Goal: Information Seeking & Learning: Find specific fact

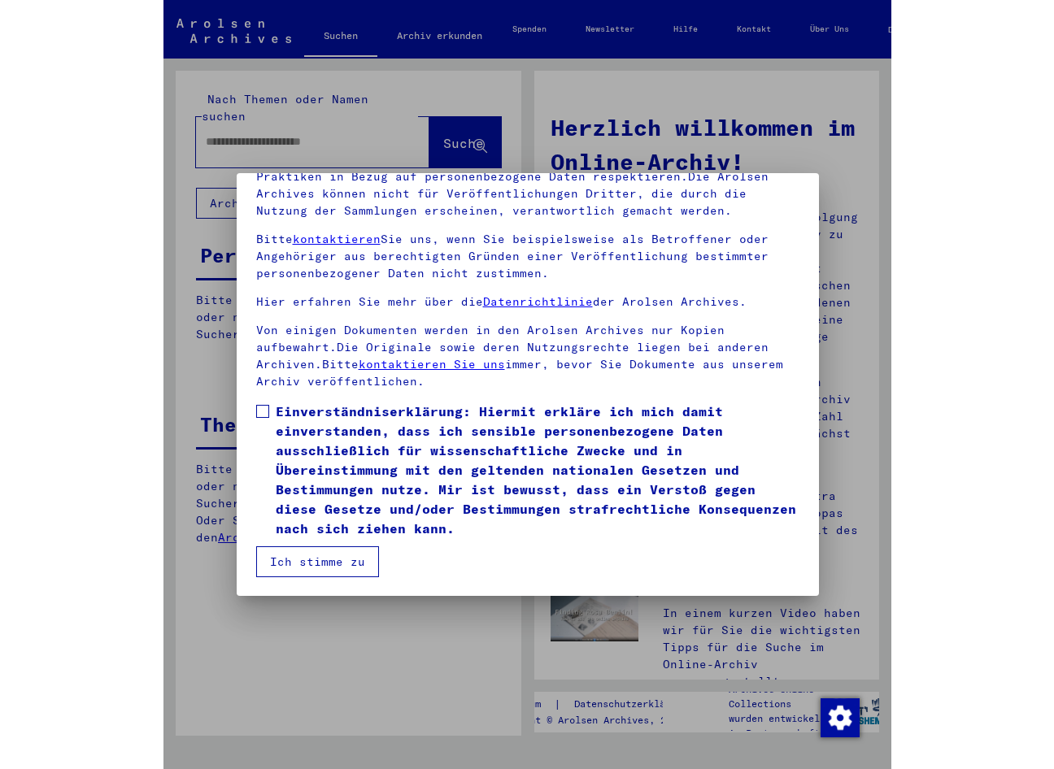
scroll to position [185, 0]
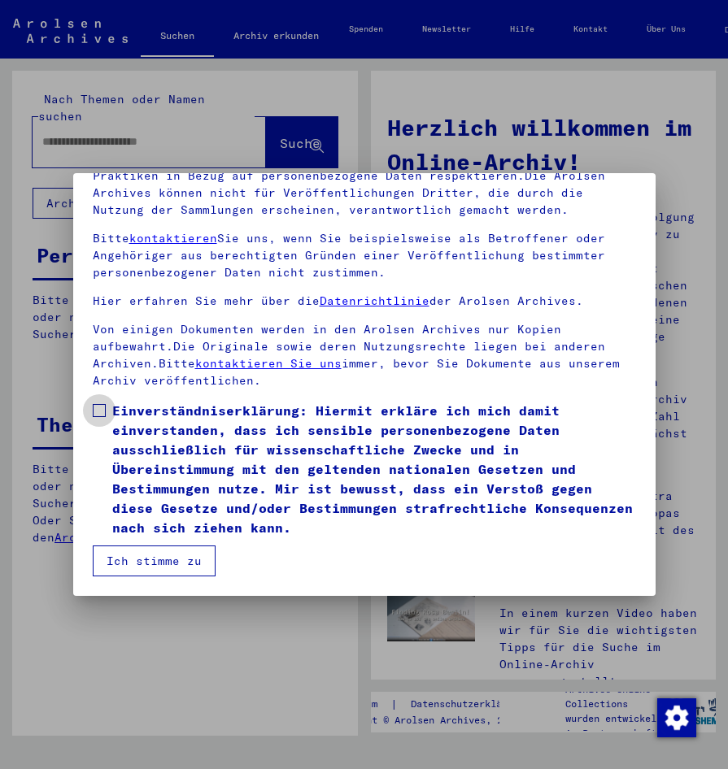
click at [104, 420] on label "Einverständniserklärung: Hiermit erkläre ich mich damit einverstanden, dass ich…" at bounding box center [364, 469] width 543 height 137
click at [137, 551] on button "Ich stimme zu" at bounding box center [154, 560] width 123 height 31
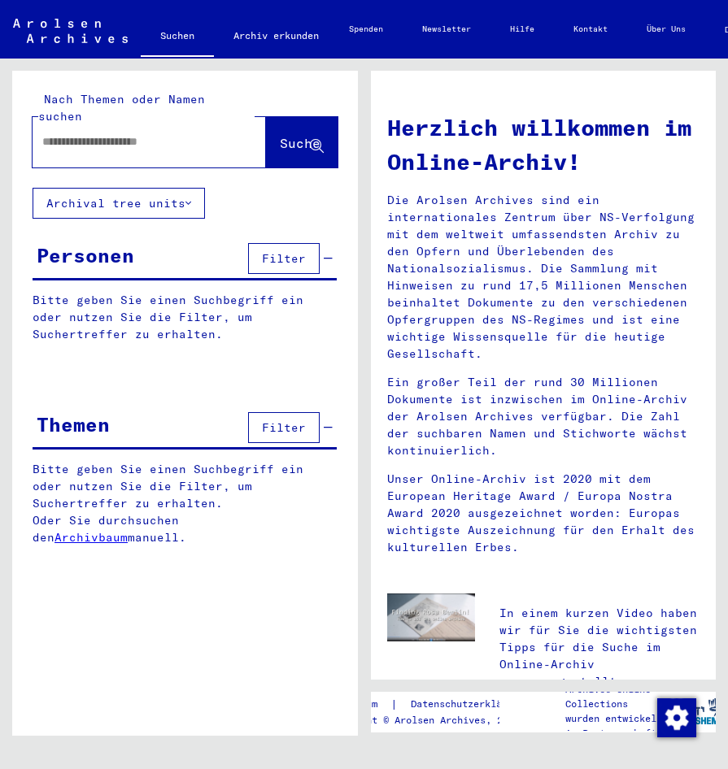
click at [69, 124] on div at bounding box center [125, 142] width 185 height 37
click at [65, 133] on input "text" at bounding box center [129, 141] width 175 height 17
type input "**********"
click at [289, 135] on span "Suche" at bounding box center [300, 143] width 41 height 16
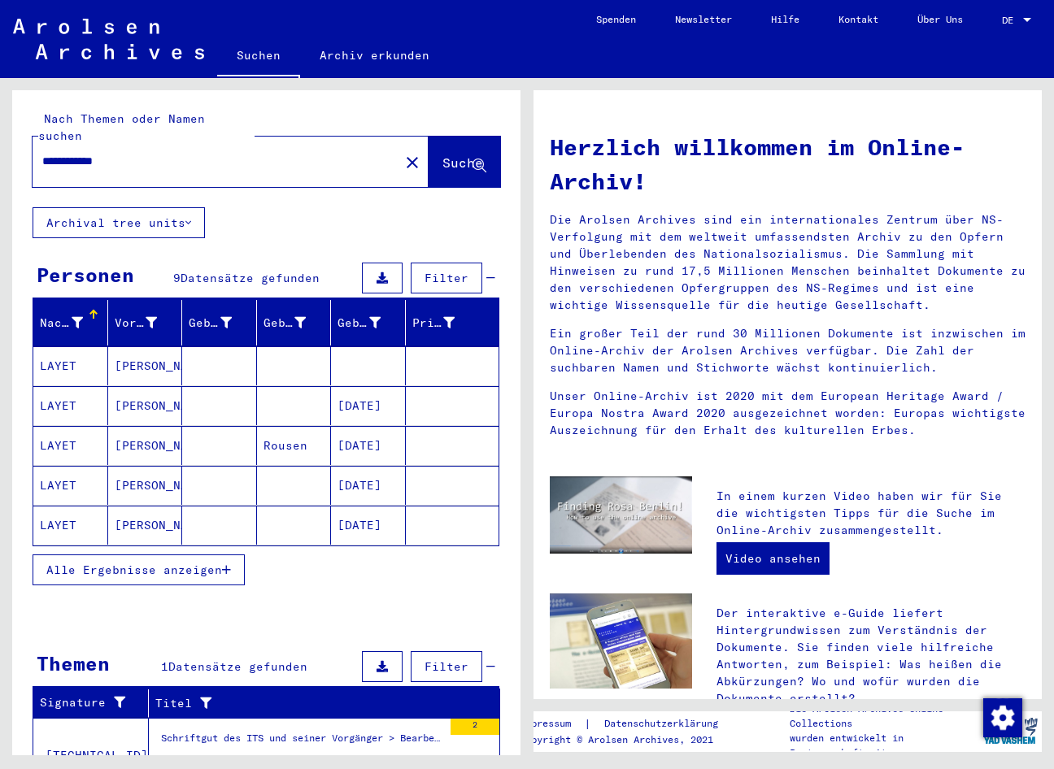
click at [342, 393] on mat-cell "[DATE]" at bounding box center [368, 405] width 75 height 39
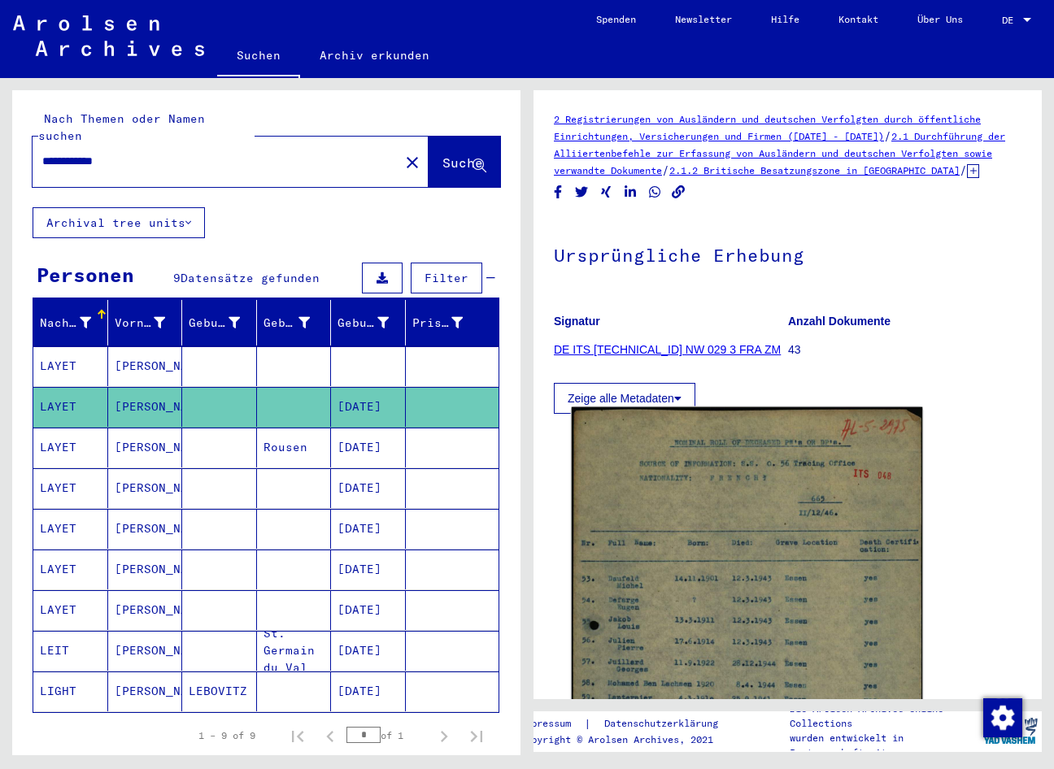
click at [704, 598] on img at bounding box center [747, 680] width 351 height 547
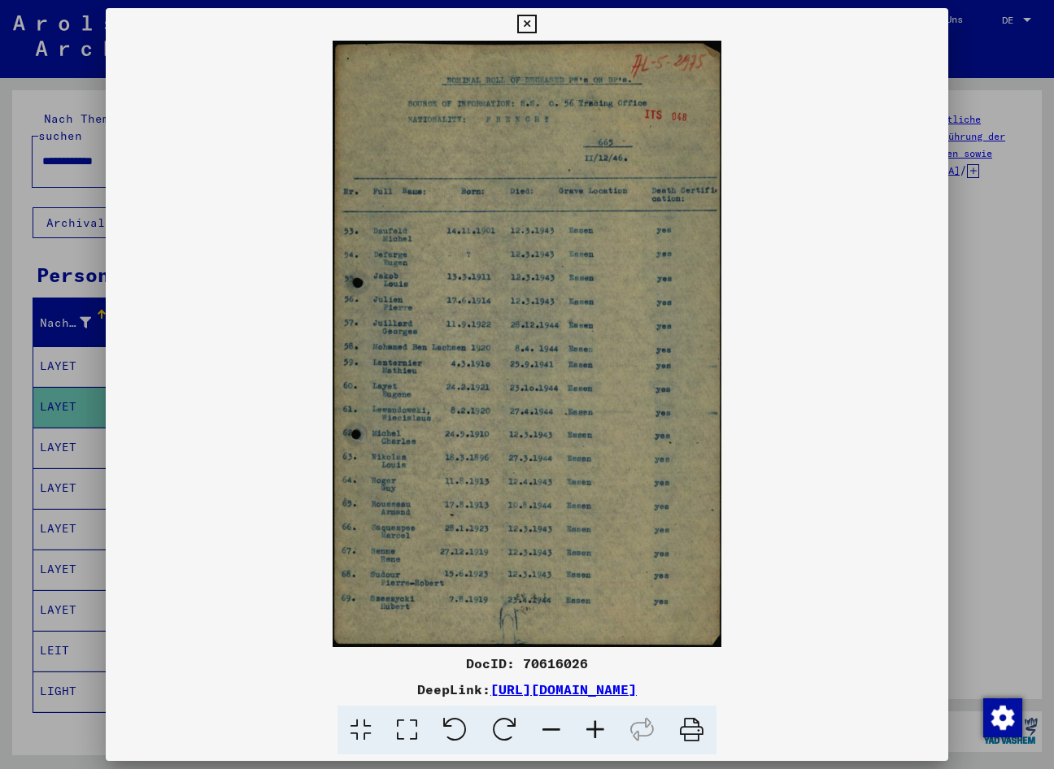
click at [594, 723] on icon at bounding box center [595, 731] width 44 height 50
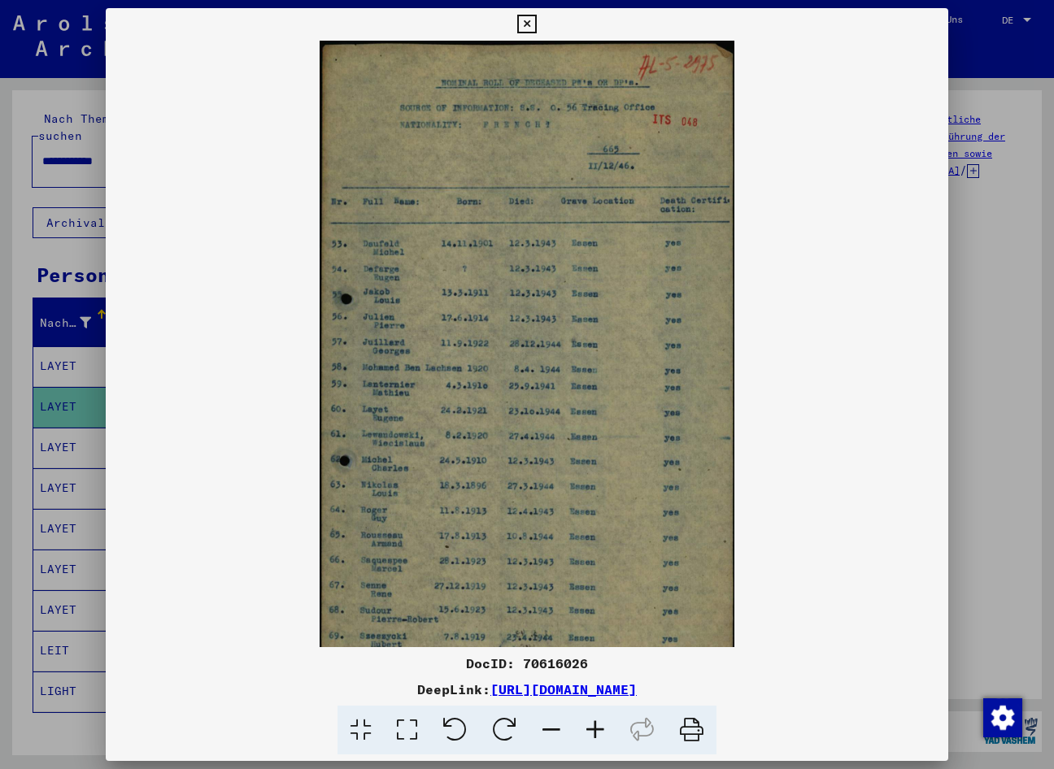
click at [594, 723] on icon at bounding box center [595, 731] width 44 height 50
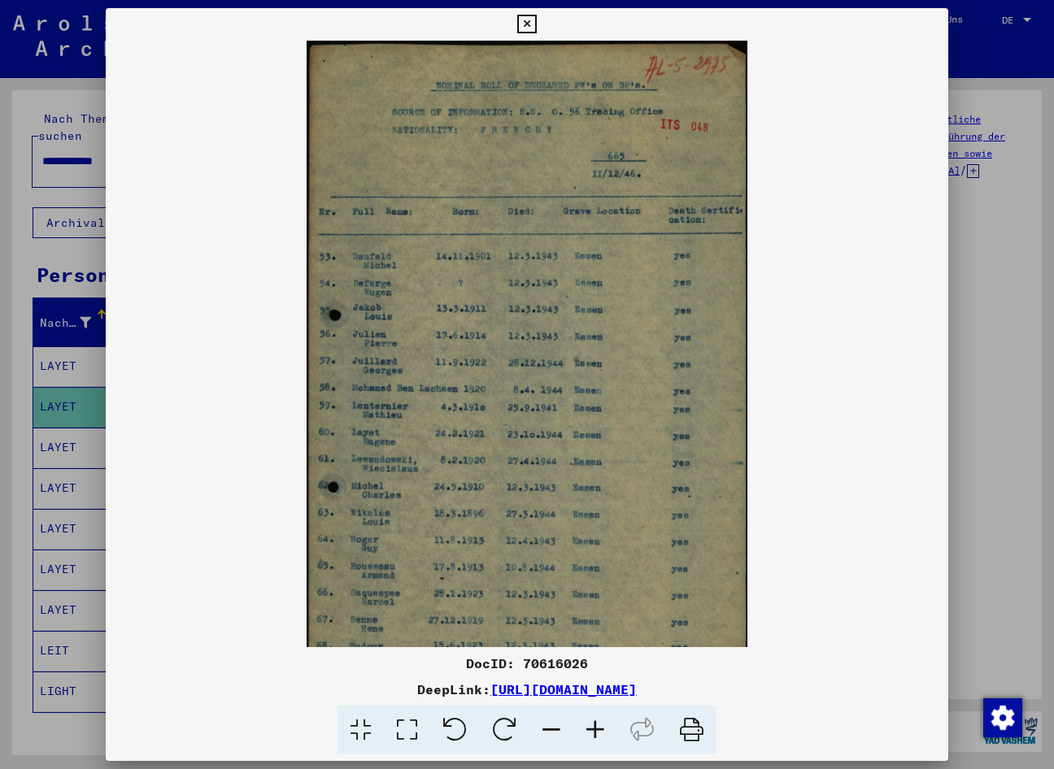
click at [594, 723] on icon at bounding box center [595, 731] width 44 height 50
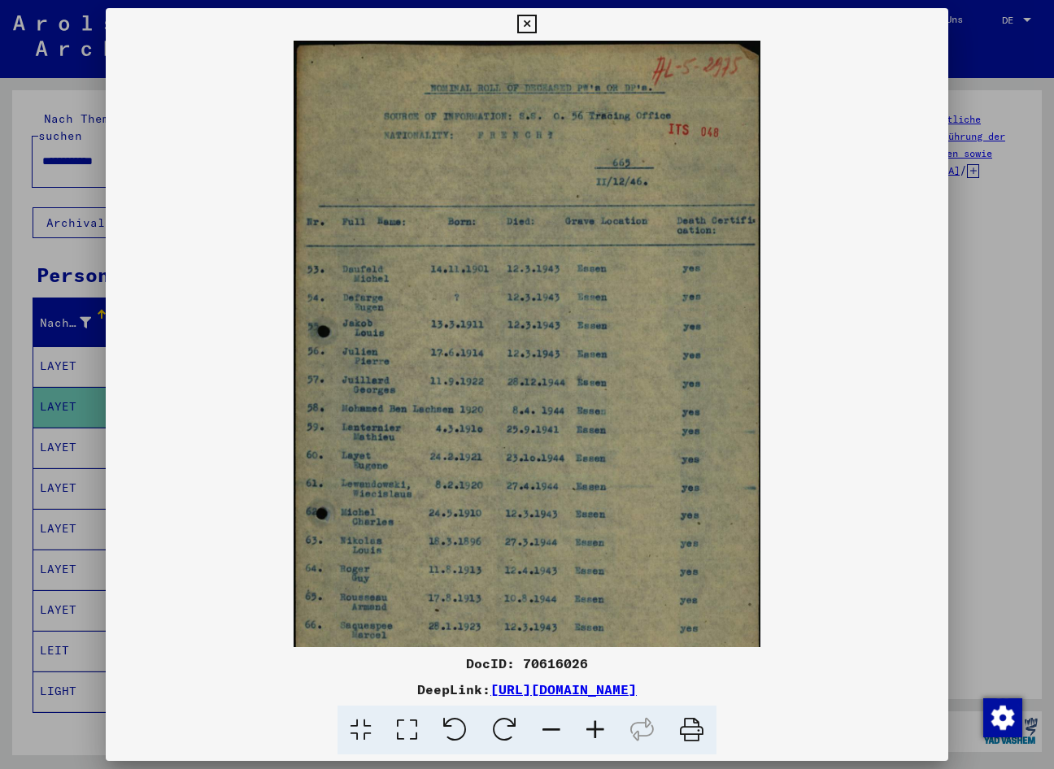
click at [594, 722] on icon at bounding box center [595, 731] width 44 height 50
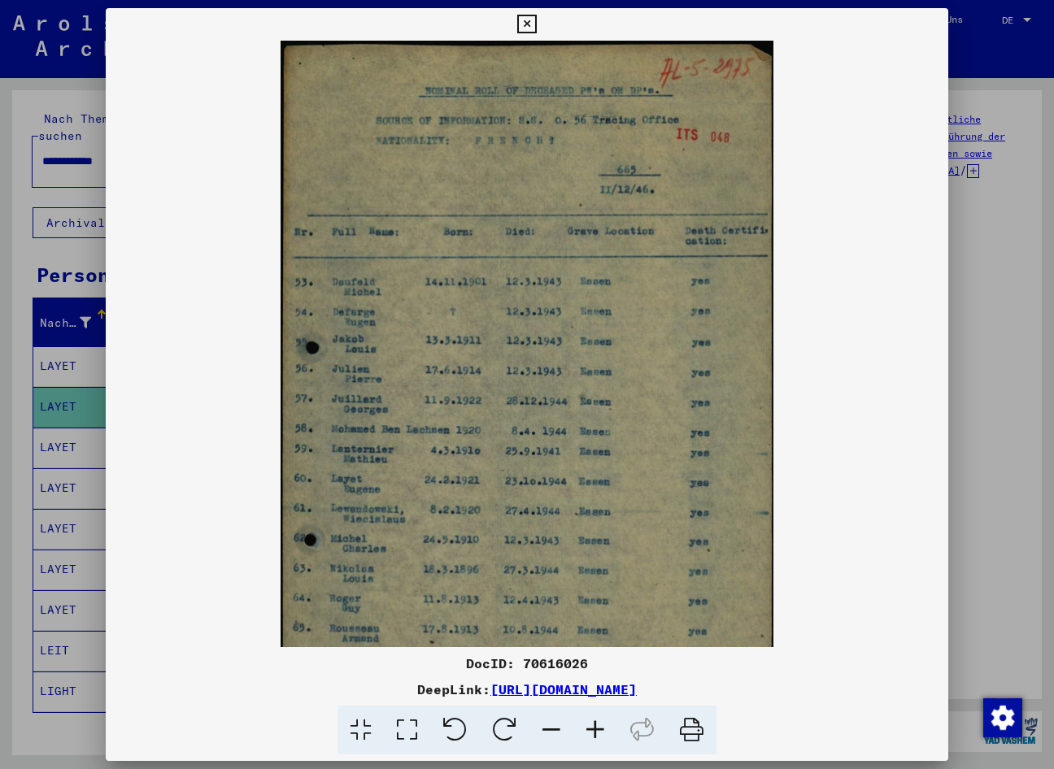
click at [594, 722] on icon at bounding box center [595, 731] width 44 height 50
click at [593, 721] on icon at bounding box center [595, 731] width 44 height 50
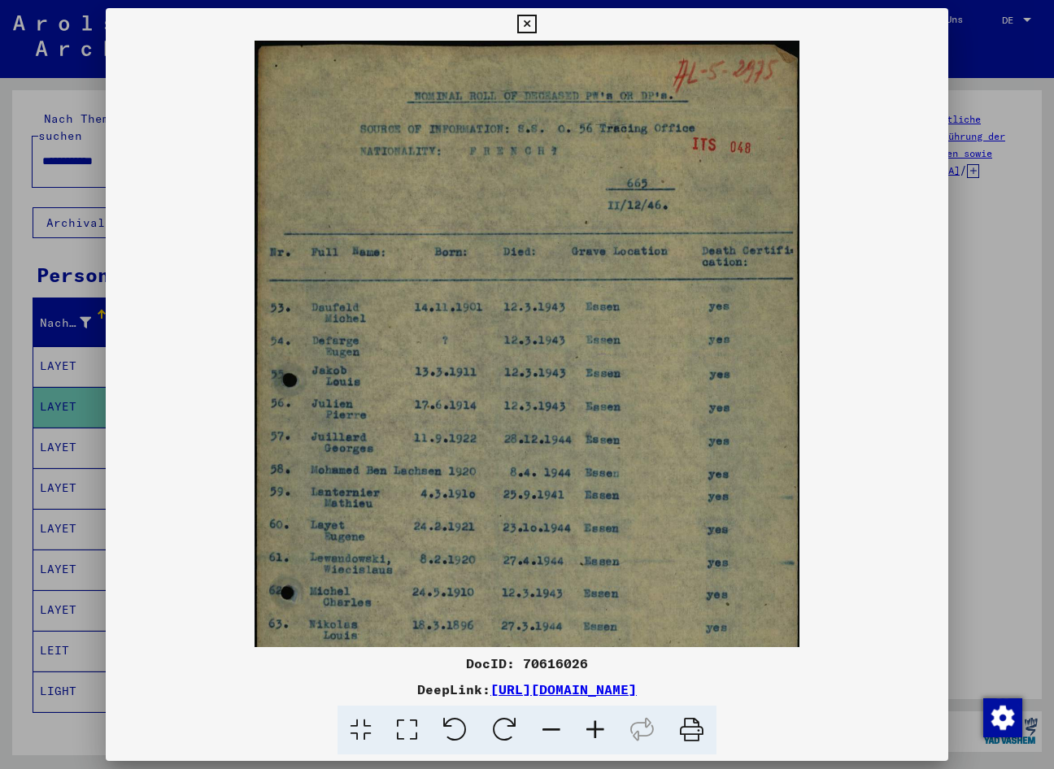
click at [593, 721] on icon at bounding box center [595, 731] width 44 height 50
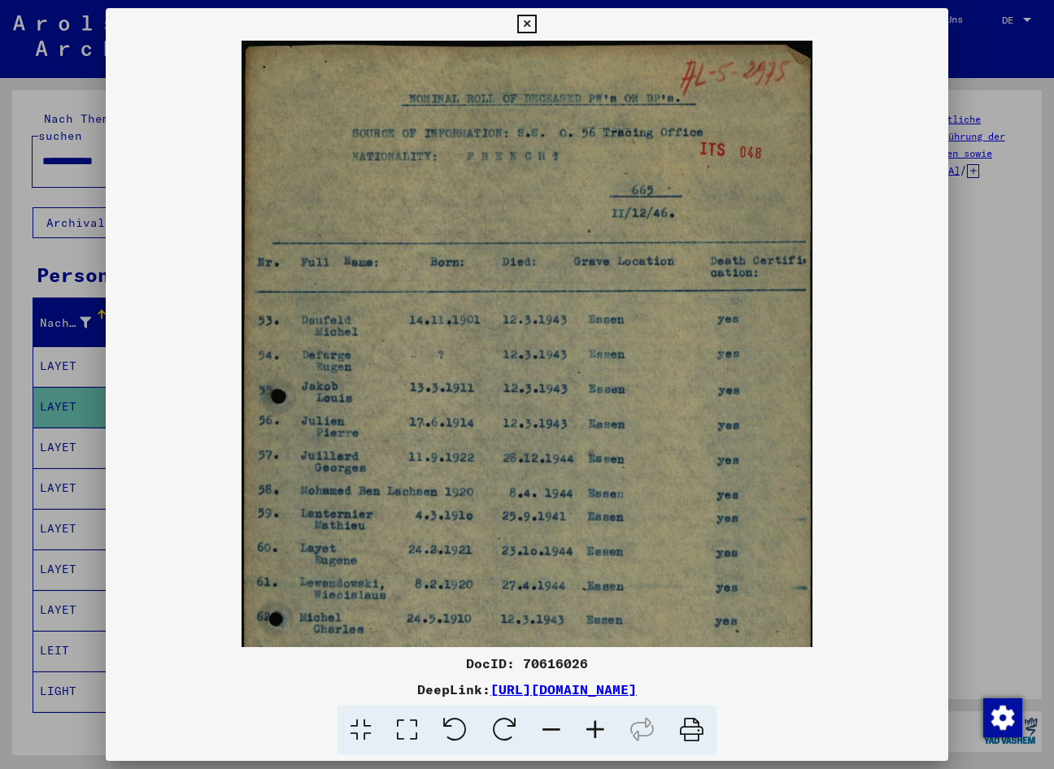
click at [593, 721] on icon at bounding box center [595, 731] width 44 height 50
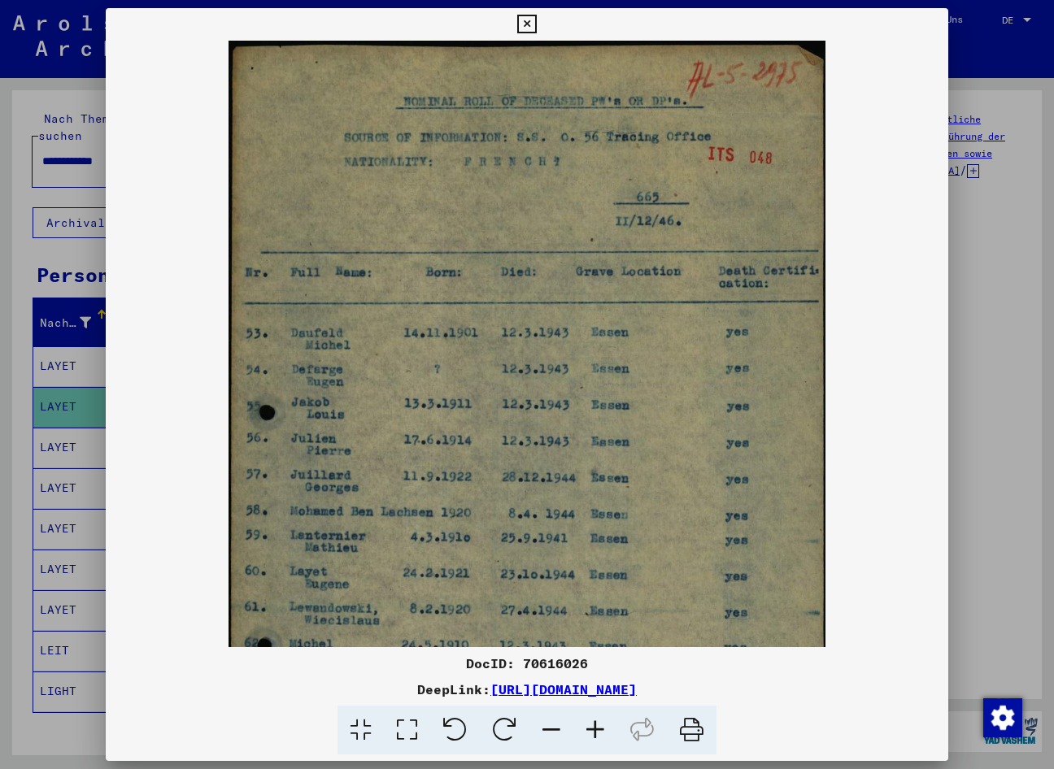
click at [593, 720] on icon at bounding box center [595, 731] width 44 height 50
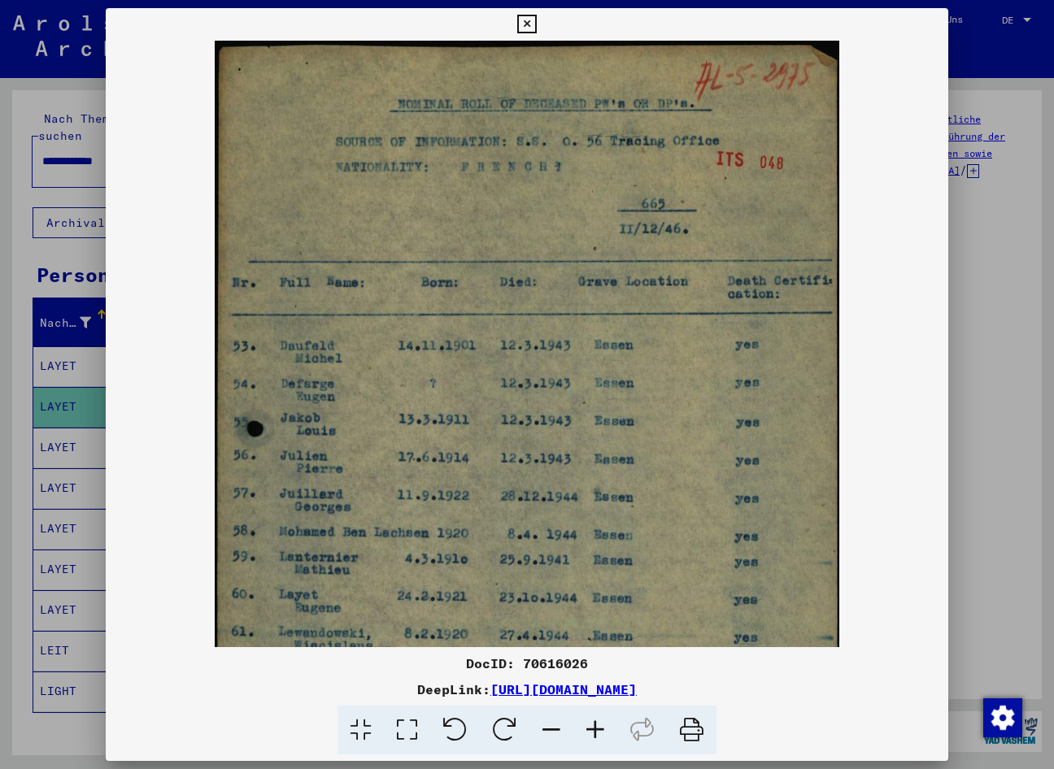
click at [593, 720] on icon at bounding box center [595, 731] width 44 height 50
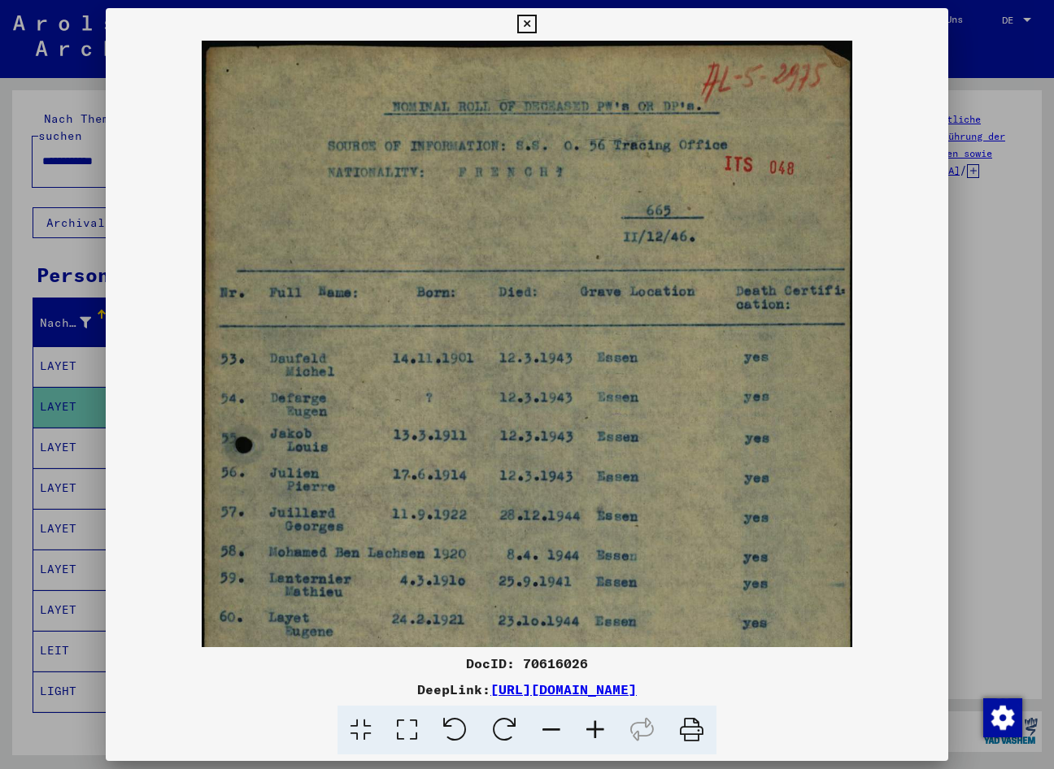
click at [592, 719] on icon at bounding box center [595, 731] width 44 height 50
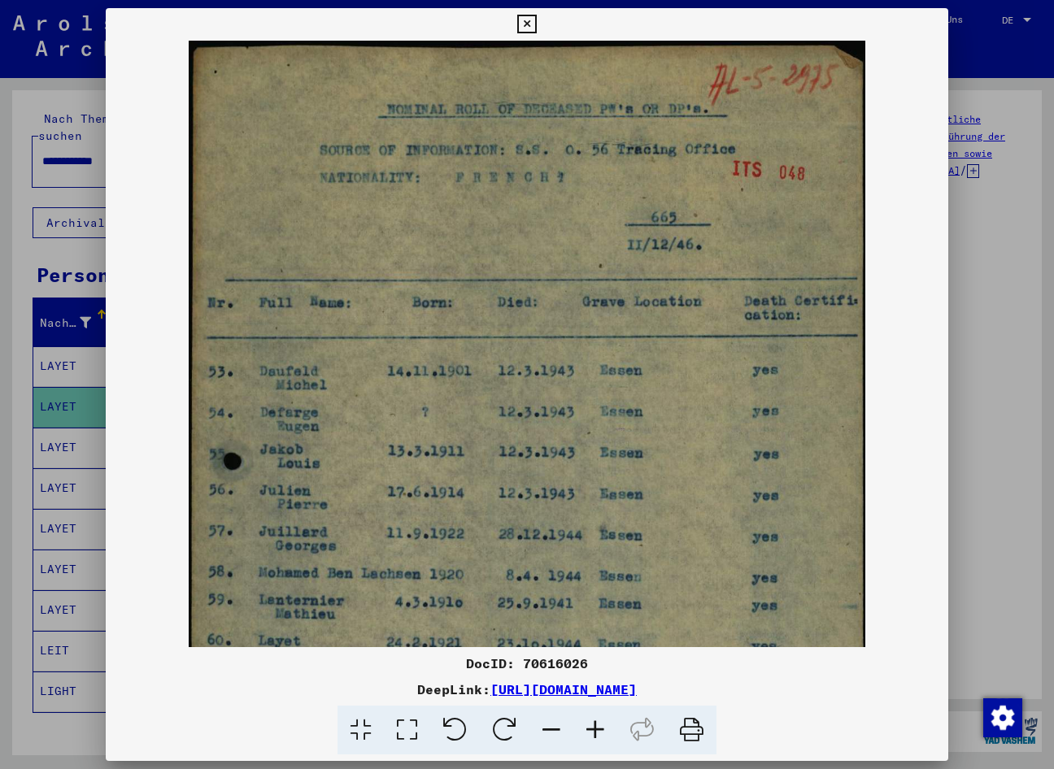
click at [591, 719] on icon at bounding box center [595, 731] width 44 height 50
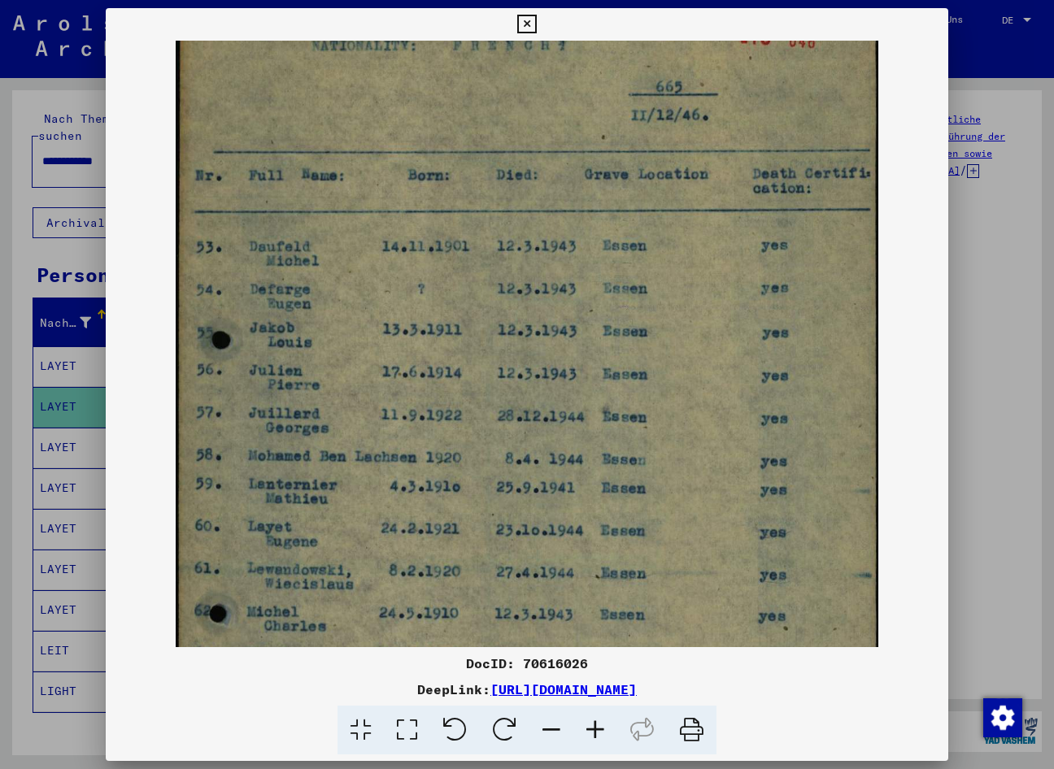
scroll to position [146, 0]
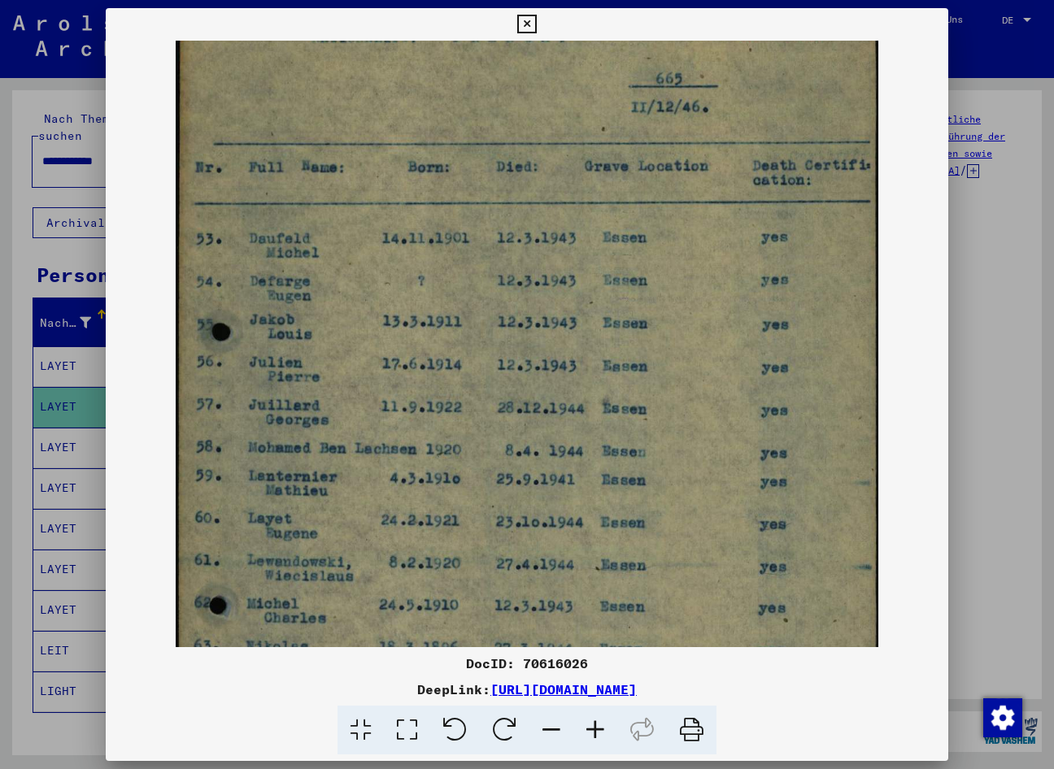
drag, startPoint x: 523, startPoint y: 391, endPoint x: 568, endPoint y: 246, distance: 152.5
click at [568, 246] on img at bounding box center [527, 442] width 702 height 1094
click at [472, 423] on img at bounding box center [527, 442] width 702 height 1094
click at [79, 717] on div at bounding box center [527, 384] width 1054 height 769
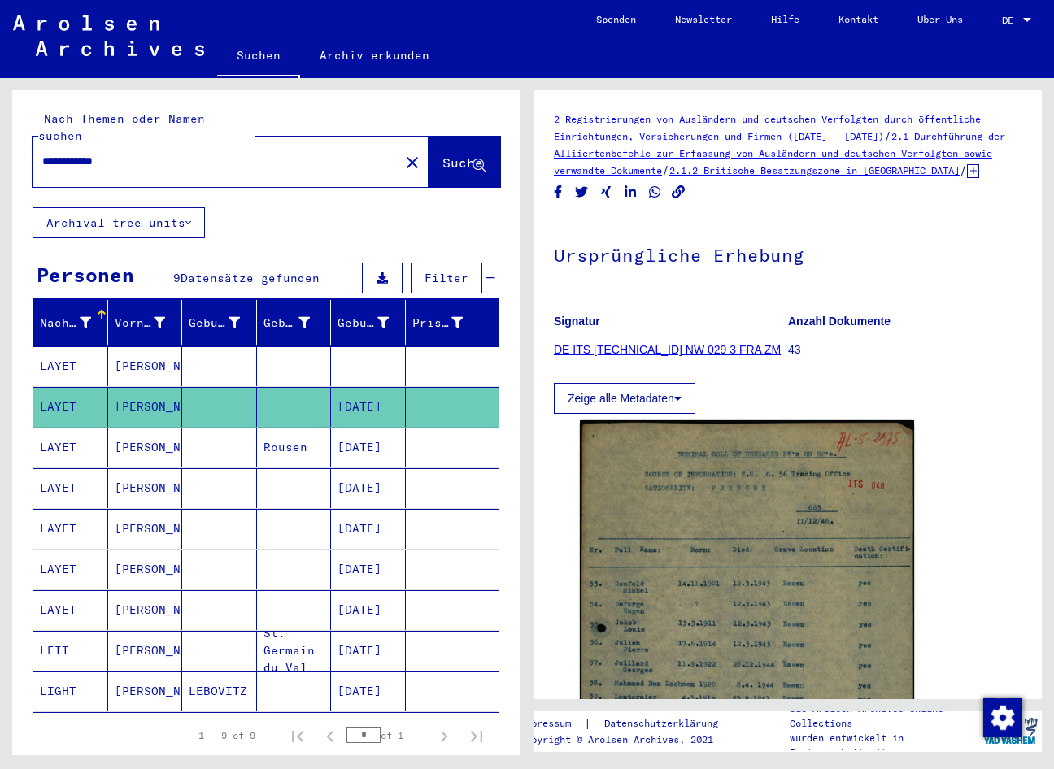
click at [343, 438] on mat-cell "[DATE]" at bounding box center [368, 448] width 75 height 40
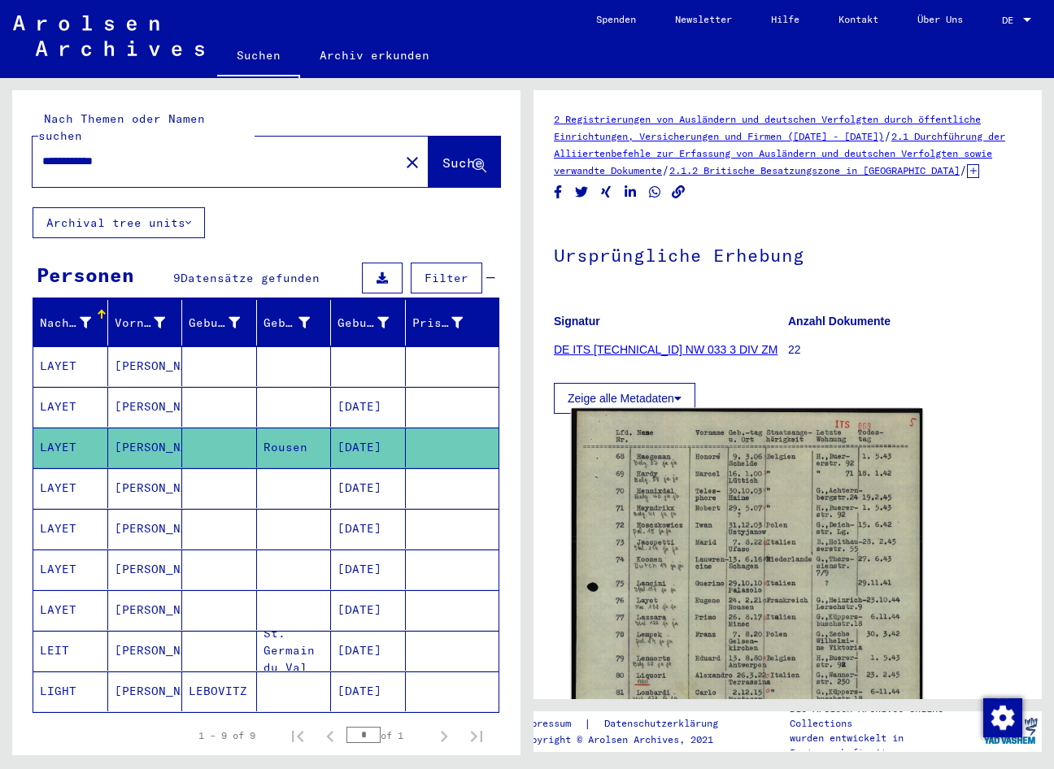
click at [727, 535] on img at bounding box center [747, 653] width 351 height 488
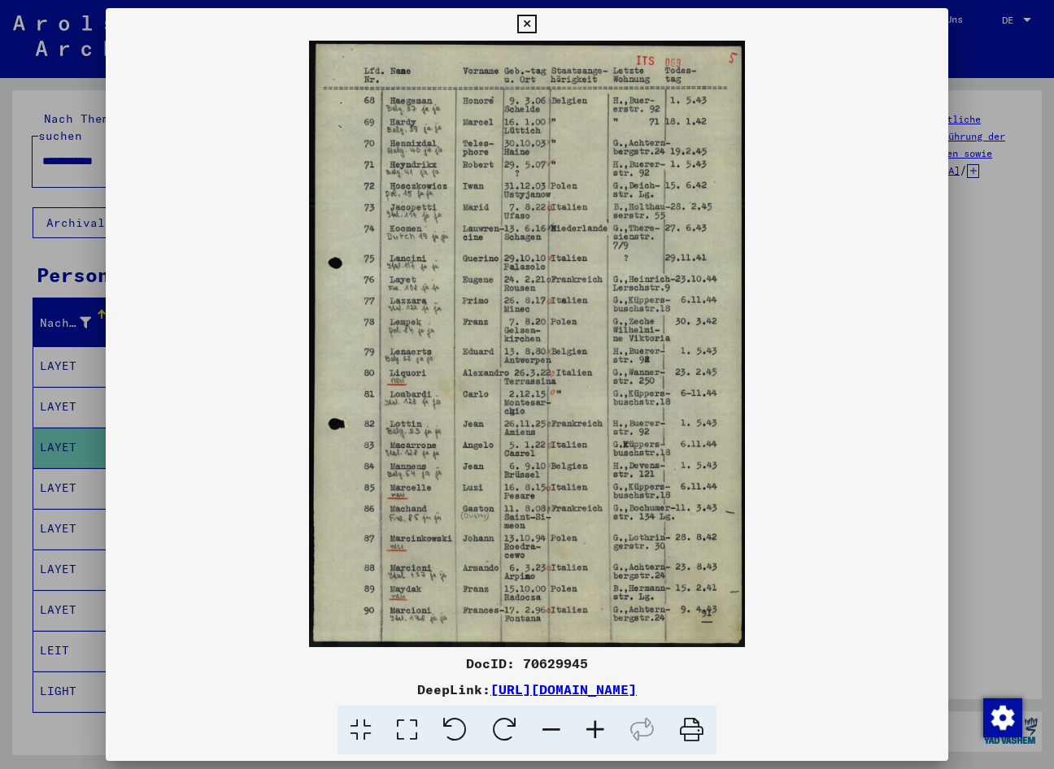
click at [592, 732] on icon at bounding box center [595, 731] width 44 height 50
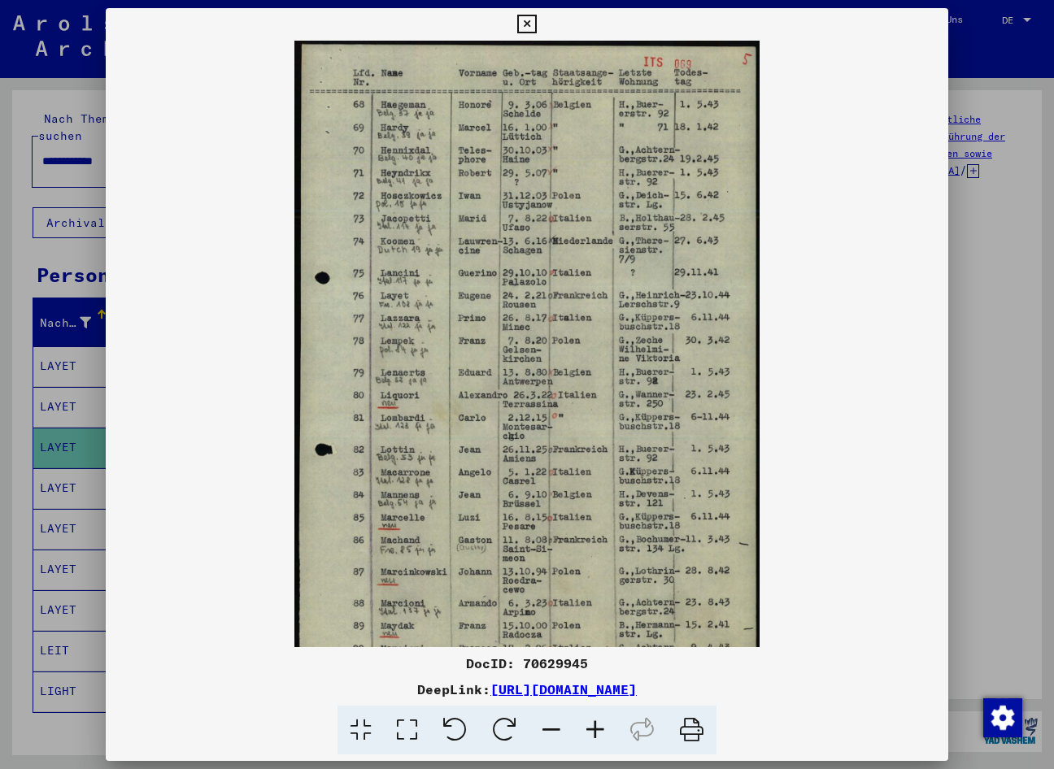
click at [591, 732] on icon at bounding box center [595, 731] width 44 height 50
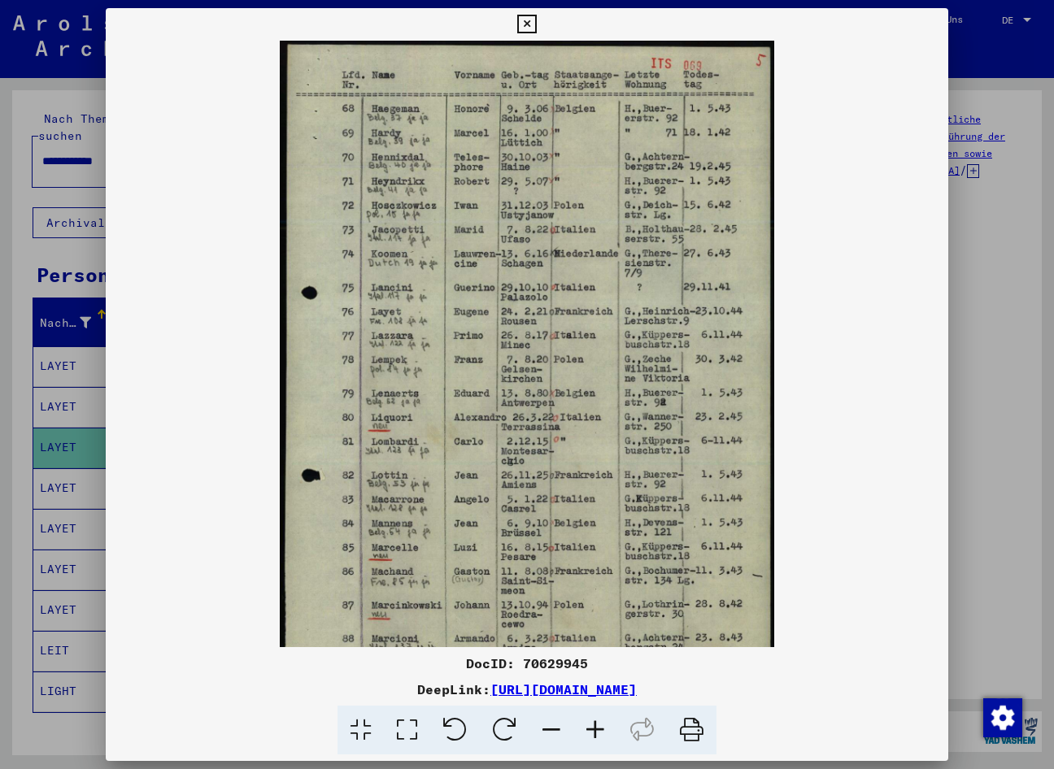
click at [590, 732] on icon at bounding box center [595, 731] width 44 height 50
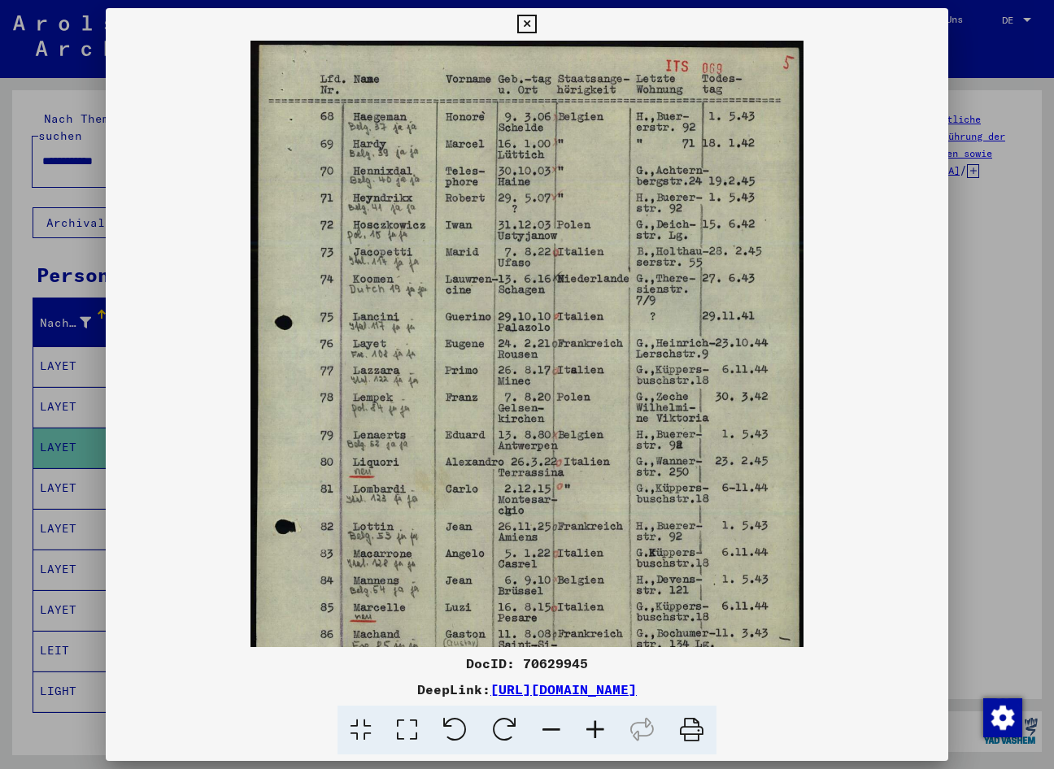
click at [589, 732] on icon at bounding box center [595, 731] width 44 height 50
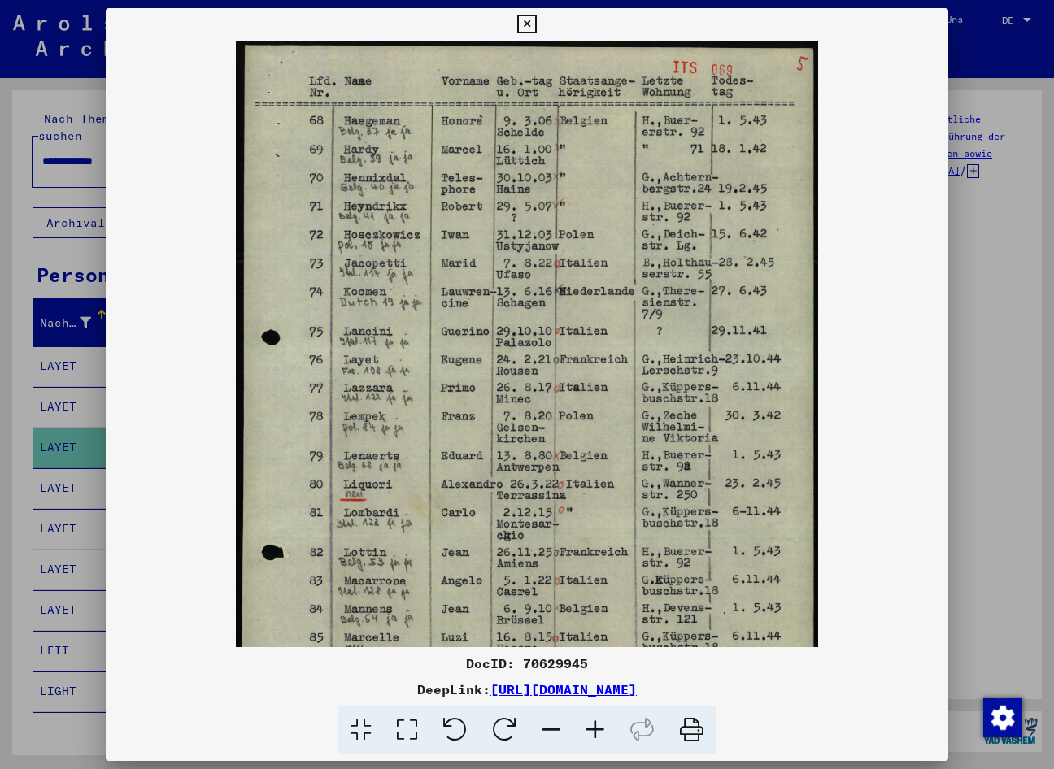
click at [588, 730] on icon at bounding box center [595, 731] width 44 height 50
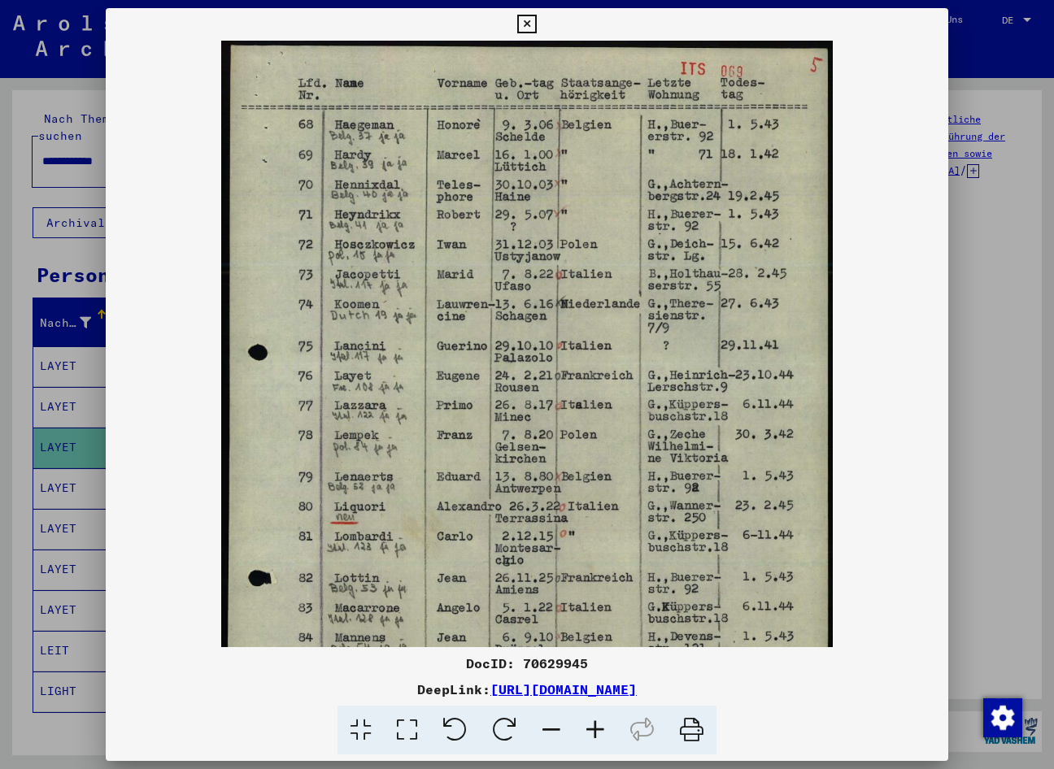
click at [587, 729] on icon at bounding box center [595, 731] width 44 height 50
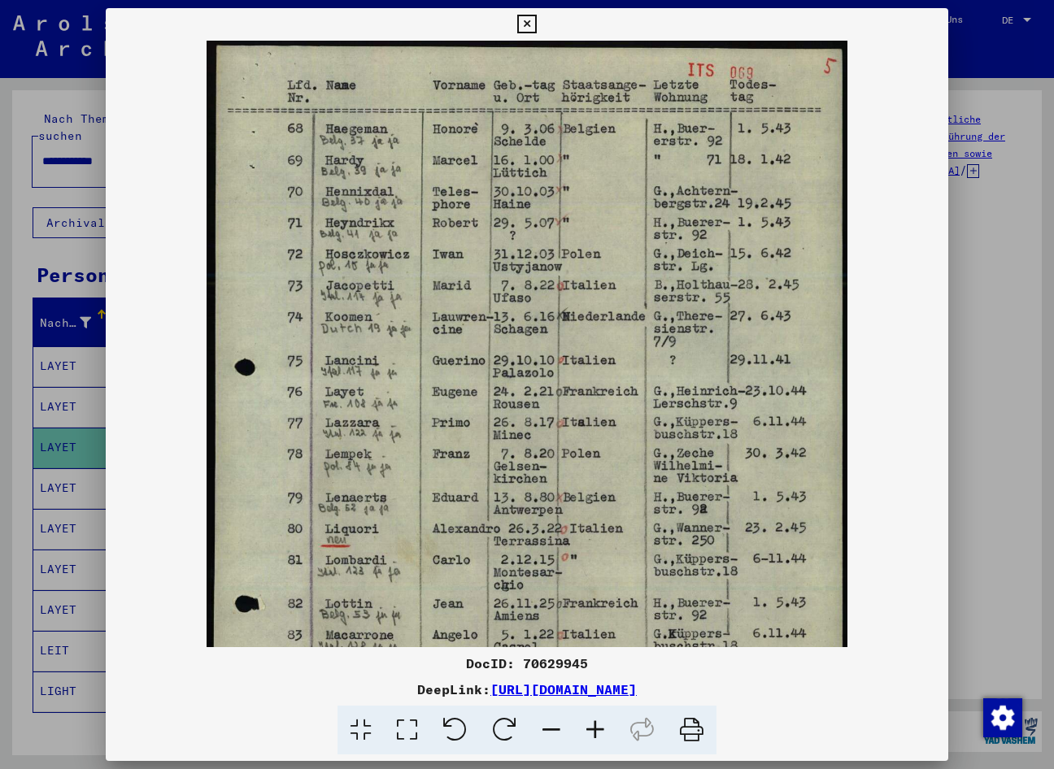
click at [585, 728] on icon at bounding box center [595, 731] width 44 height 50
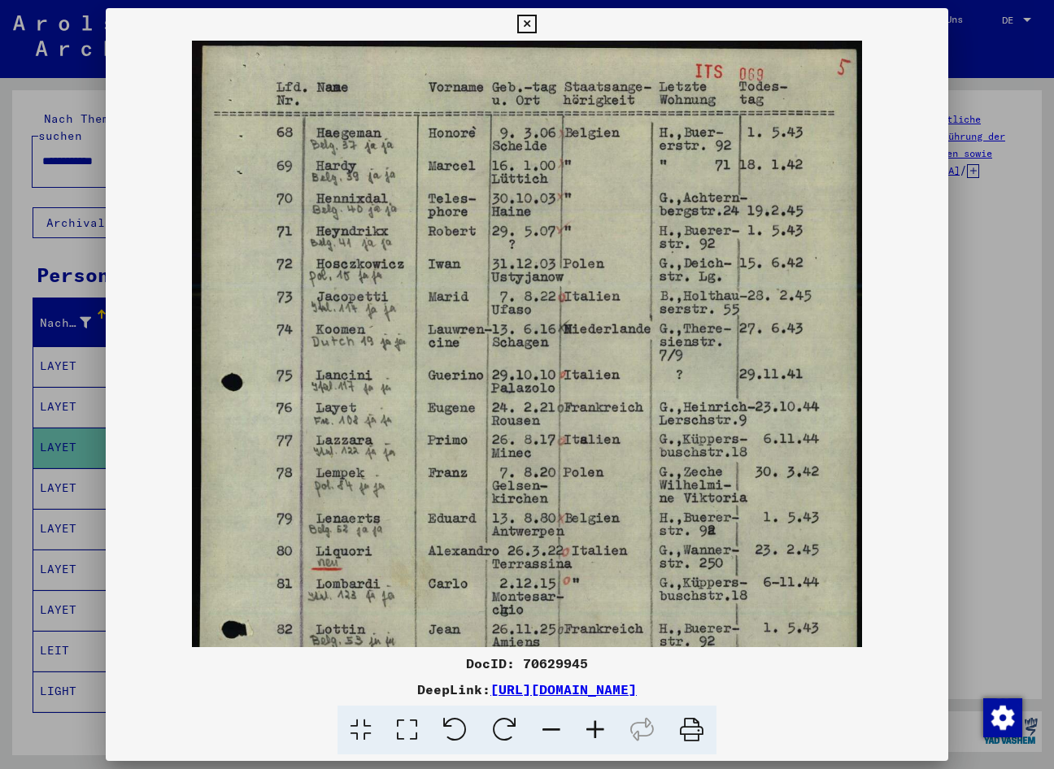
click at [585, 727] on icon at bounding box center [595, 731] width 44 height 50
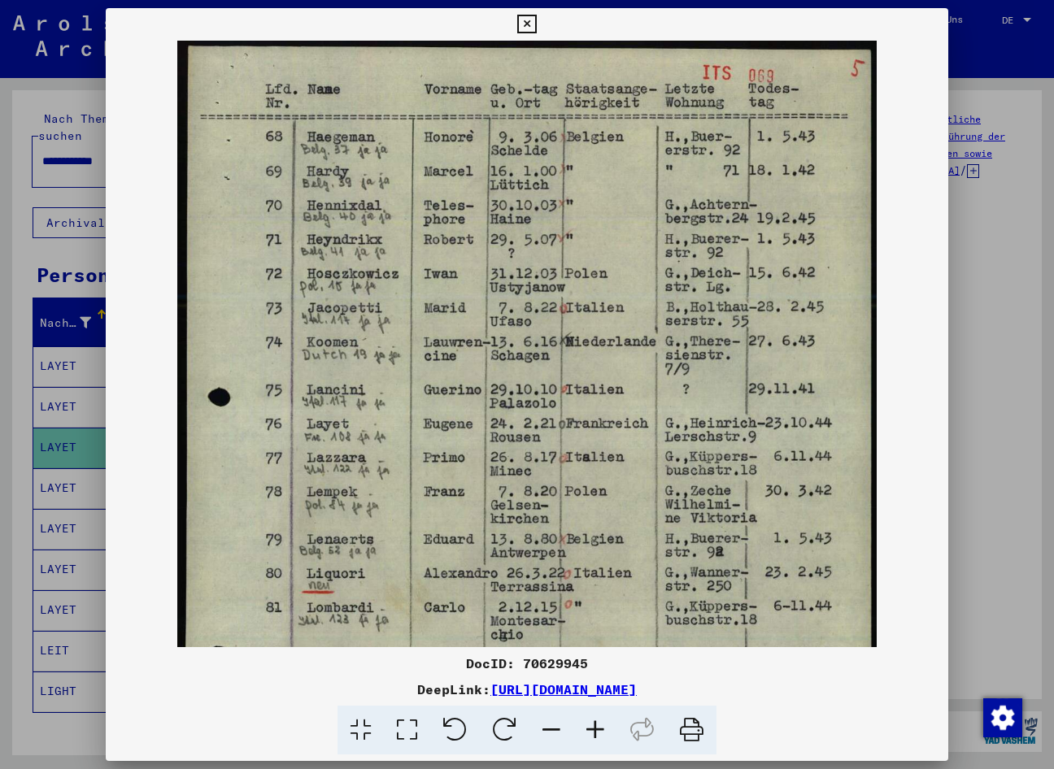
click at [584, 726] on icon at bounding box center [595, 731] width 44 height 50
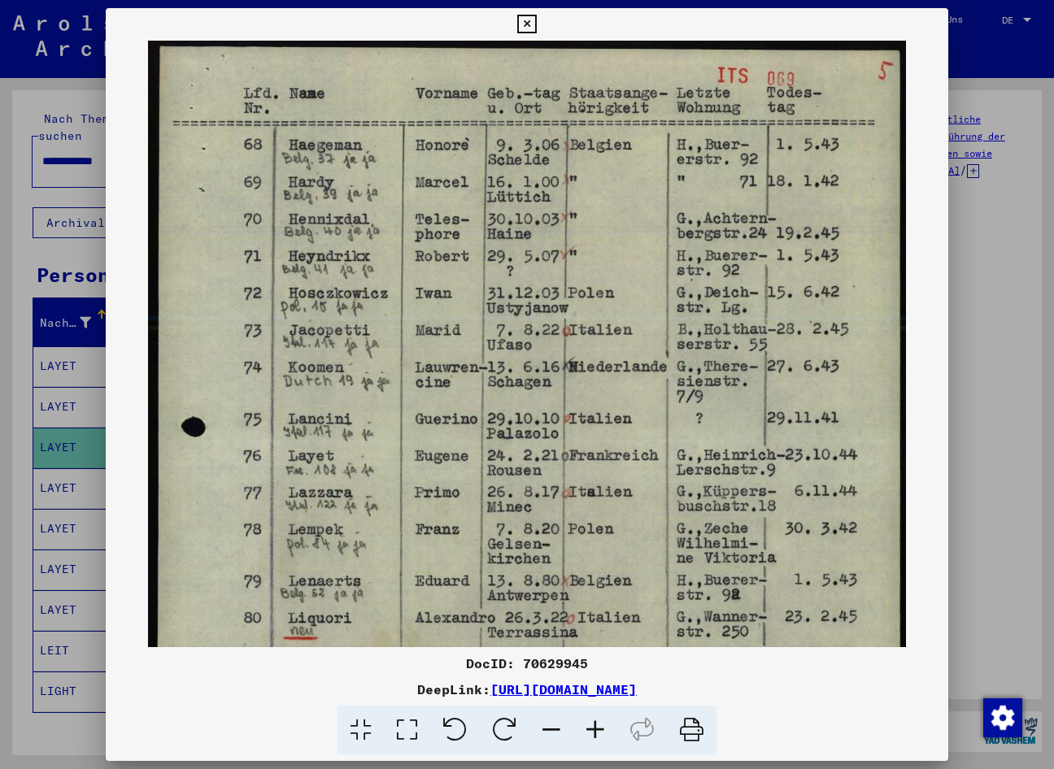
click at [584, 726] on icon at bounding box center [595, 731] width 44 height 50
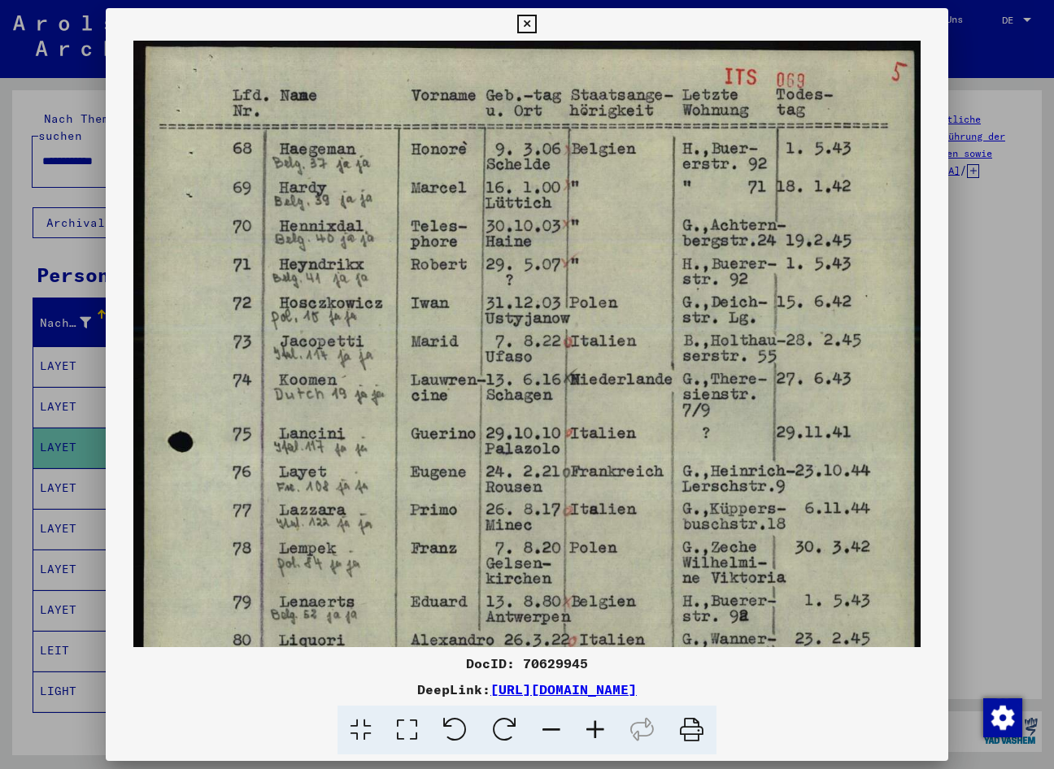
click at [583, 724] on icon at bounding box center [595, 731] width 44 height 50
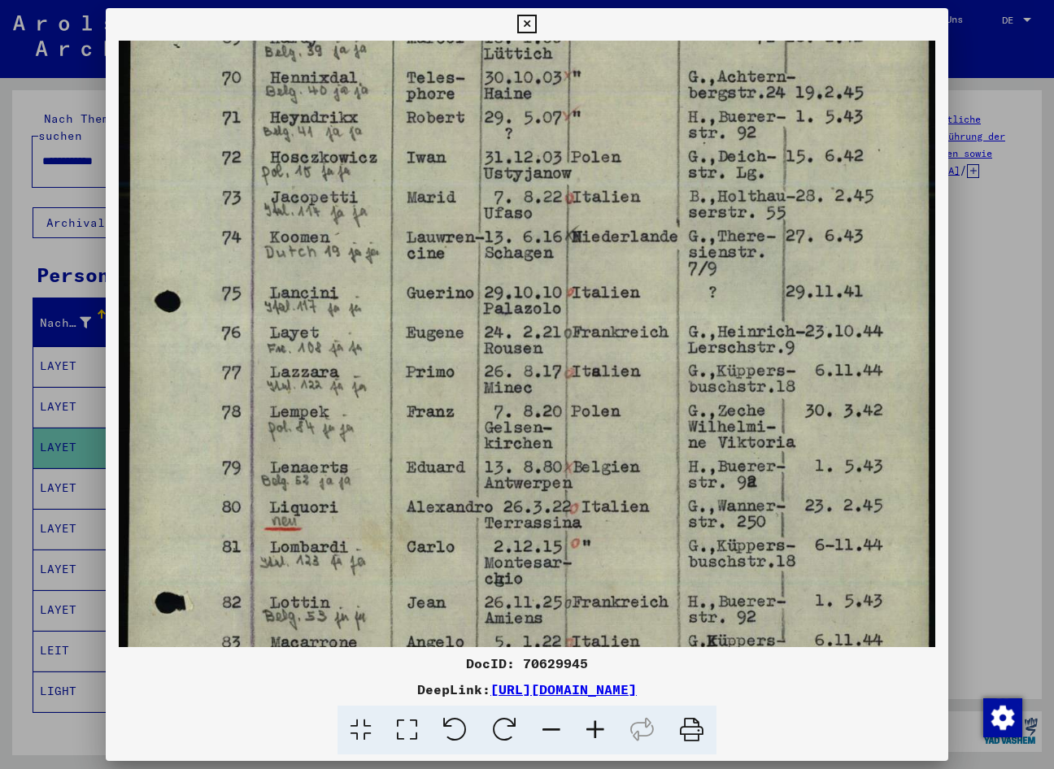
scroll to position [157, 0]
drag, startPoint x: 576, startPoint y: 341, endPoint x: 585, endPoint y: 184, distance: 157.2
click at [585, 184] on img at bounding box center [527, 451] width 816 height 1135
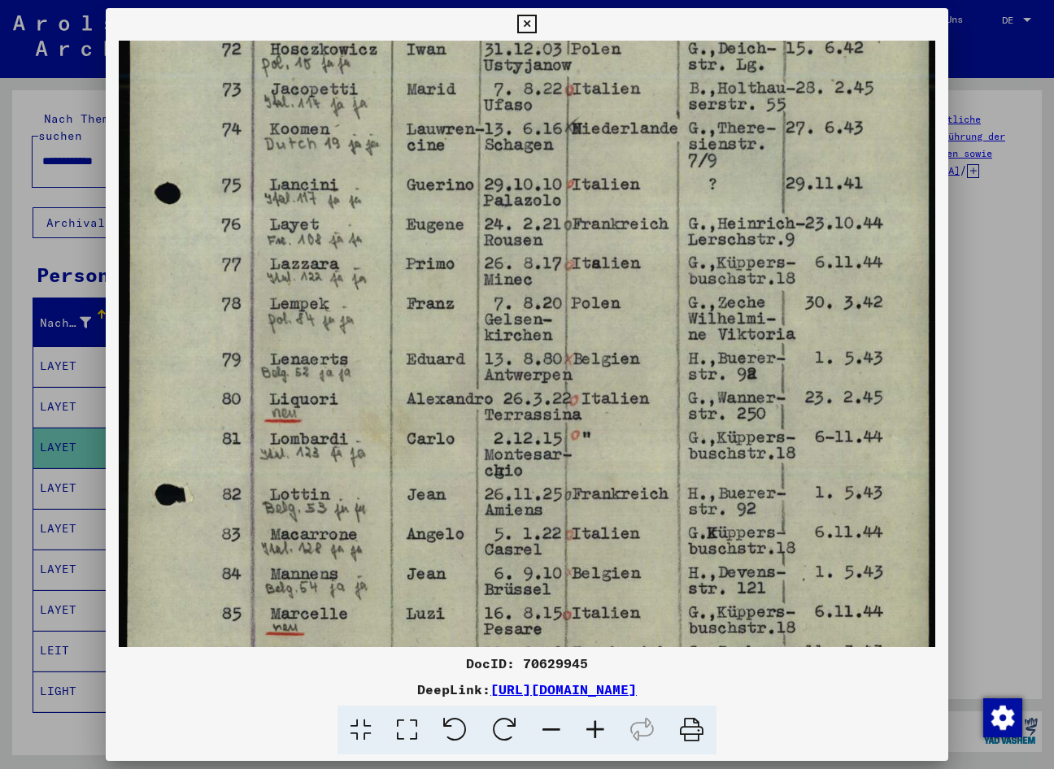
scroll to position [265, 0]
drag, startPoint x: 599, startPoint y: 395, endPoint x: 608, endPoint y: 287, distance: 108.5
click at [608, 287] on img at bounding box center [527, 343] width 816 height 1135
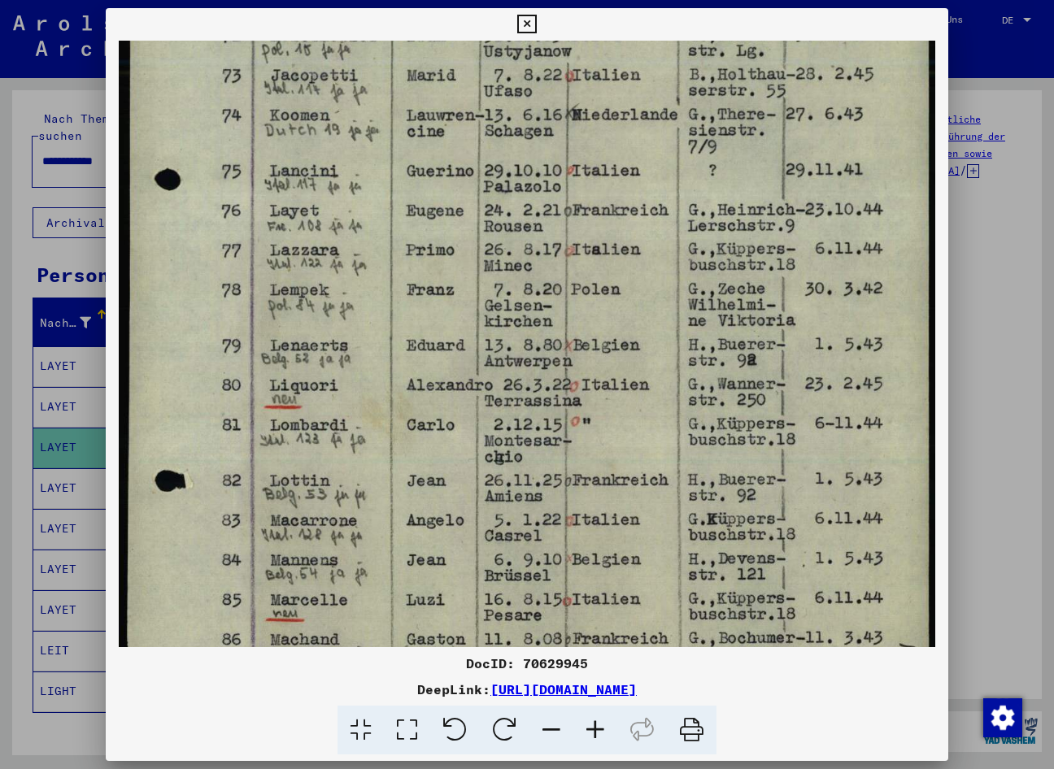
scroll to position [280, 0]
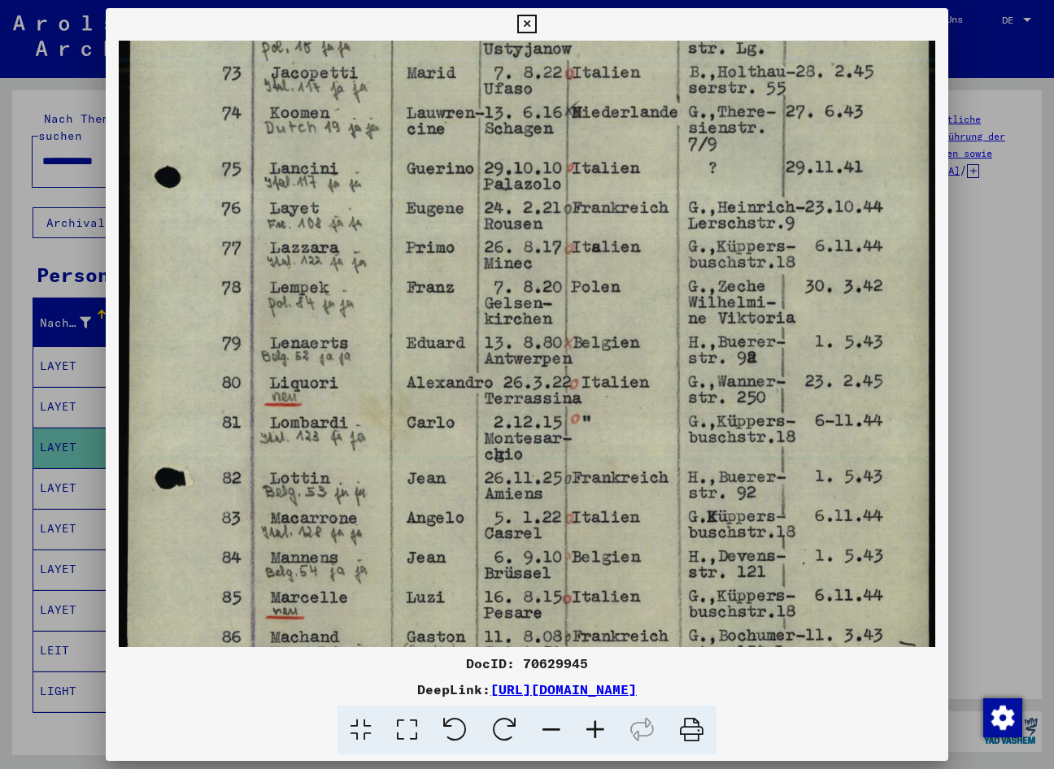
drag, startPoint x: 589, startPoint y: 497, endPoint x: 595, endPoint y: 482, distance: 15.7
click at [595, 482] on img at bounding box center [527, 328] width 816 height 1135
click at [95, 720] on div at bounding box center [527, 384] width 1054 height 769
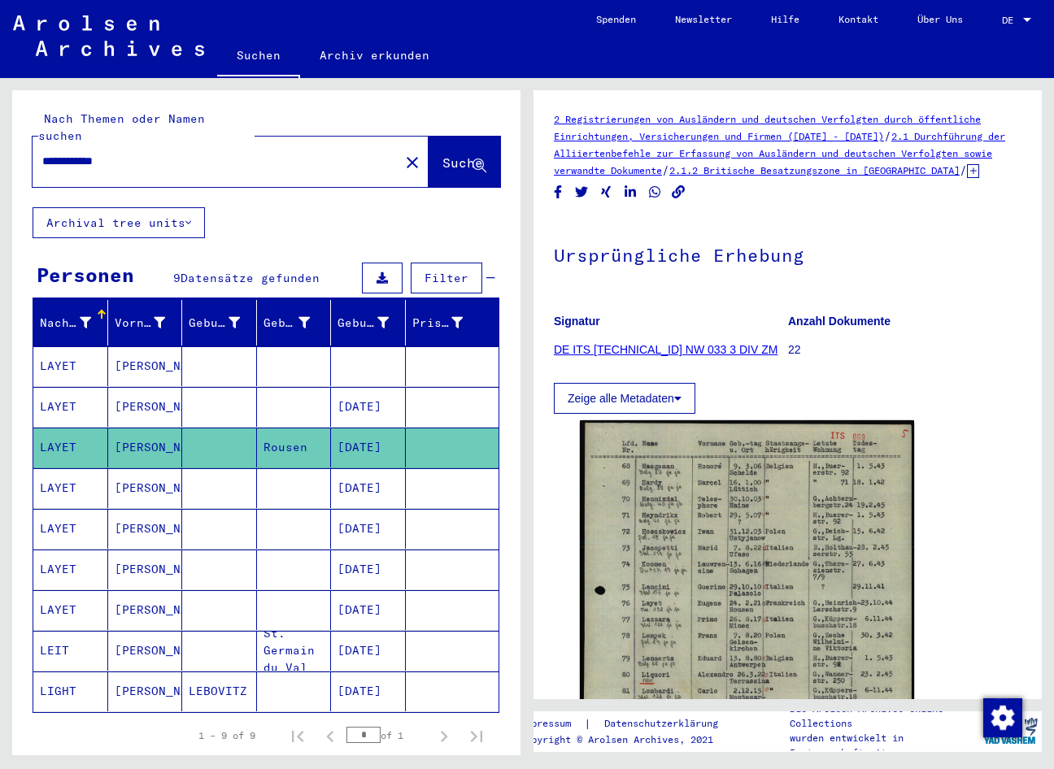
click at [368, 472] on mat-cell "[DATE]" at bounding box center [368, 488] width 75 height 40
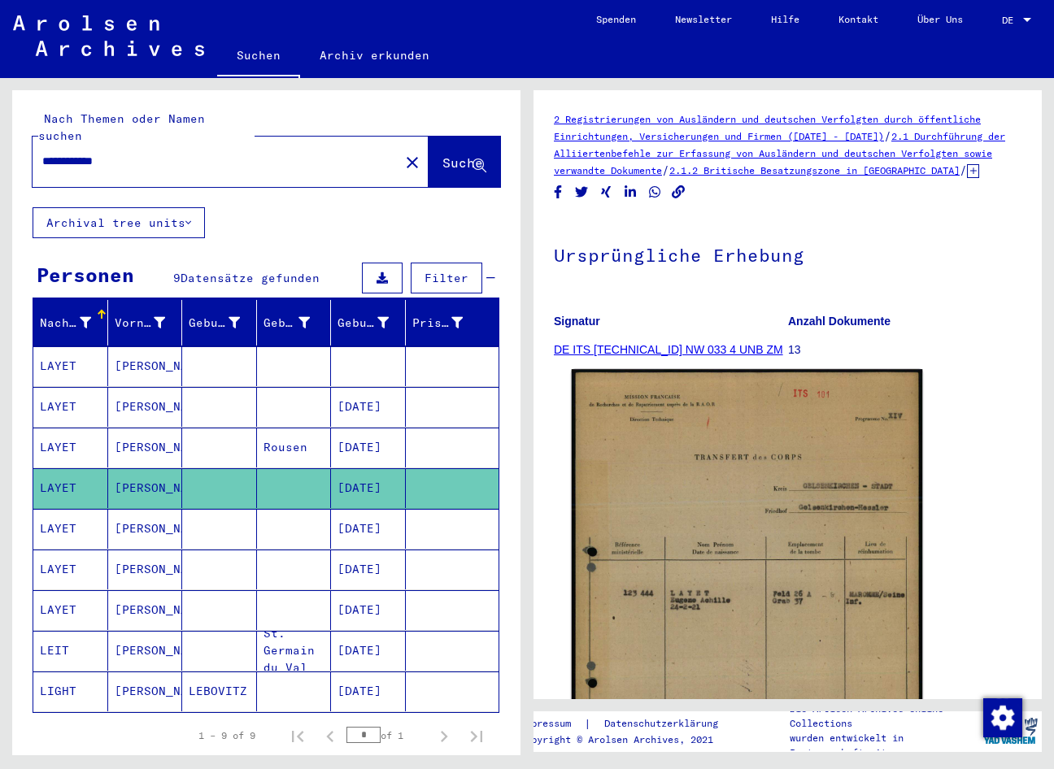
click at [727, 574] on img at bounding box center [747, 615] width 351 height 493
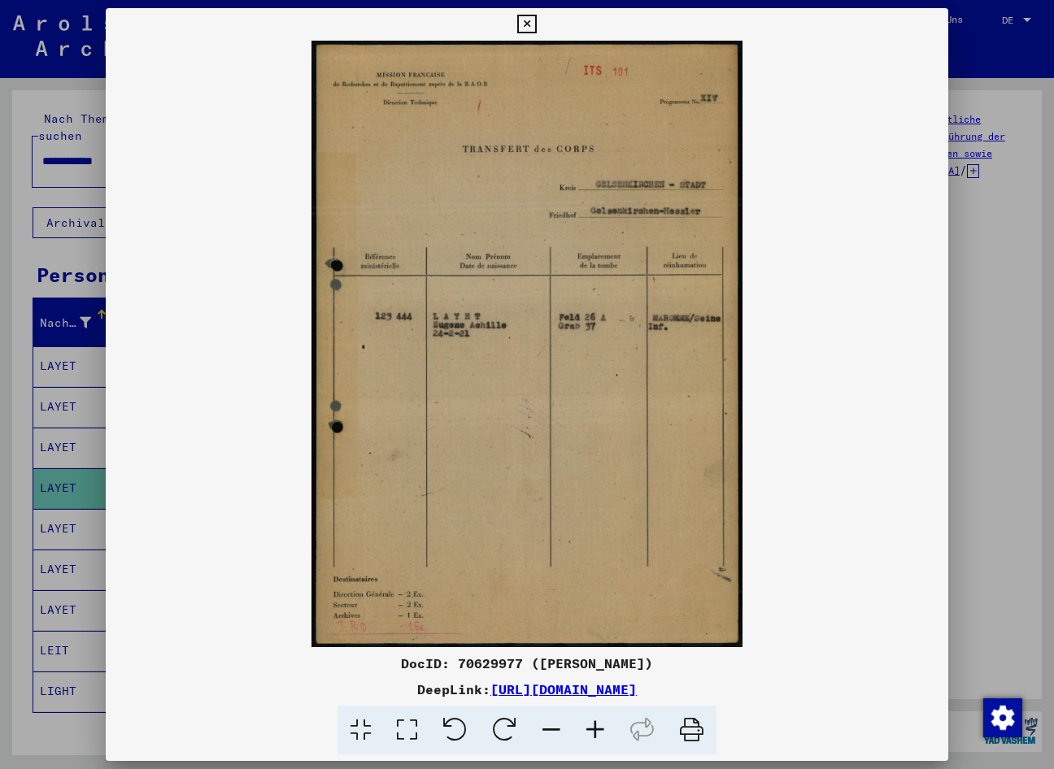
drag, startPoint x: 700, startPoint y: 667, endPoint x: 328, endPoint y: 667, distance: 372.3
click at [328, 667] on div "DocID: 70629977 ([PERSON_NAME])" at bounding box center [527, 664] width 843 height 20
drag, startPoint x: 328, startPoint y: 667, endPoint x: 447, endPoint y: 667, distance: 119.5
copy div "DocID: 70629977 ([PERSON_NAME])"
click at [698, 210] on img at bounding box center [527, 344] width 843 height 606
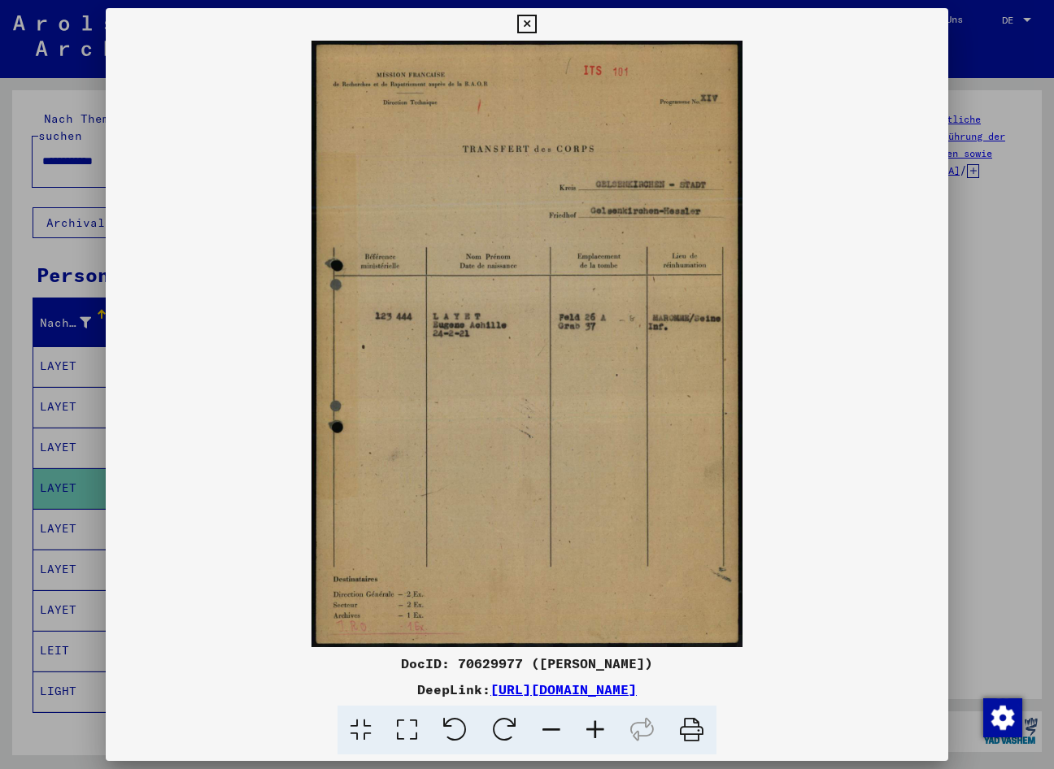
click at [619, 346] on img at bounding box center [527, 344] width 843 height 606
click at [624, 281] on img at bounding box center [527, 344] width 843 height 606
drag, startPoint x: 46, startPoint y: 719, endPoint x: 48, endPoint y: 711, distance: 8.5
click at [46, 719] on div at bounding box center [527, 384] width 1054 height 769
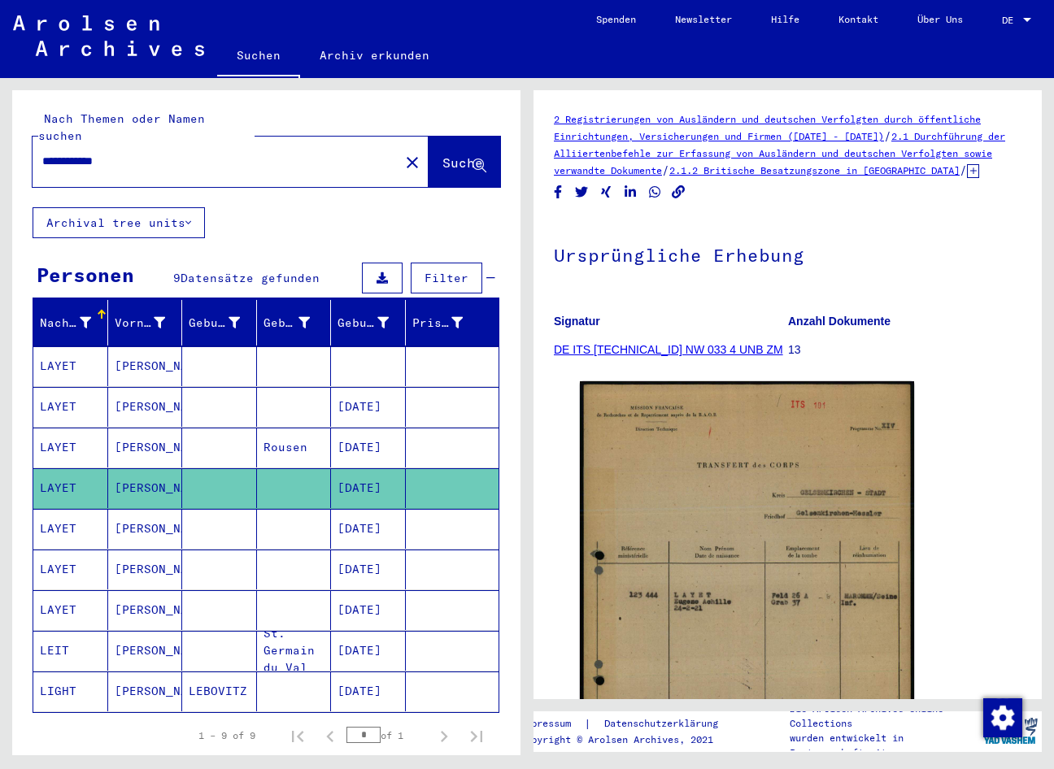
click at [380, 509] on mat-cell "[DATE]" at bounding box center [368, 529] width 75 height 40
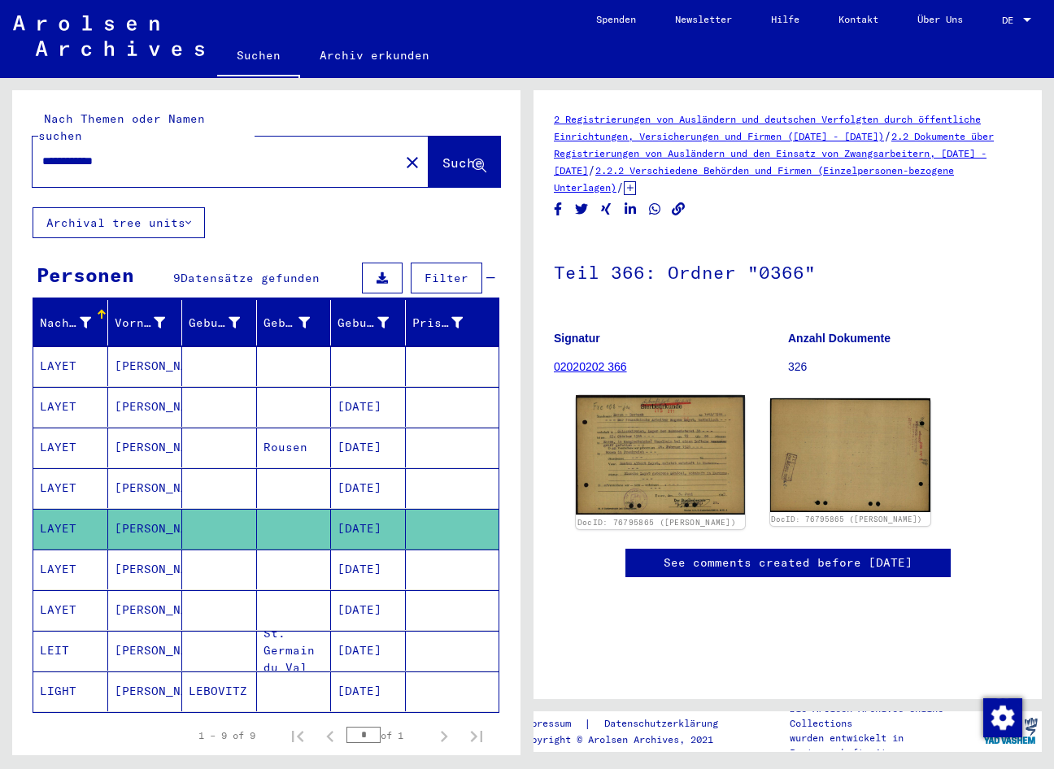
click at [637, 445] on img at bounding box center [660, 455] width 168 height 120
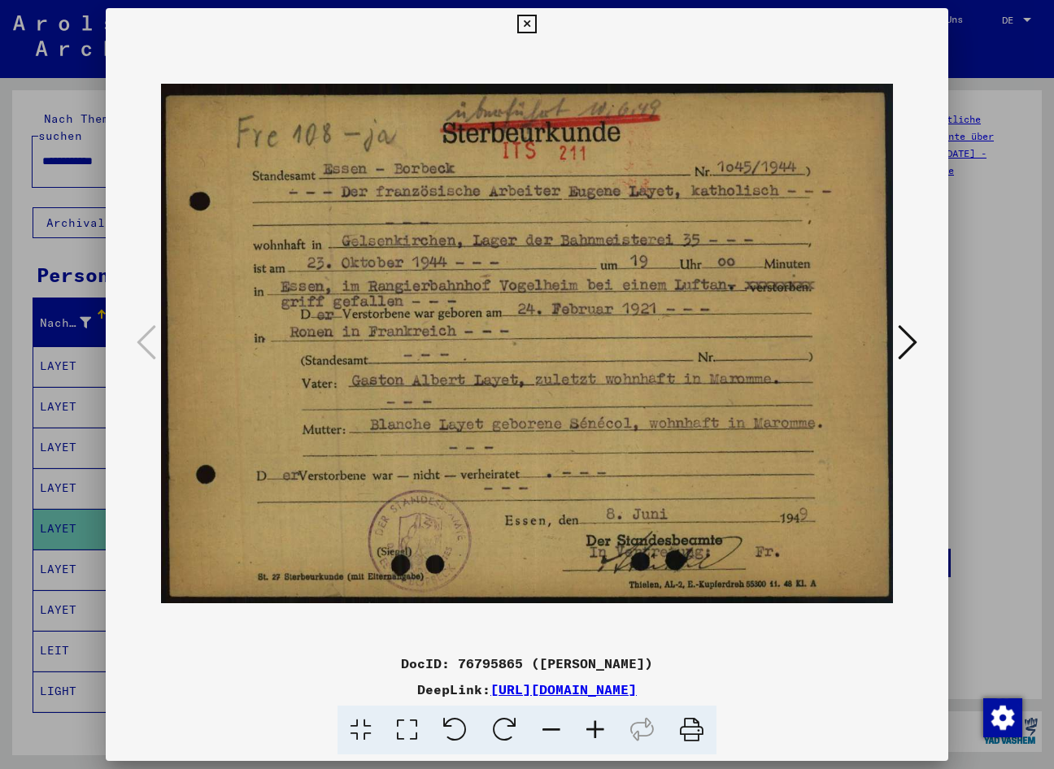
click at [727, 354] on icon at bounding box center [907, 342] width 20 height 39
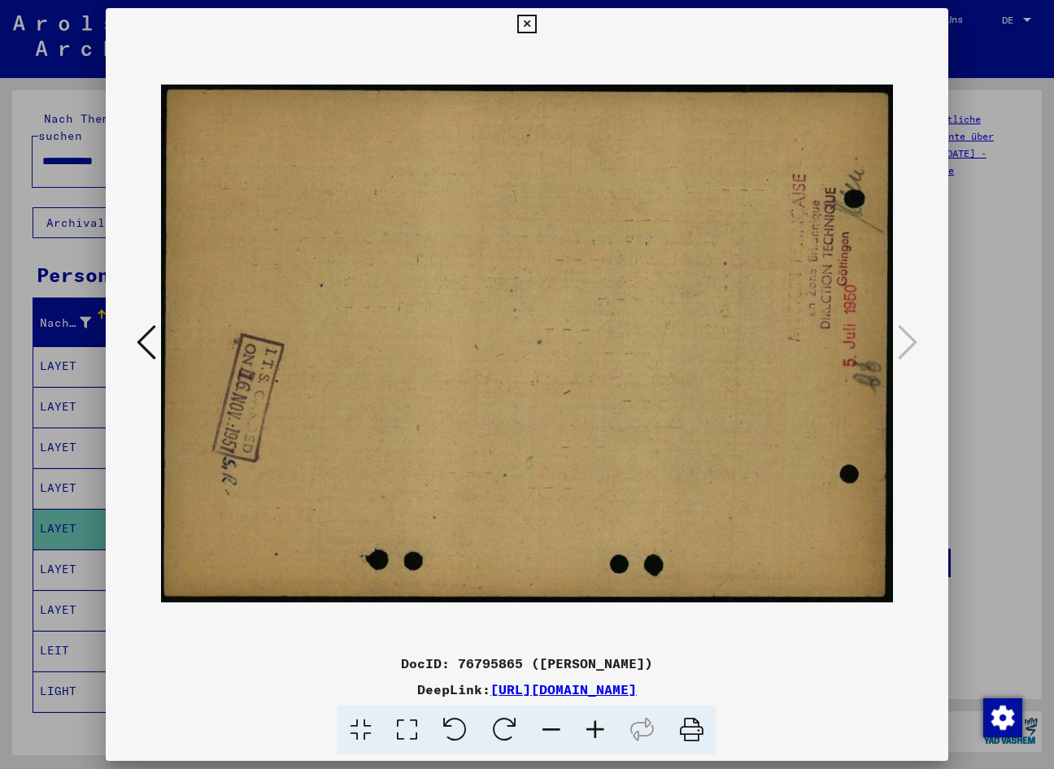
click at [518, 22] on icon at bounding box center [526, 25] width 19 height 20
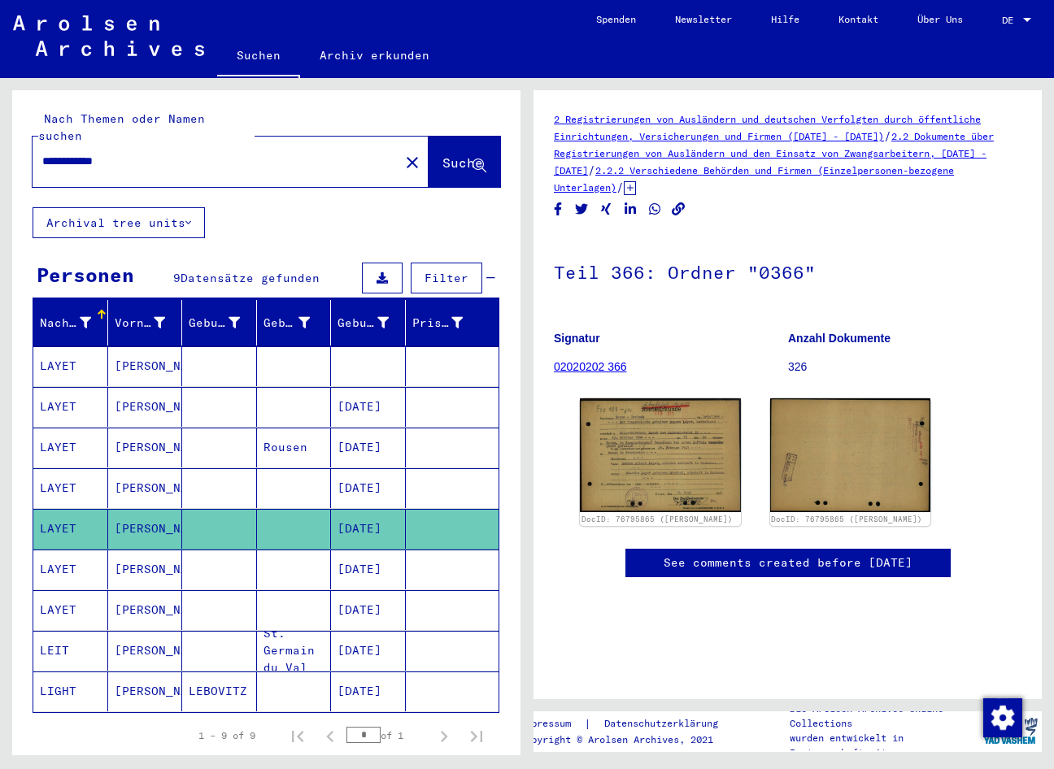
click at [376, 553] on mat-cell "[DATE]" at bounding box center [368, 570] width 75 height 40
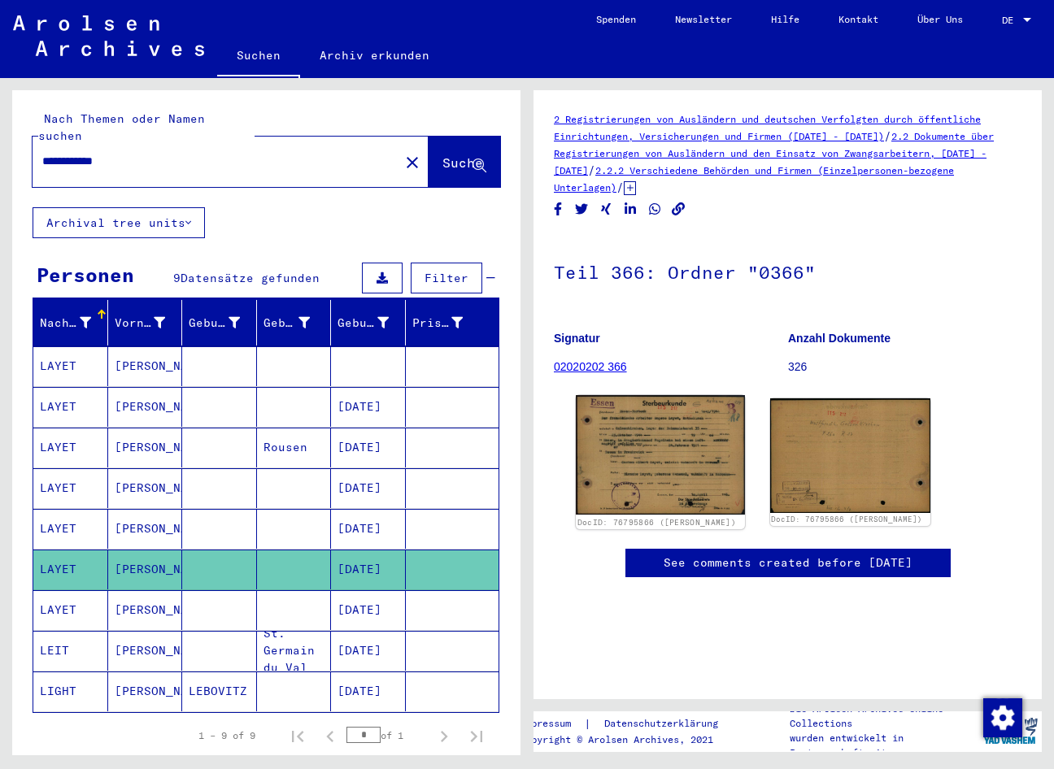
click at [612, 471] on img at bounding box center [660, 455] width 168 height 120
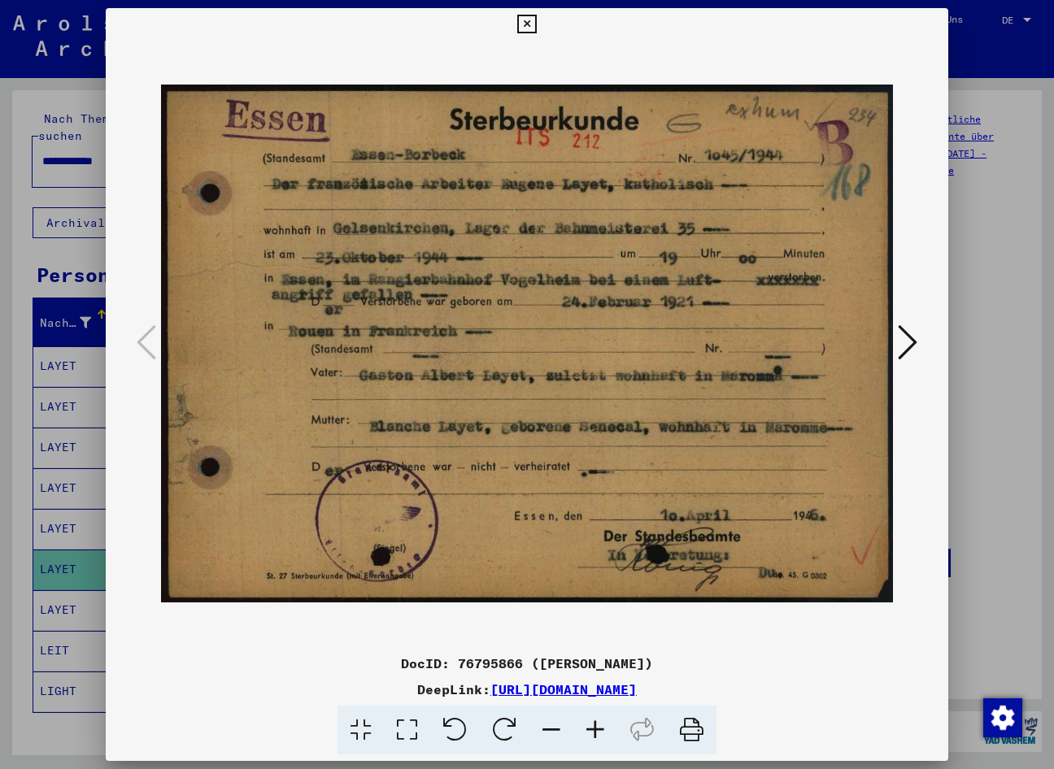
click at [67, 609] on div at bounding box center [527, 384] width 1054 height 769
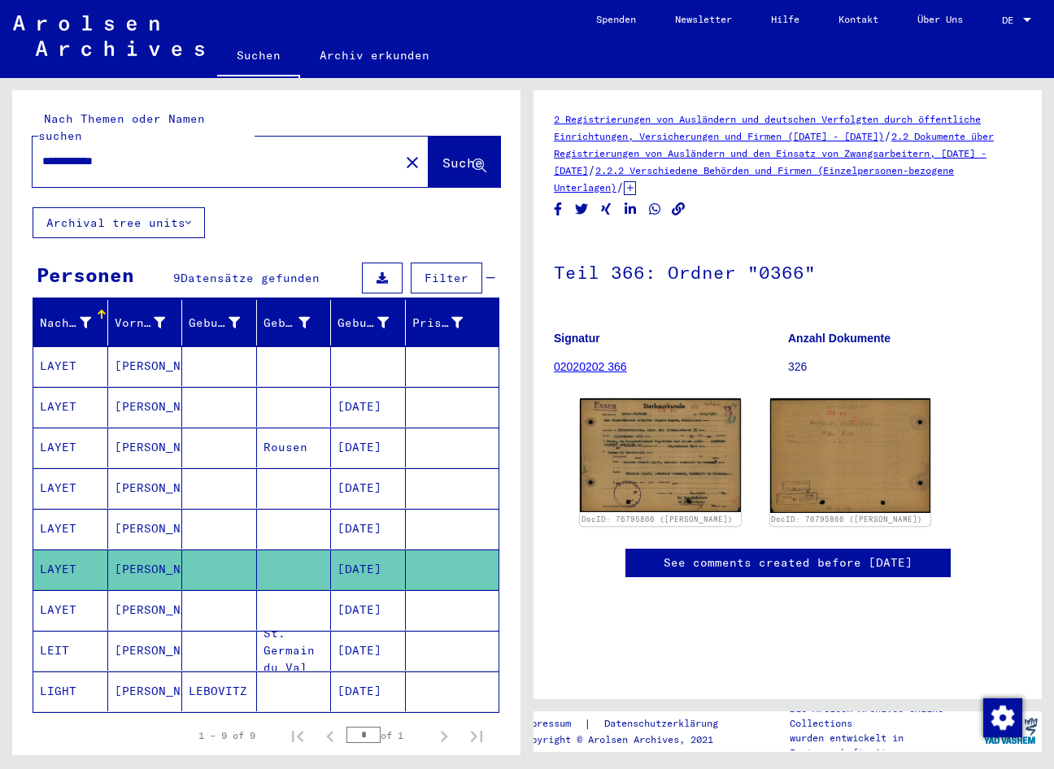
click at [354, 594] on mat-cell "[DATE]" at bounding box center [368, 610] width 75 height 40
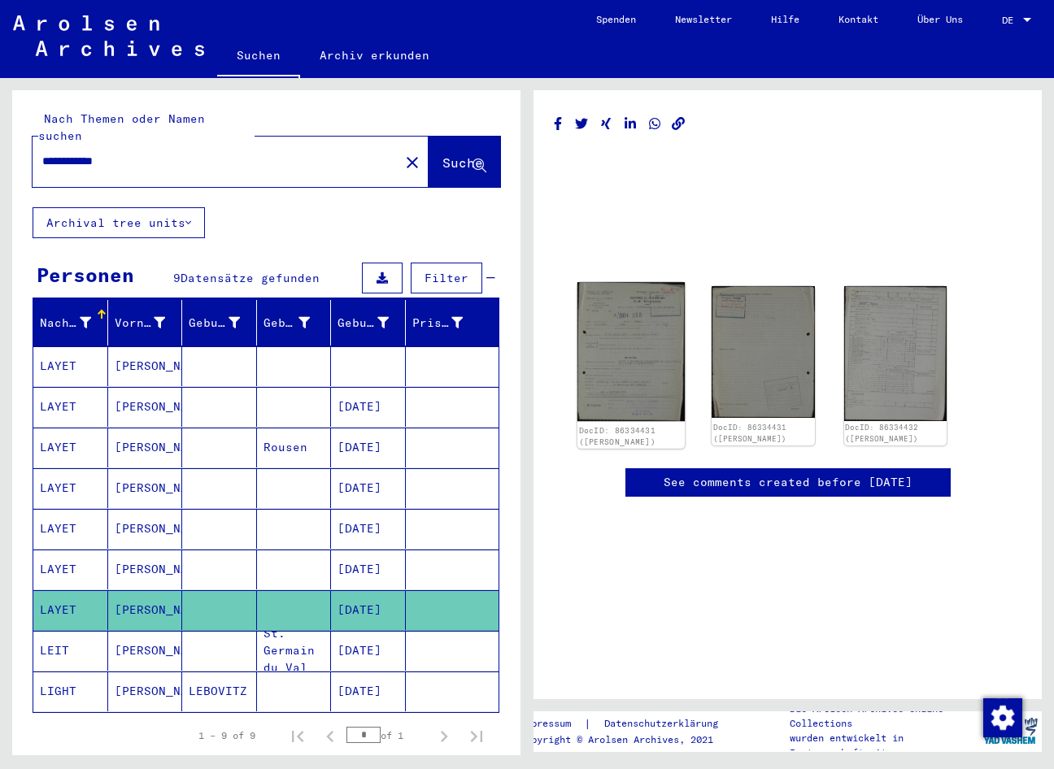
click at [617, 335] on img at bounding box center [631, 351] width 108 height 139
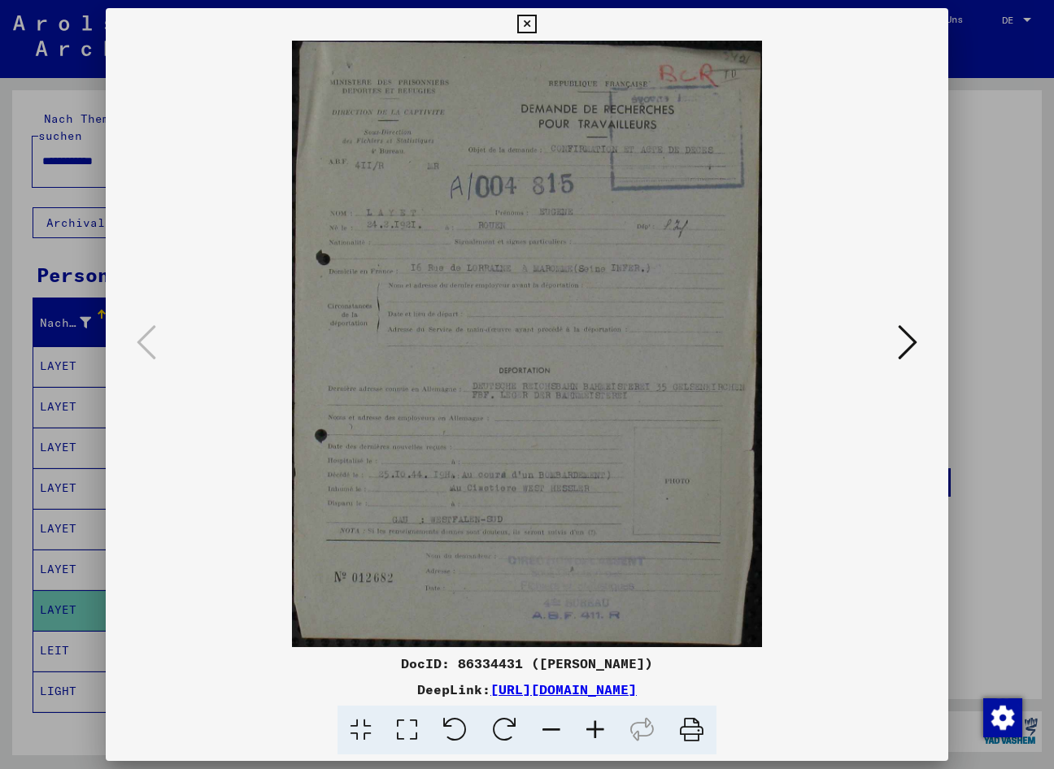
click at [592, 728] on icon at bounding box center [595, 731] width 44 height 50
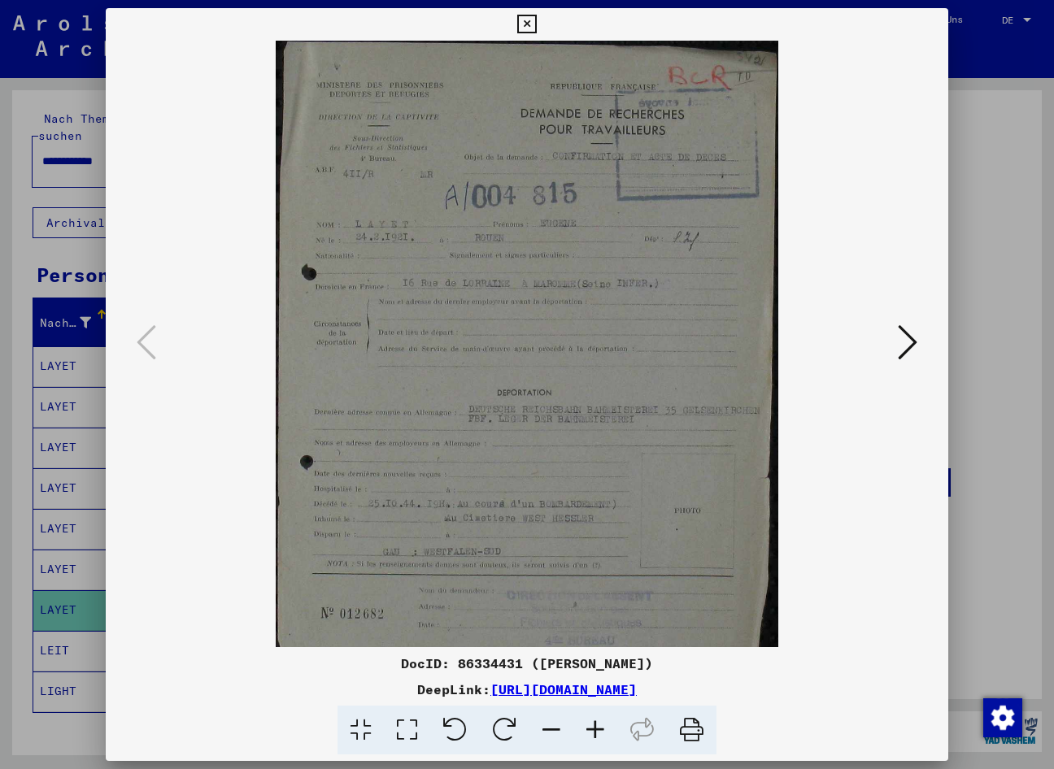
click at [589, 725] on icon at bounding box center [595, 731] width 44 height 50
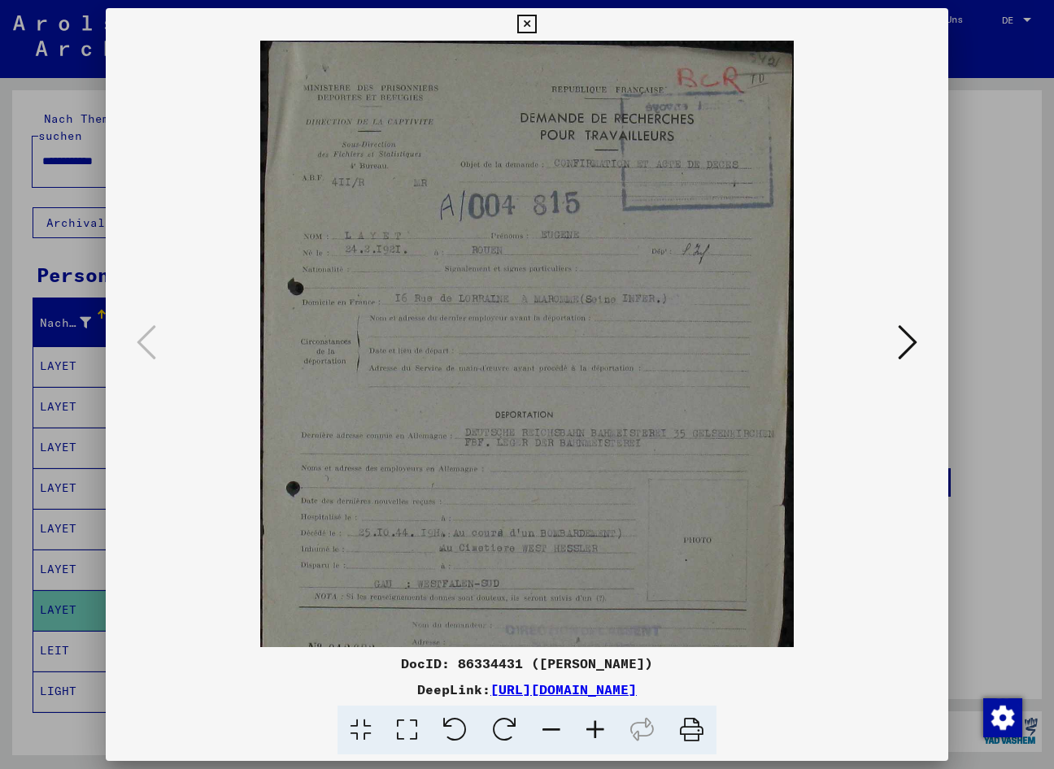
click at [586, 723] on icon at bounding box center [595, 731] width 44 height 50
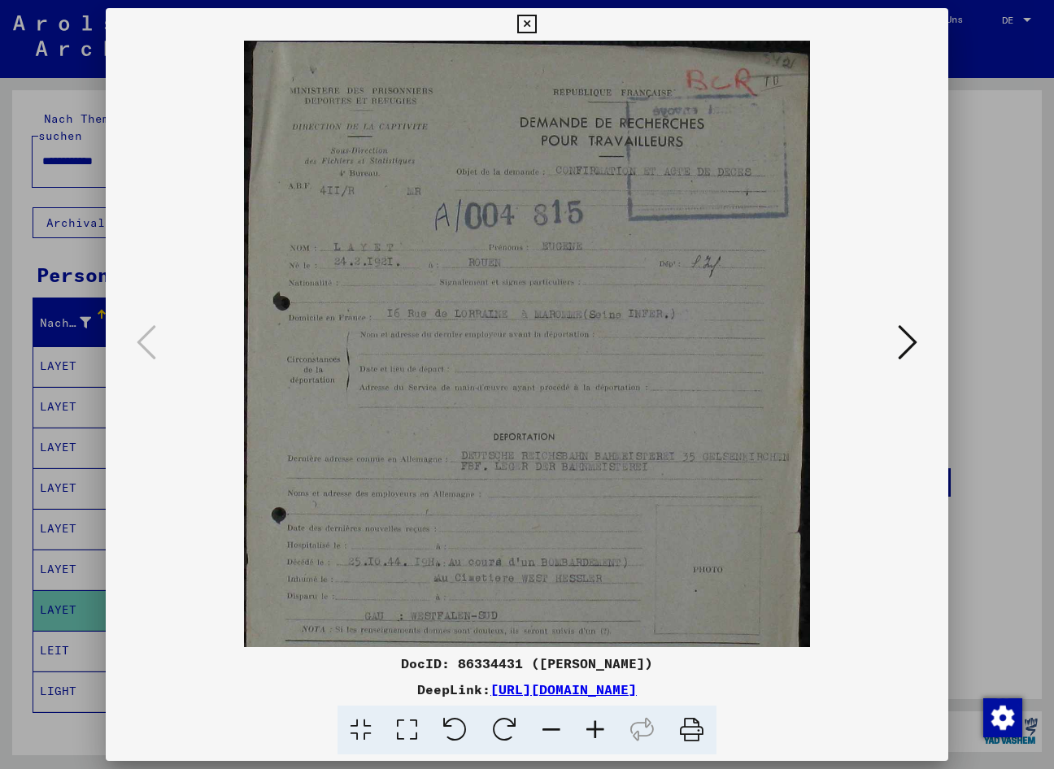
click at [585, 719] on icon at bounding box center [595, 731] width 44 height 50
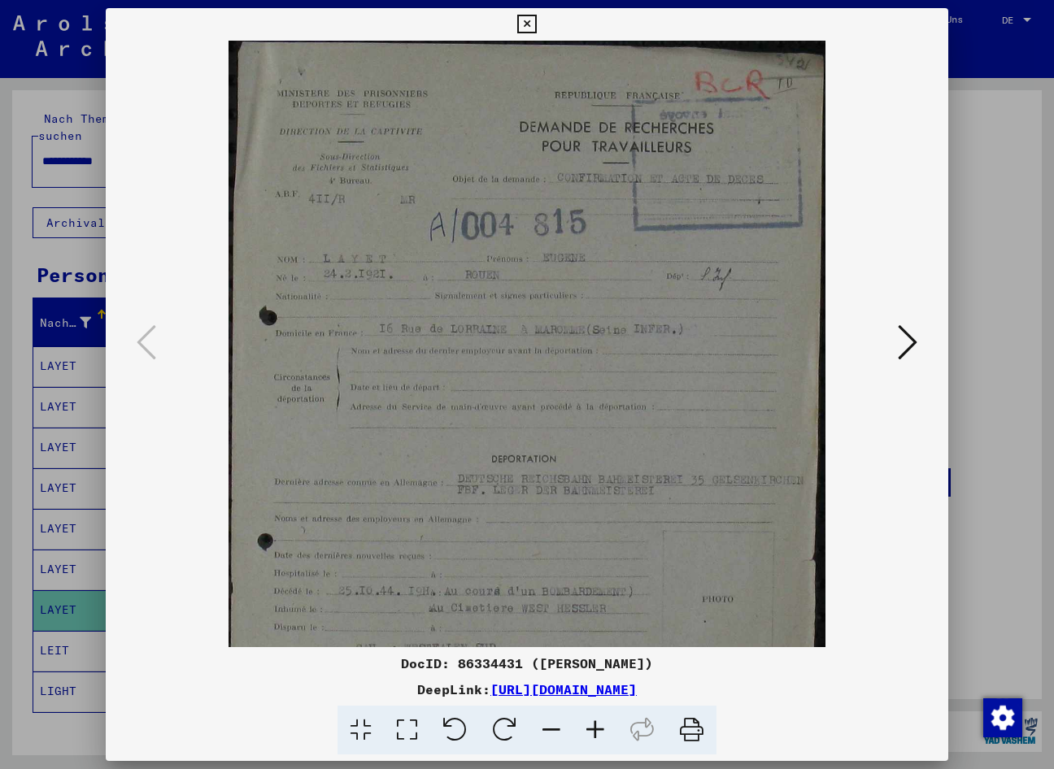
click at [585, 717] on icon at bounding box center [595, 731] width 44 height 50
click at [583, 715] on icon at bounding box center [595, 731] width 44 height 50
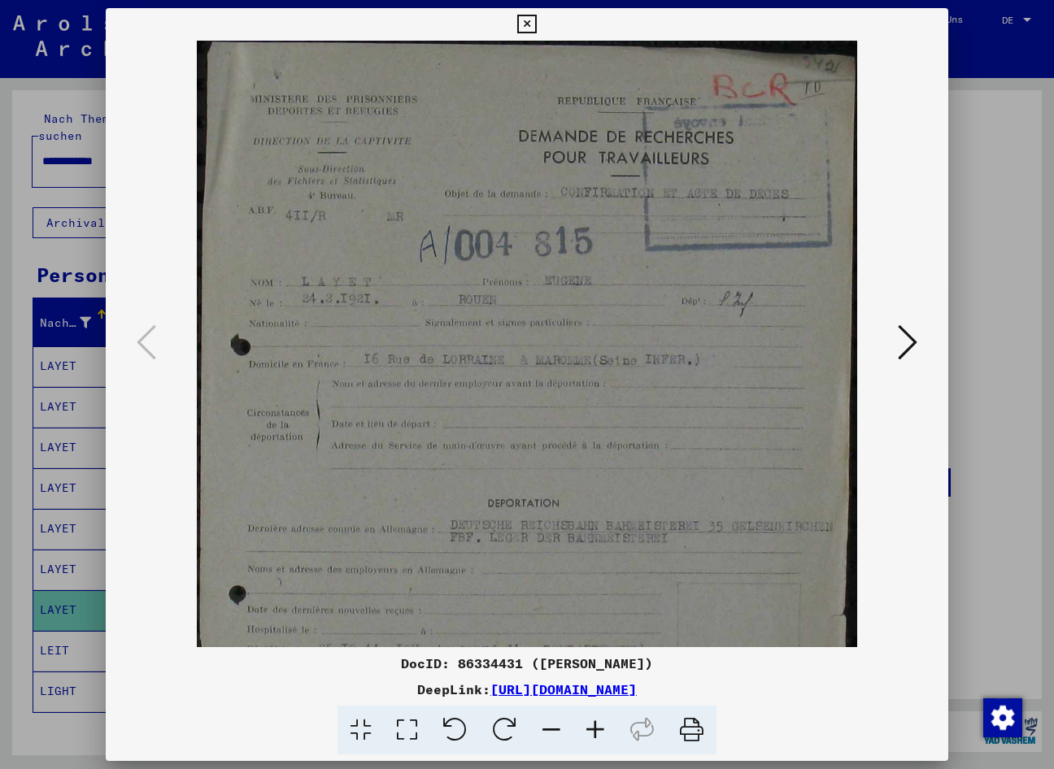
click at [581, 714] on icon at bounding box center [595, 731] width 44 height 50
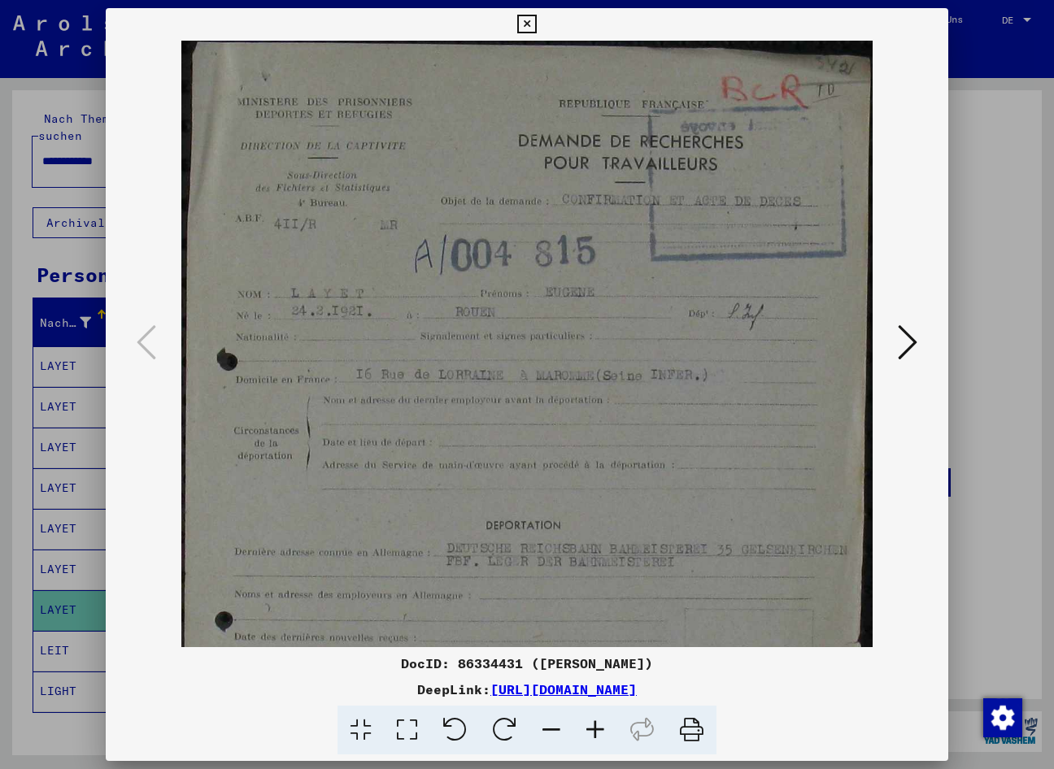
click at [580, 712] on icon at bounding box center [595, 731] width 44 height 50
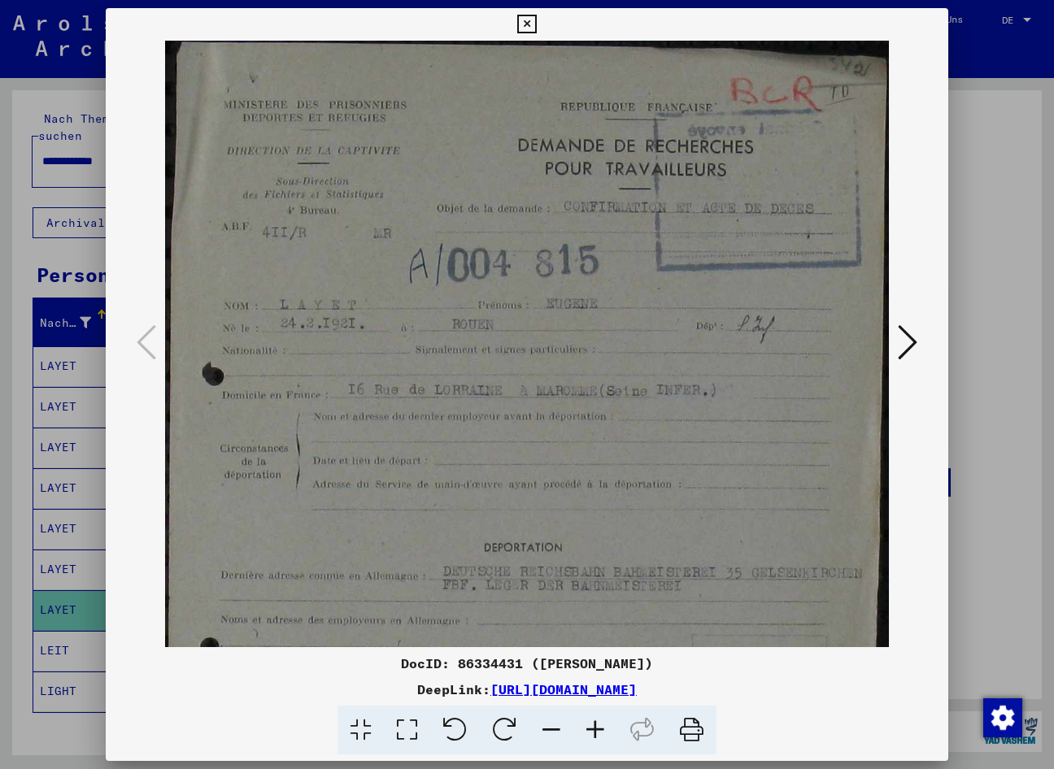
click at [580, 711] on icon at bounding box center [595, 731] width 44 height 50
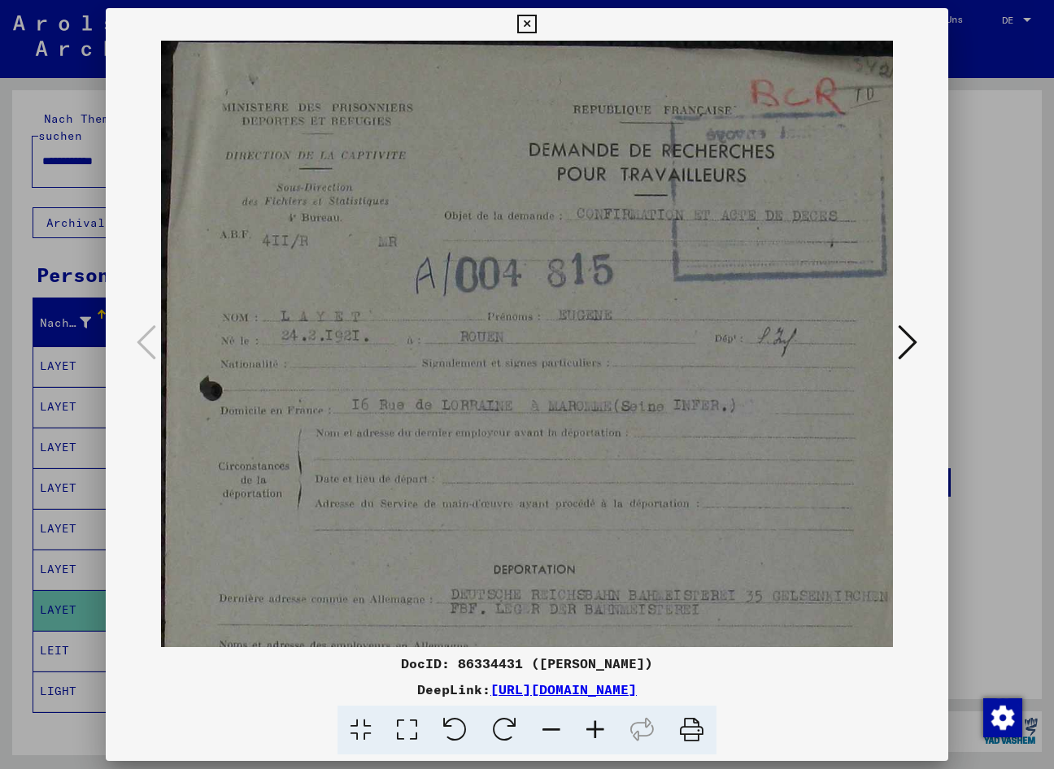
click at [581, 708] on icon at bounding box center [595, 731] width 44 height 50
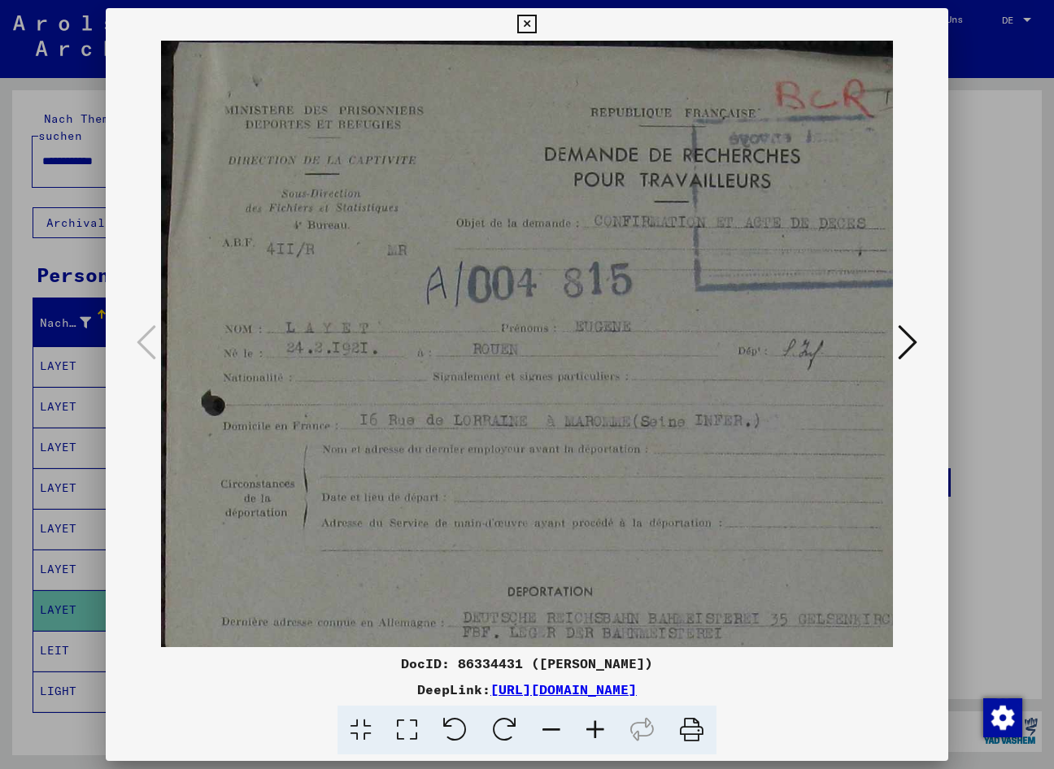
click at [580, 706] on icon at bounding box center [595, 731] width 44 height 50
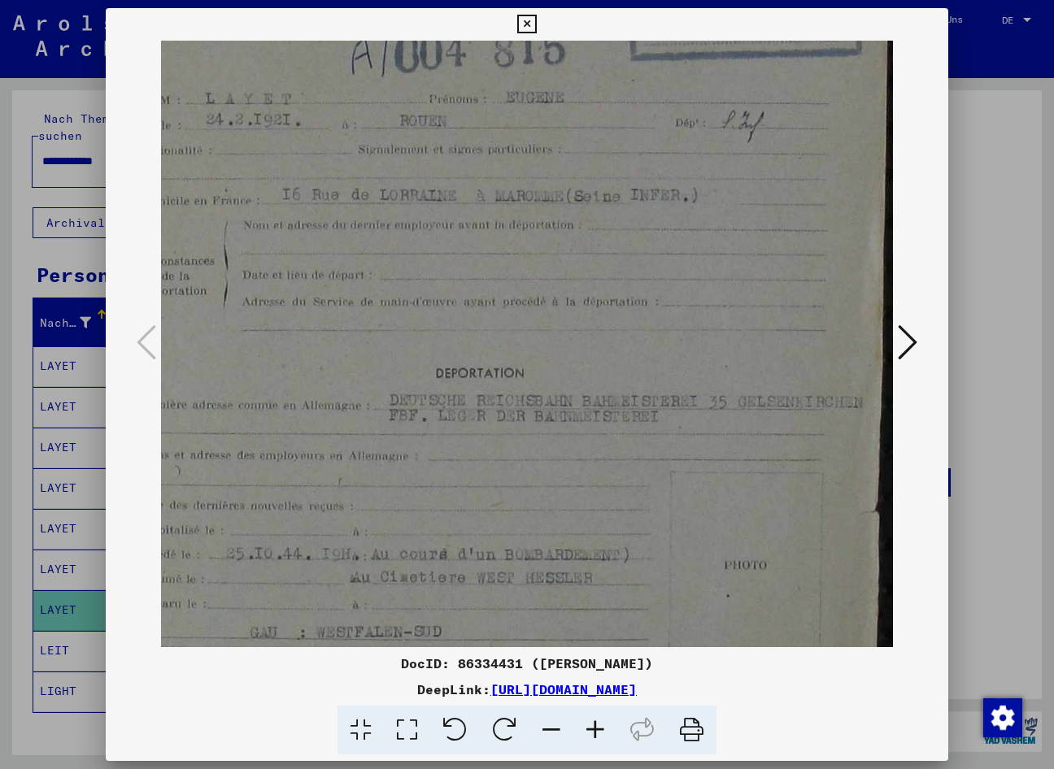
scroll to position [246, 85]
drag, startPoint x: 590, startPoint y: 539, endPoint x: 460, endPoint y: 300, distance: 272.1
click at [460, 300] on img at bounding box center [485, 322] width 818 height 1054
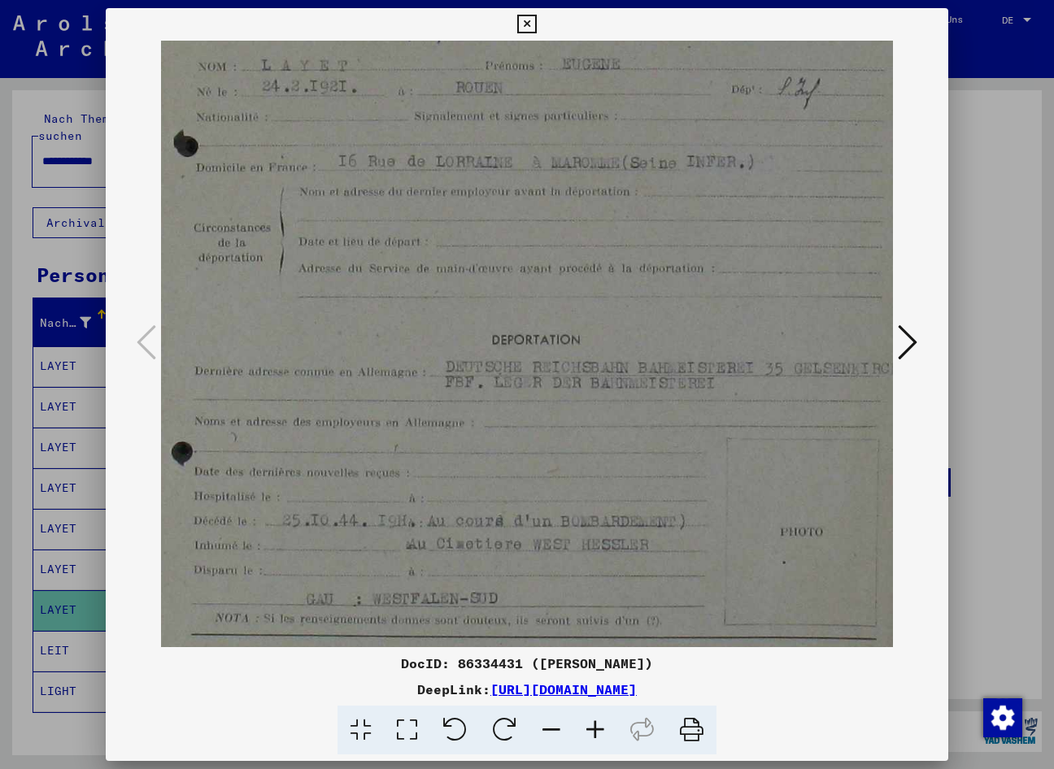
drag, startPoint x: 410, startPoint y: 452, endPoint x: 466, endPoint y: 424, distance: 62.9
click at [466, 424] on img at bounding box center [541, 294] width 818 height 1054
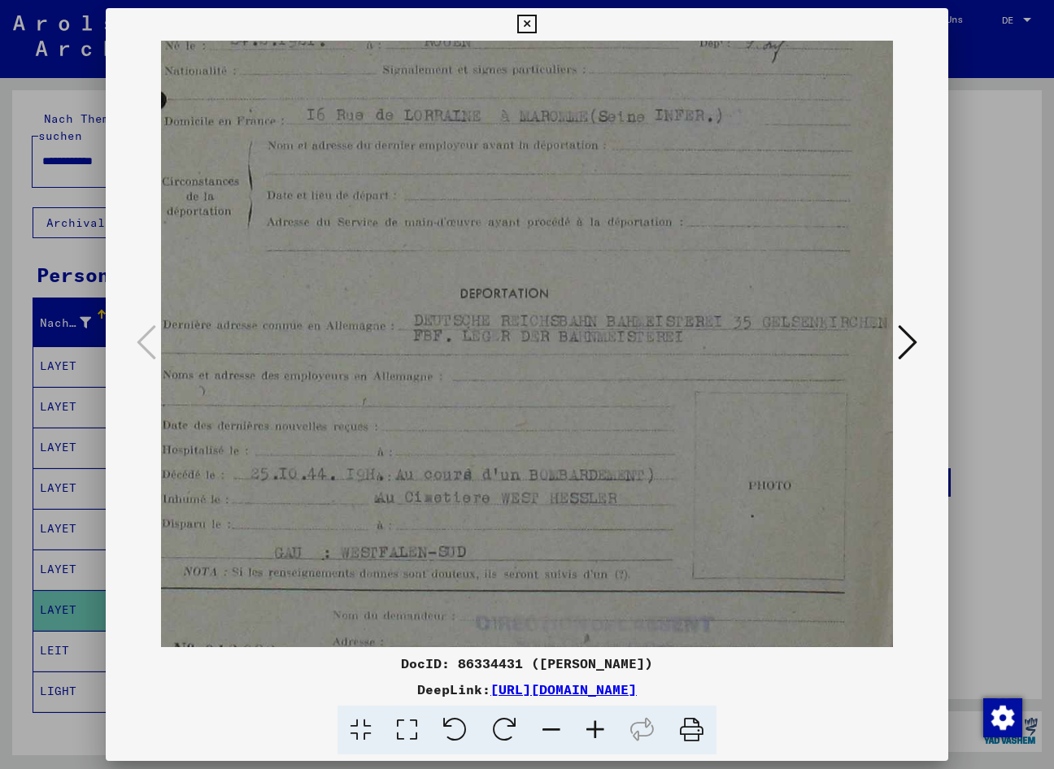
drag, startPoint x: 476, startPoint y: 455, endPoint x: 430, endPoint y: 409, distance: 65.0
click at [430, 409] on img at bounding box center [509, 247] width 818 height 1054
drag, startPoint x: 428, startPoint y: 445, endPoint x: 436, endPoint y: 439, distance: 9.3
click at [436, 439] on img at bounding box center [516, 242] width 818 height 1054
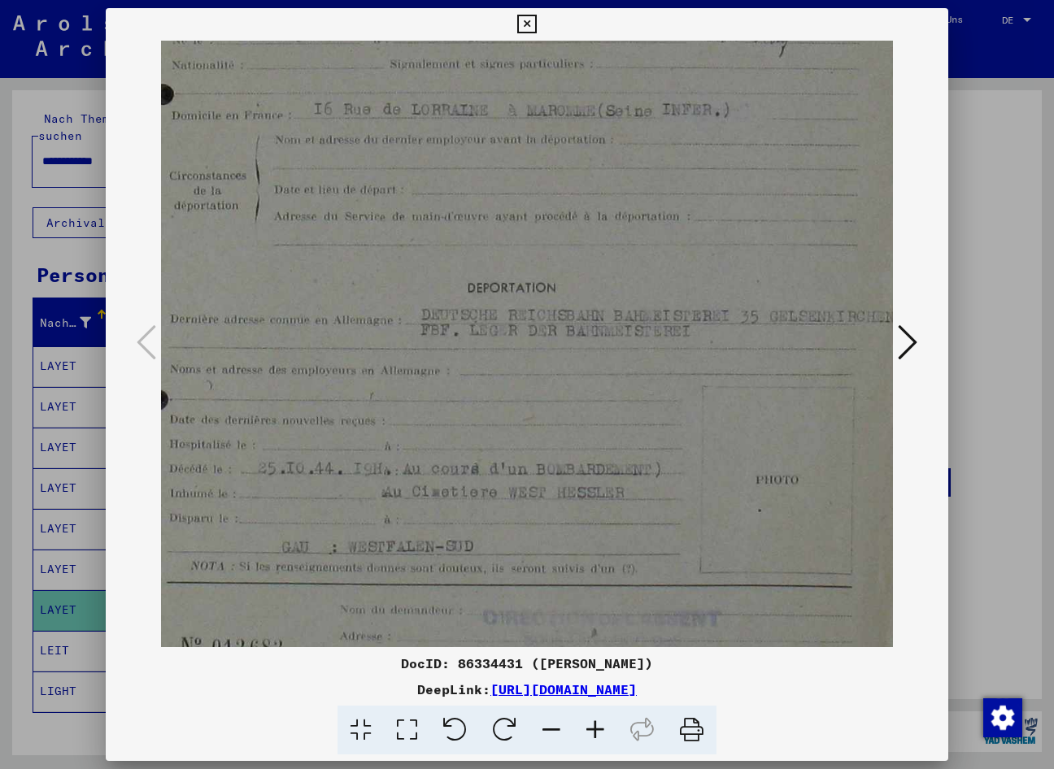
click at [727, 348] on icon at bounding box center [907, 342] width 20 height 39
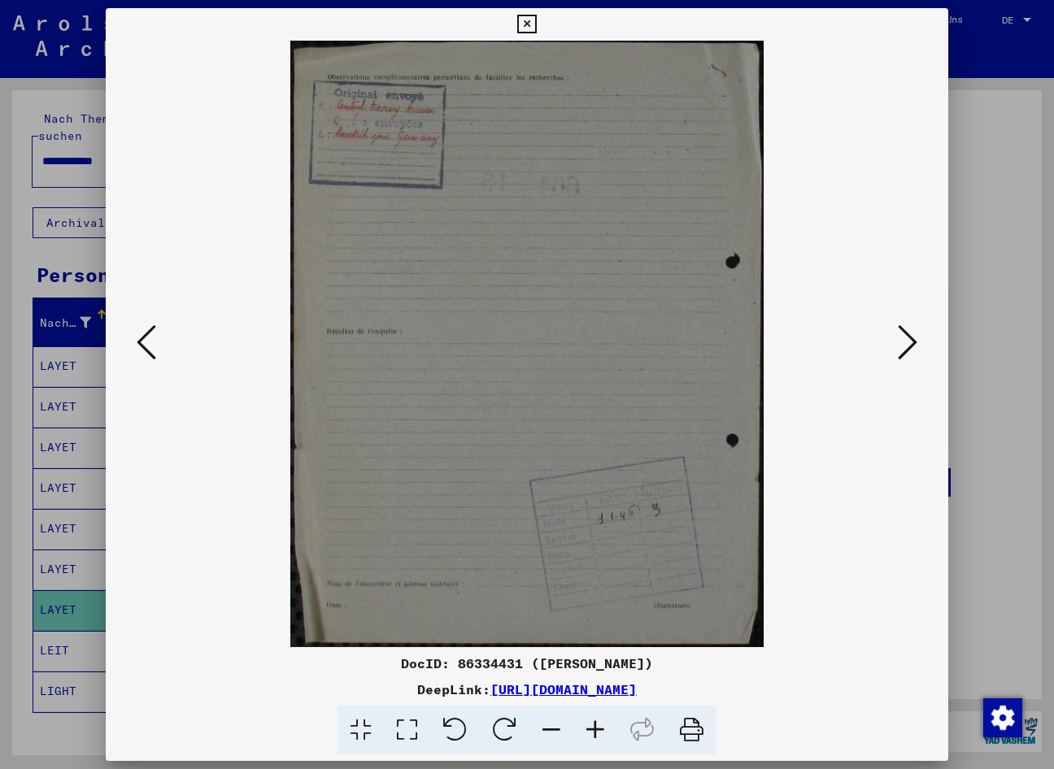
scroll to position [0, 0]
click at [727, 348] on icon at bounding box center [907, 342] width 20 height 39
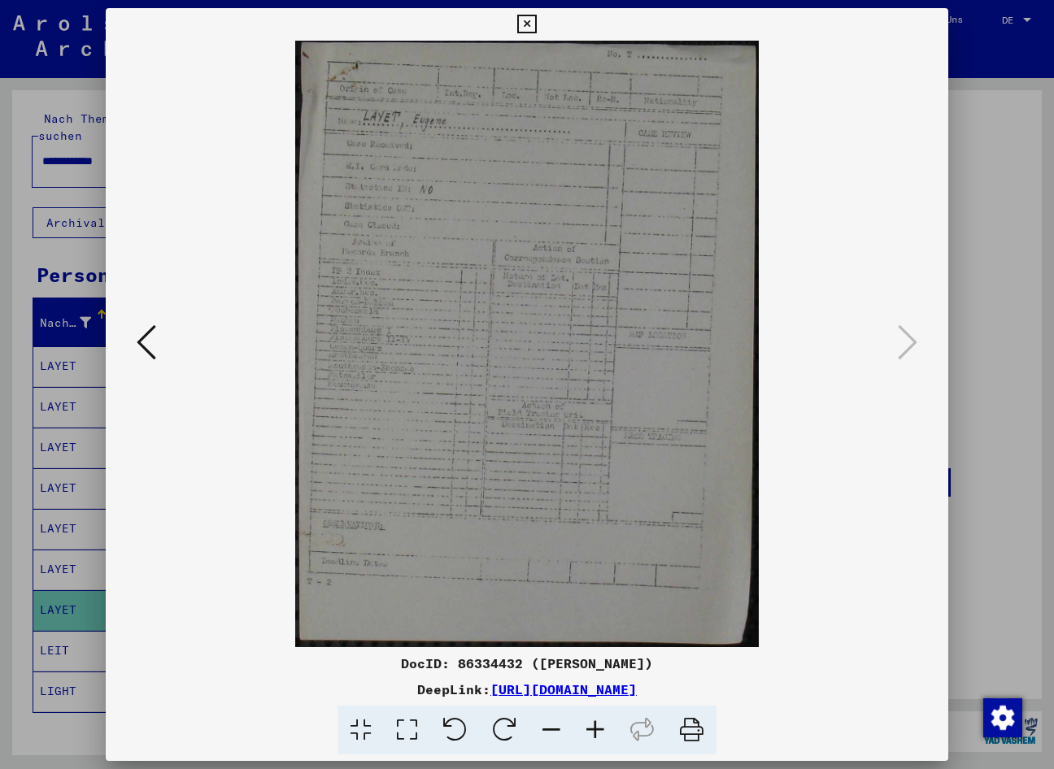
click at [99, 705] on div at bounding box center [527, 384] width 1054 height 769
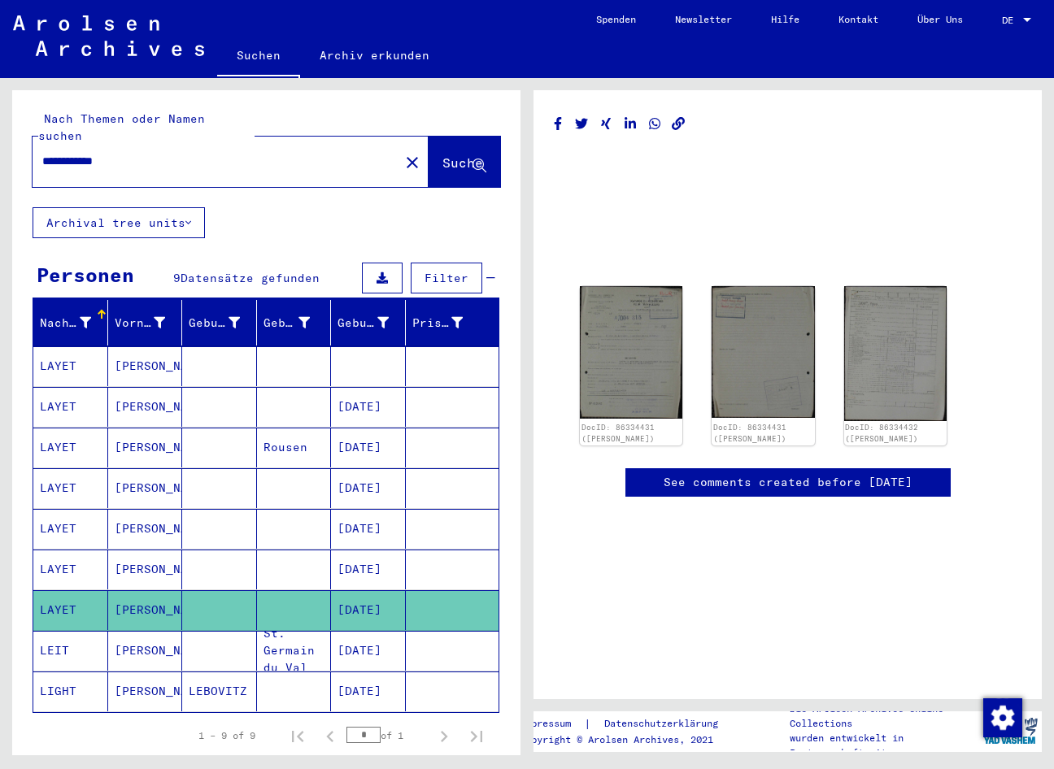
click at [376, 590] on mat-cell "[DATE]" at bounding box center [368, 610] width 75 height 40
click at [389, 550] on mat-cell "[DATE]" at bounding box center [368, 570] width 75 height 40
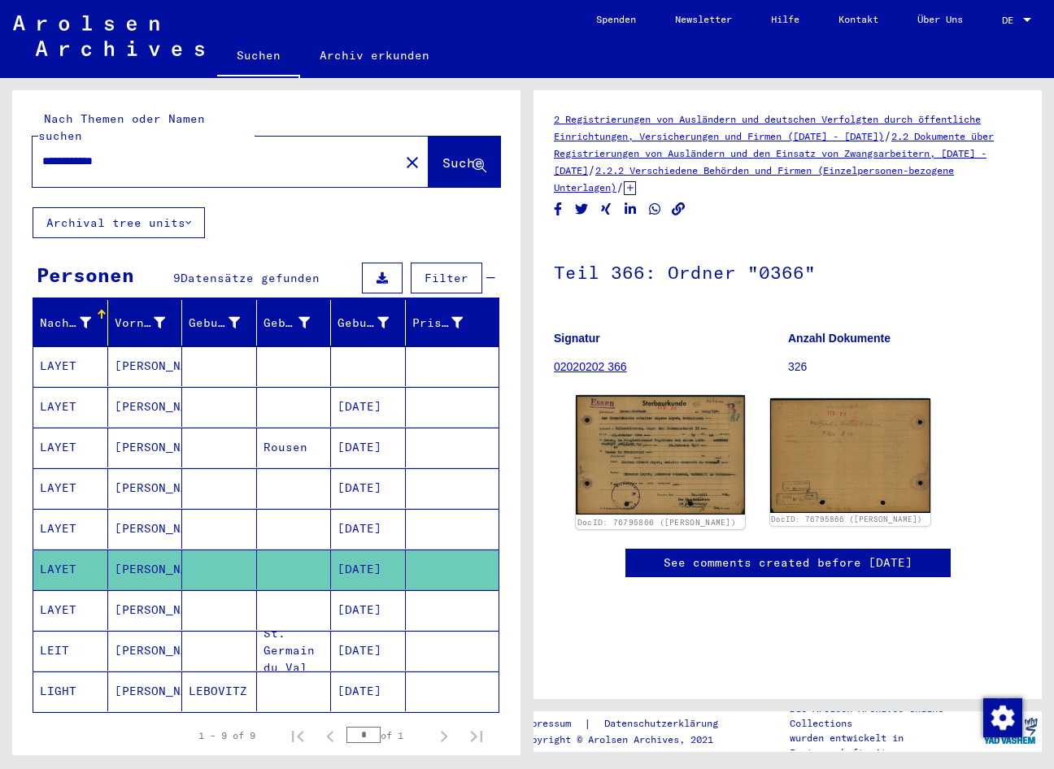
click at [647, 439] on img at bounding box center [660, 455] width 168 height 120
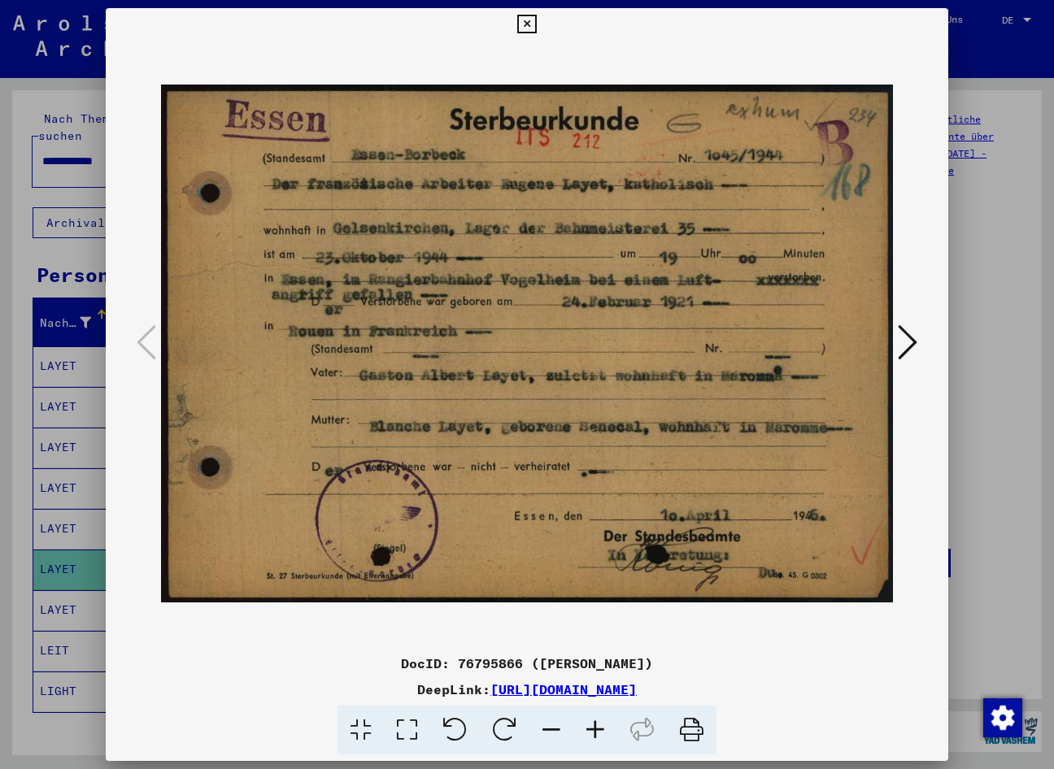
click at [727, 346] on icon at bounding box center [907, 342] width 20 height 39
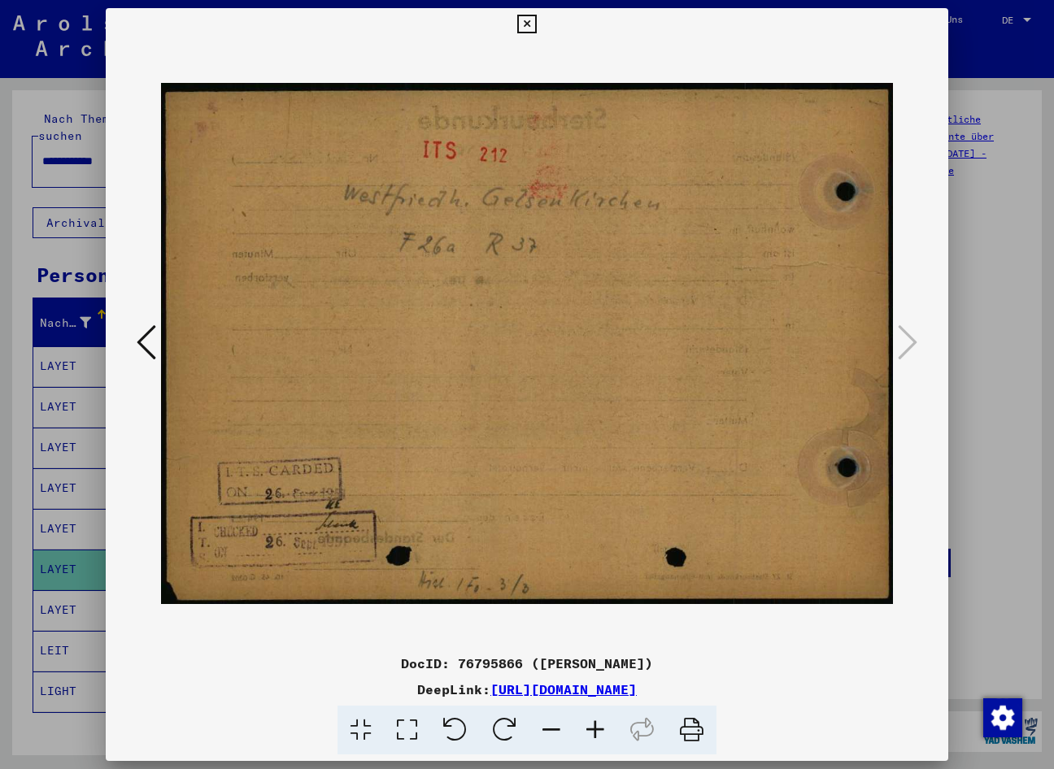
click at [64, 663] on div at bounding box center [527, 384] width 1054 height 769
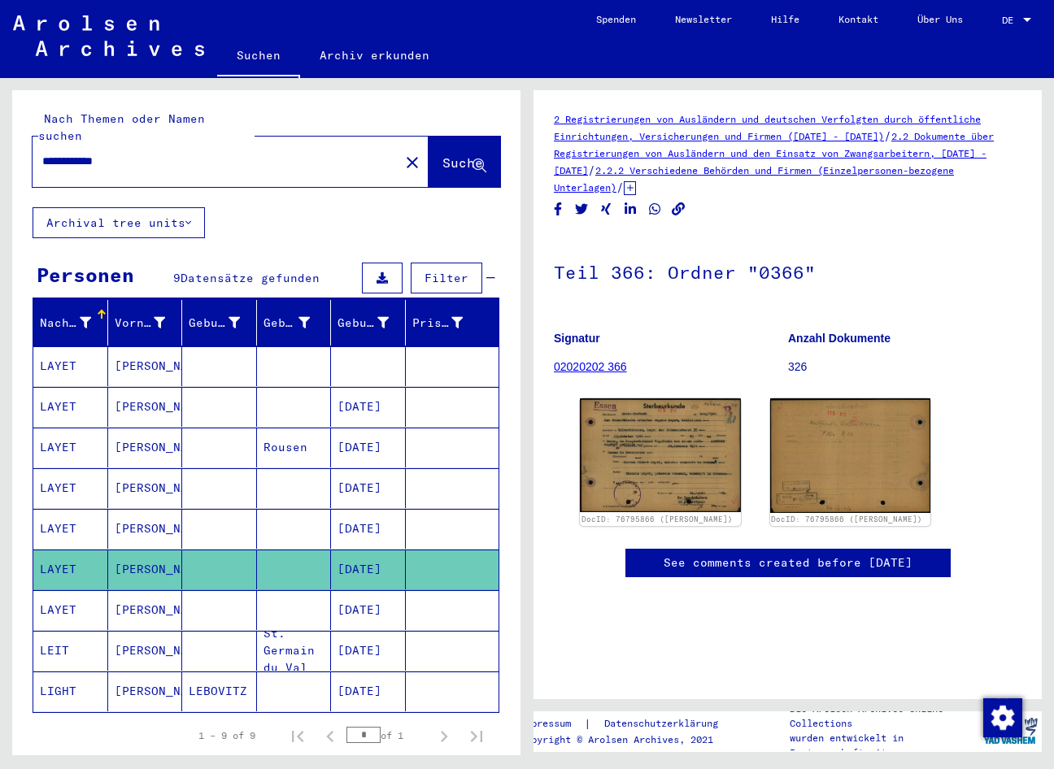
click at [372, 599] on mat-cell "[DATE]" at bounding box center [368, 610] width 75 height 40
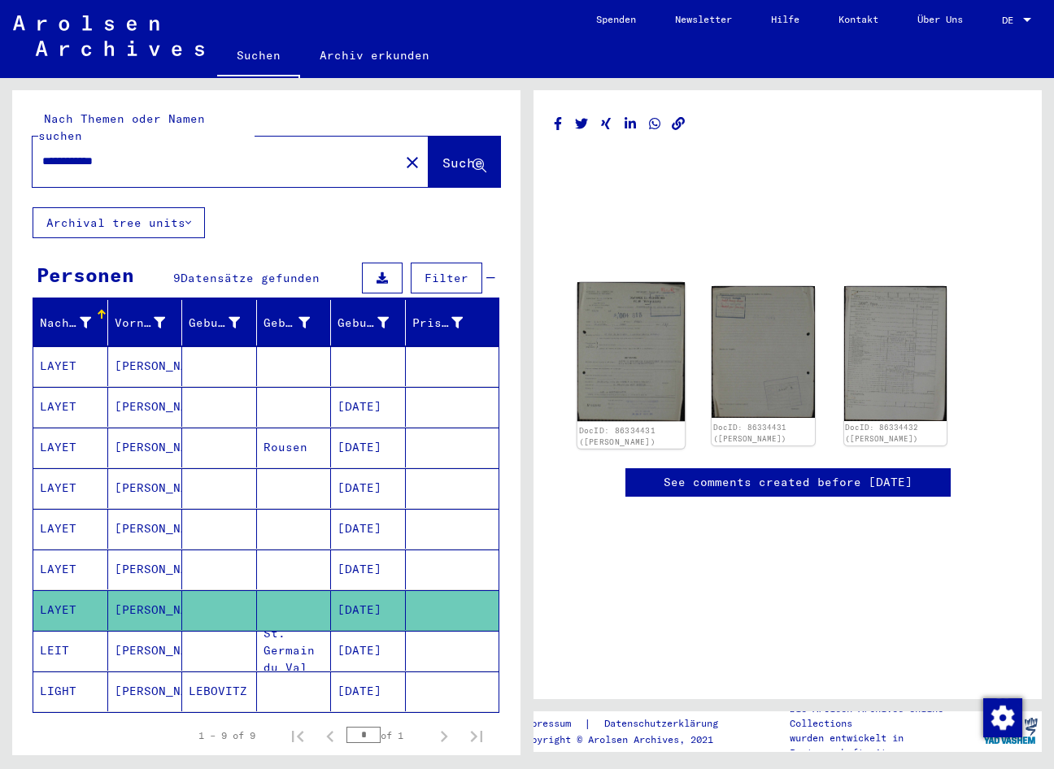
click at [615, 379] on img at bounding box center [631, 351] width 108 height 139
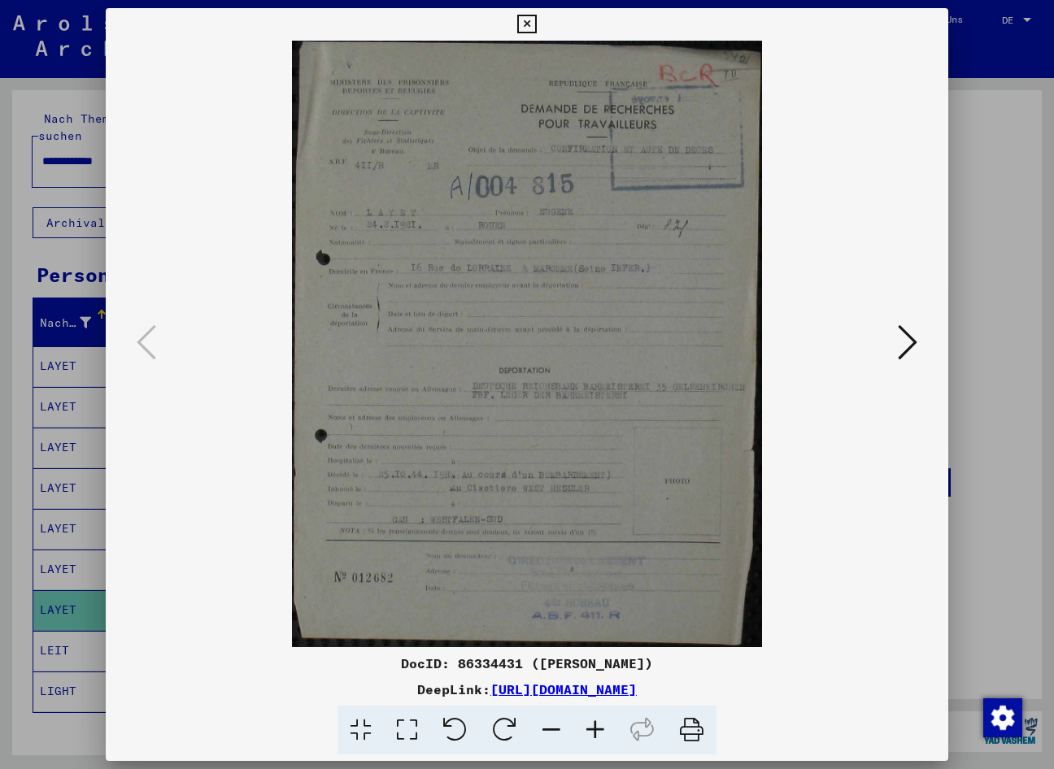
click at [593, 729] on icon at bounding box center [595, 731] width 44 height 50
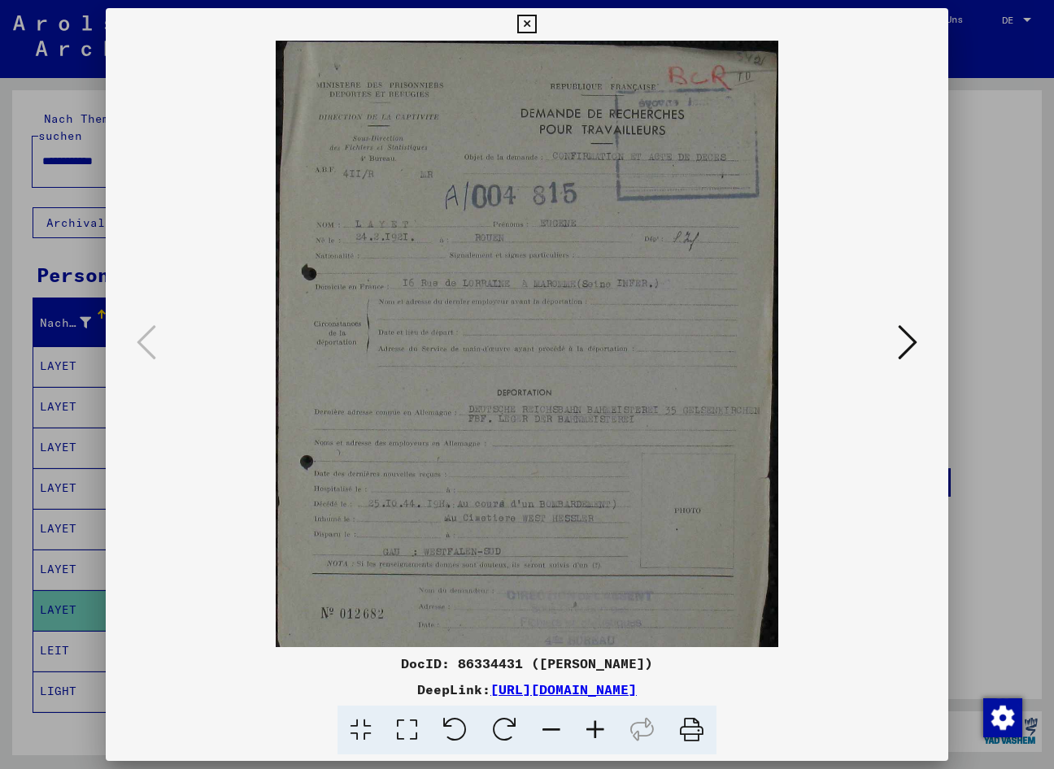
click at [592, 731] on icon at bounding box center [595, 731] width 44 height 50
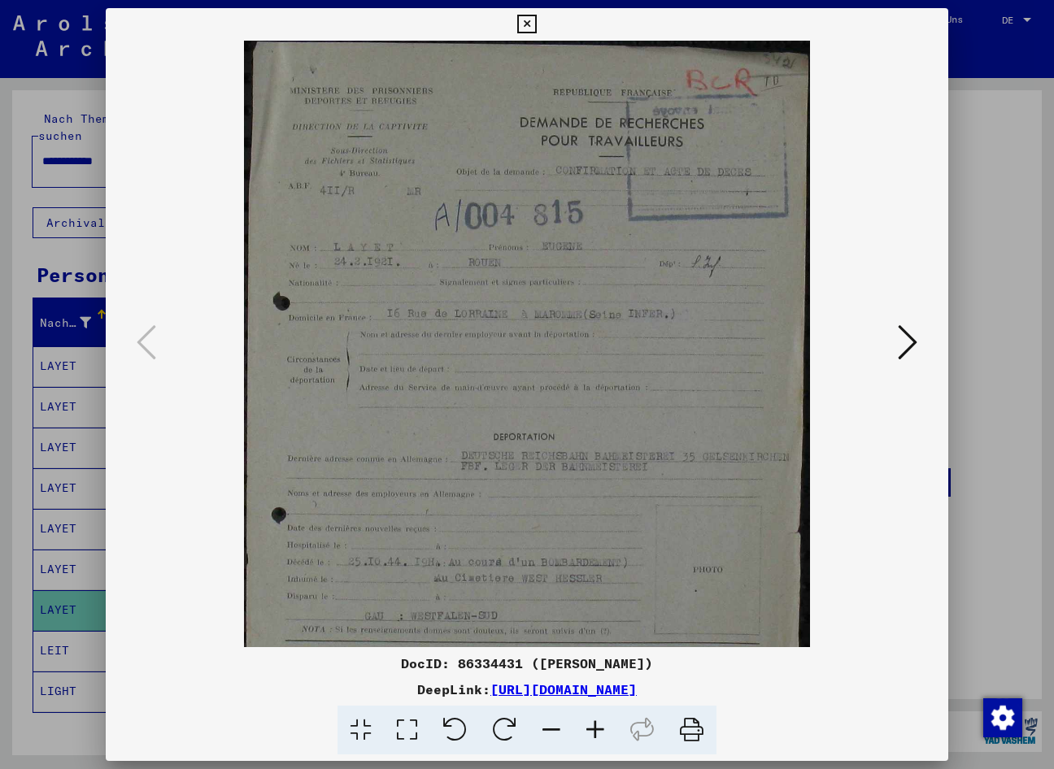
click at [589, 731] on icon at bounding box center [595, 731] width 44 height 50
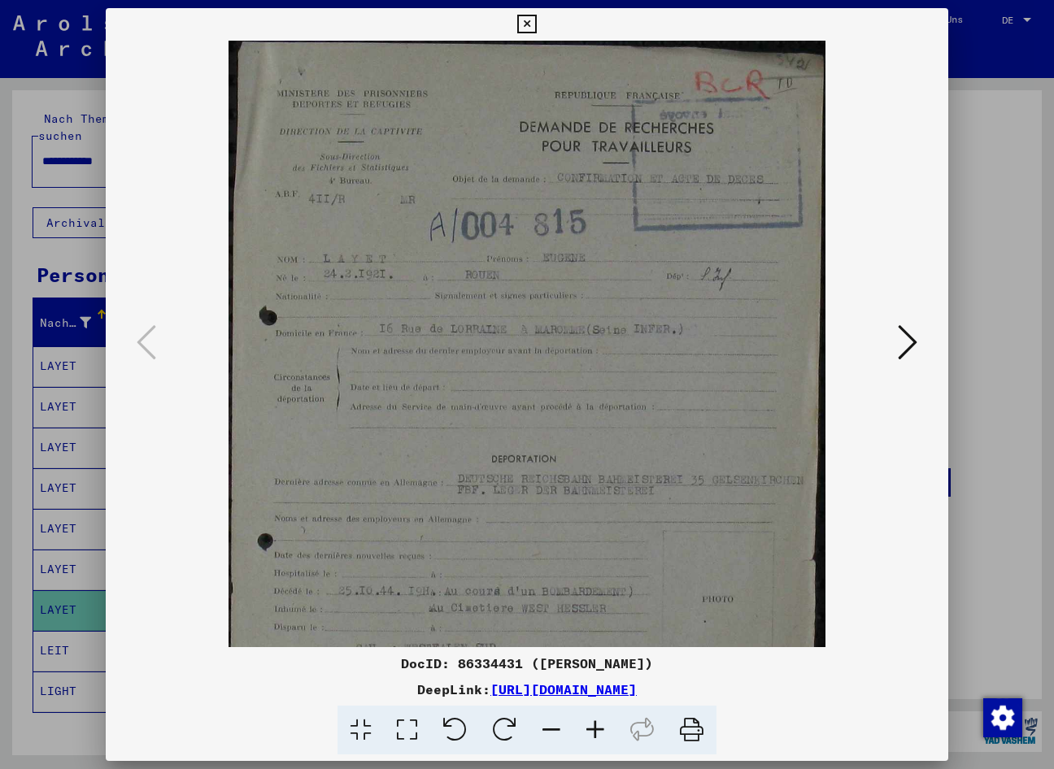
click at [589, 730] on icon at bounding box center [595, 731] width 44 height 50
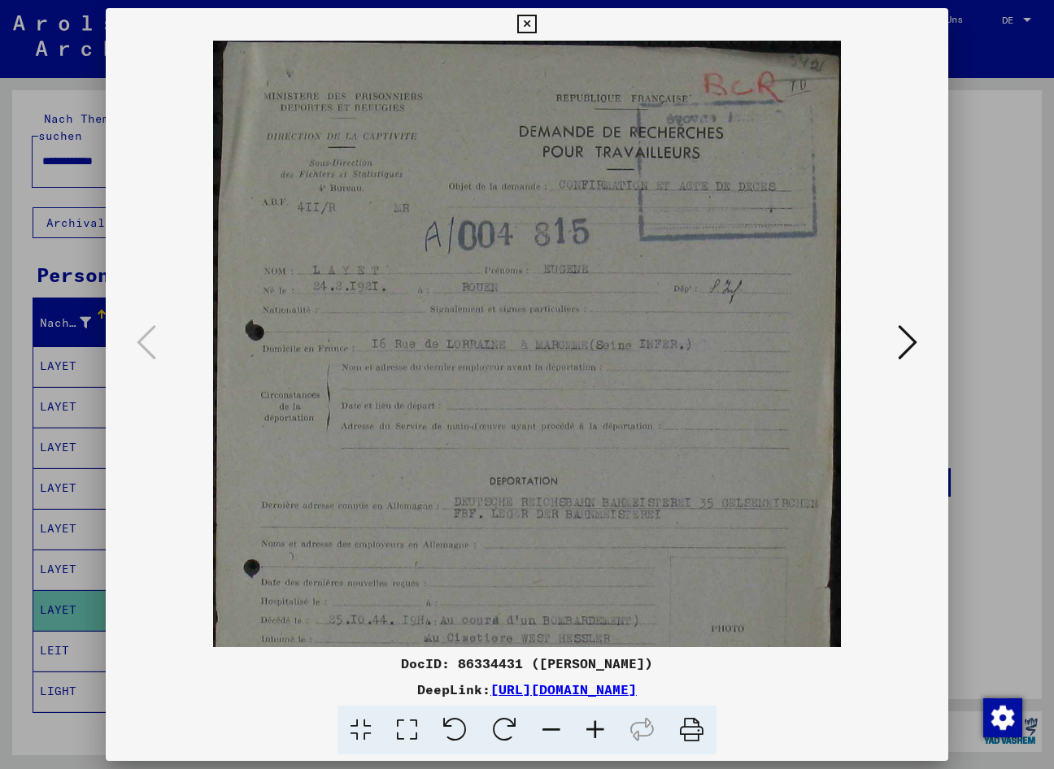
click at [588, 728] on icon at bounding box center [595, 731] width 44 height 50
click at [587, 726] on icon at bounding box center [595, 731] width 44 height 50
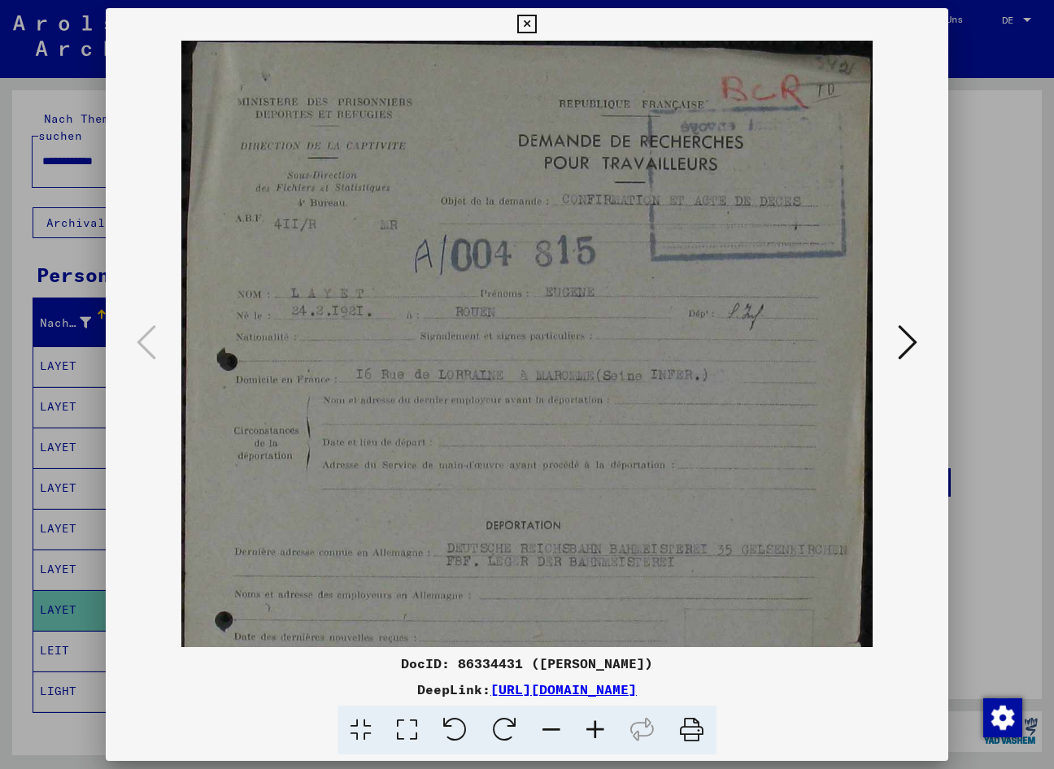
click at [586, 724] on icon at bounding box center [595, 731] width 44 height 50
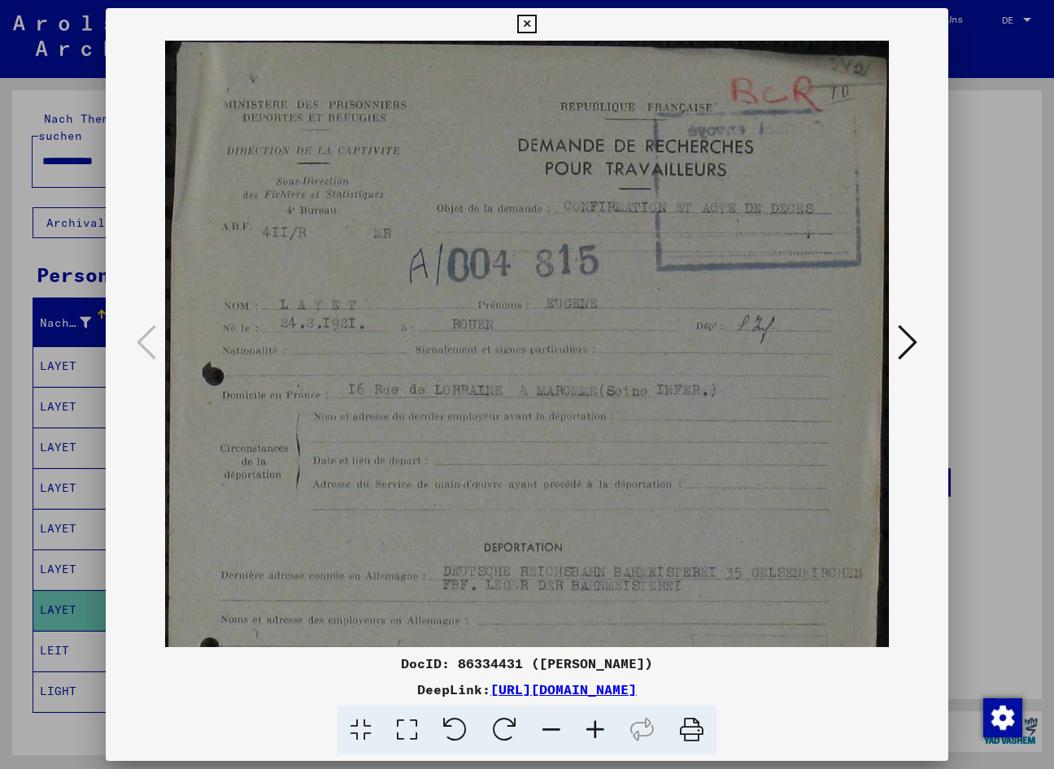
click at [585, 723] on icon at bounding box center [595, 731] width 44 height 50
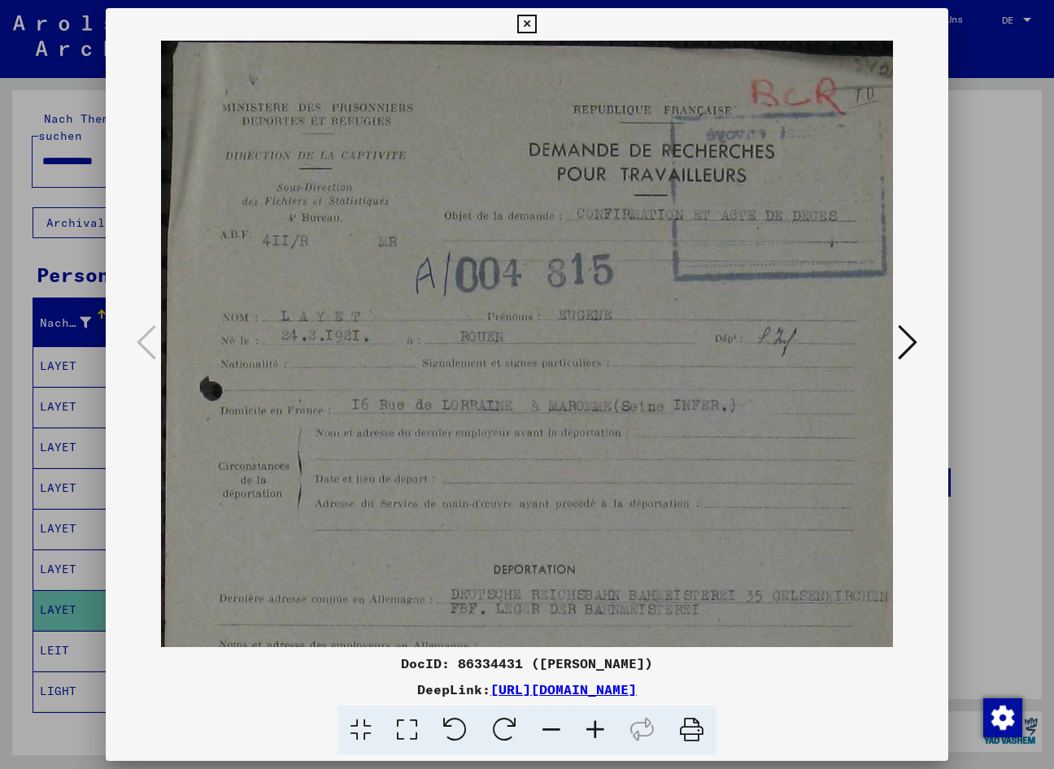
click at [584, 720] on icon at bounding box center [595, 731] width 44 height 50
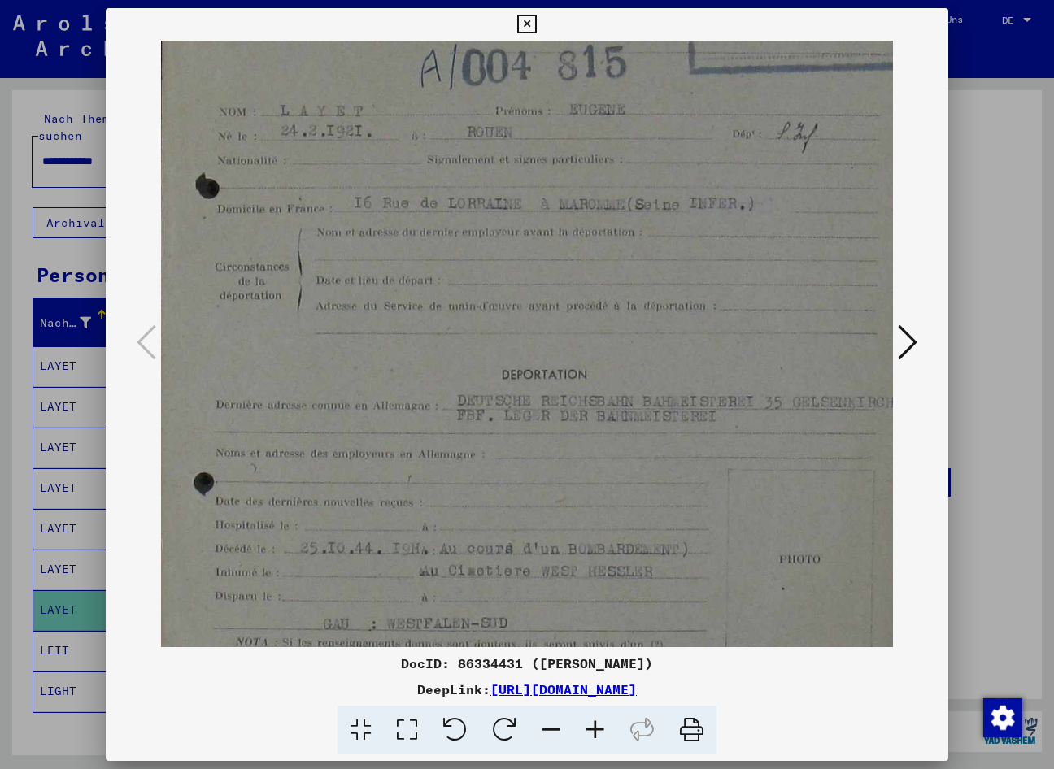
scroll to position [223, 6]
drag, startPoint x: 559, startPoint y: 538, endPoint x: 558, endPoint y: 315, distance: 222.7
click at [558, 315] on img at bounding box center [548, 324] width 786 height 1013
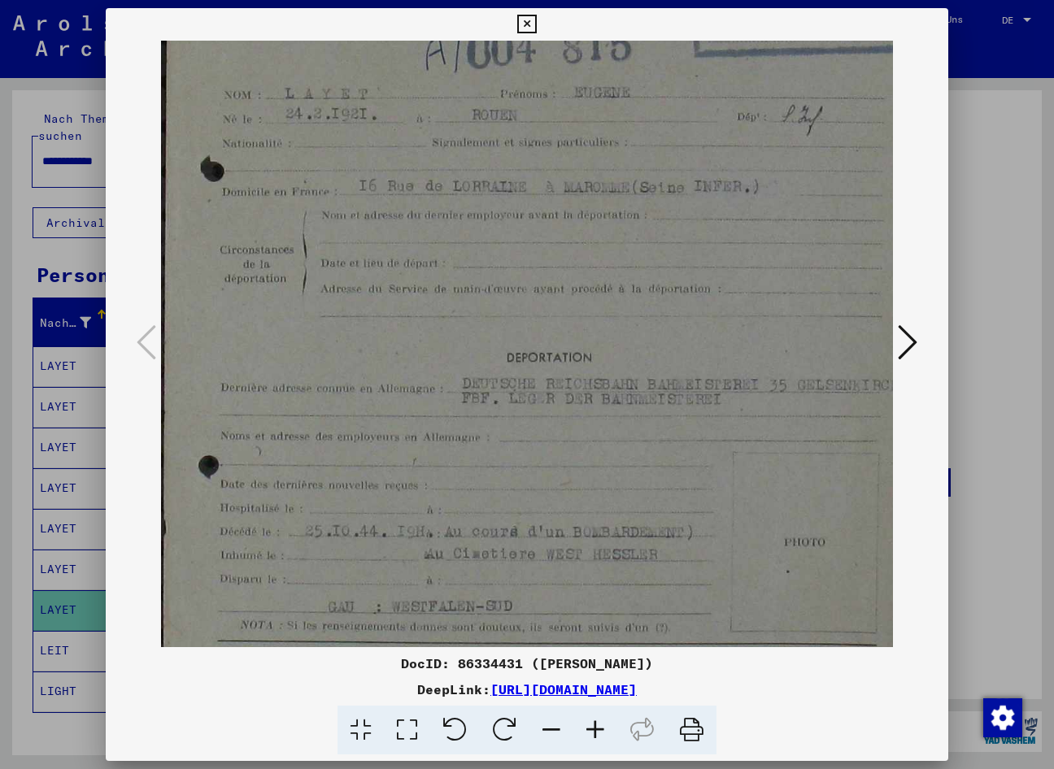
scroll to position [244, 0]
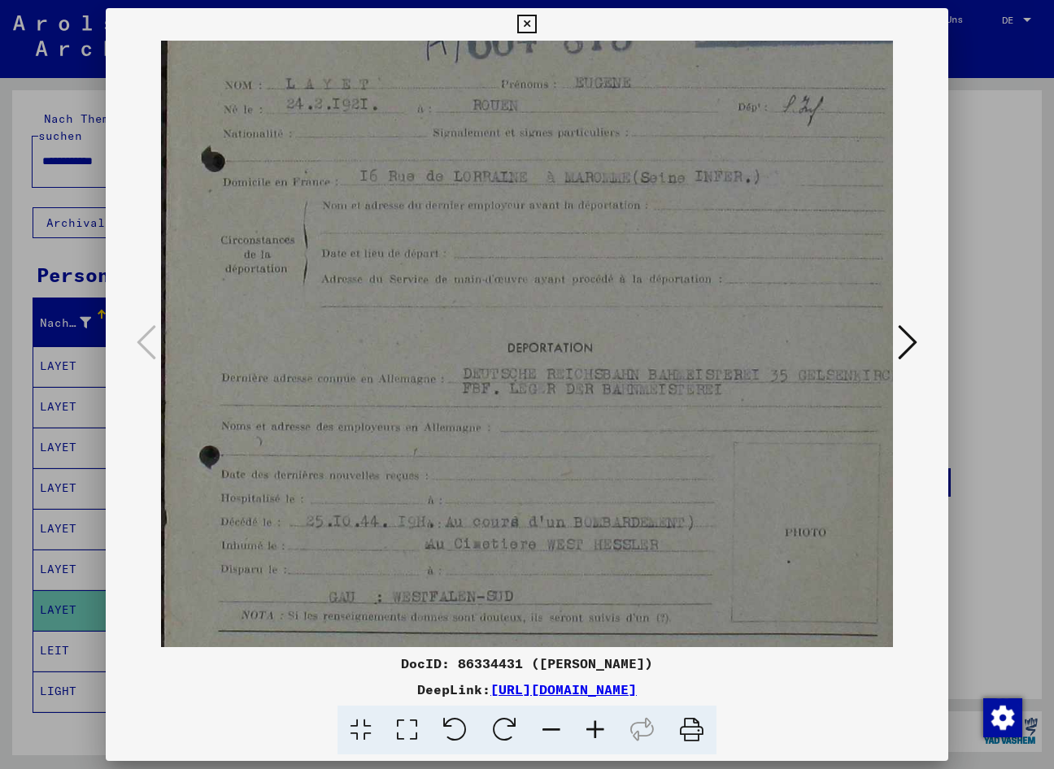
drag, startPoint x: 437, startPoint y: 444, endPoint x: 443, endPoint y: 423, distance: 21.9
click at [443, 423] on img at bounding box center [554, 303] width 786 height 1013
click at [677, 528] on img at bounding box center [554, 303] width 786 height 1013
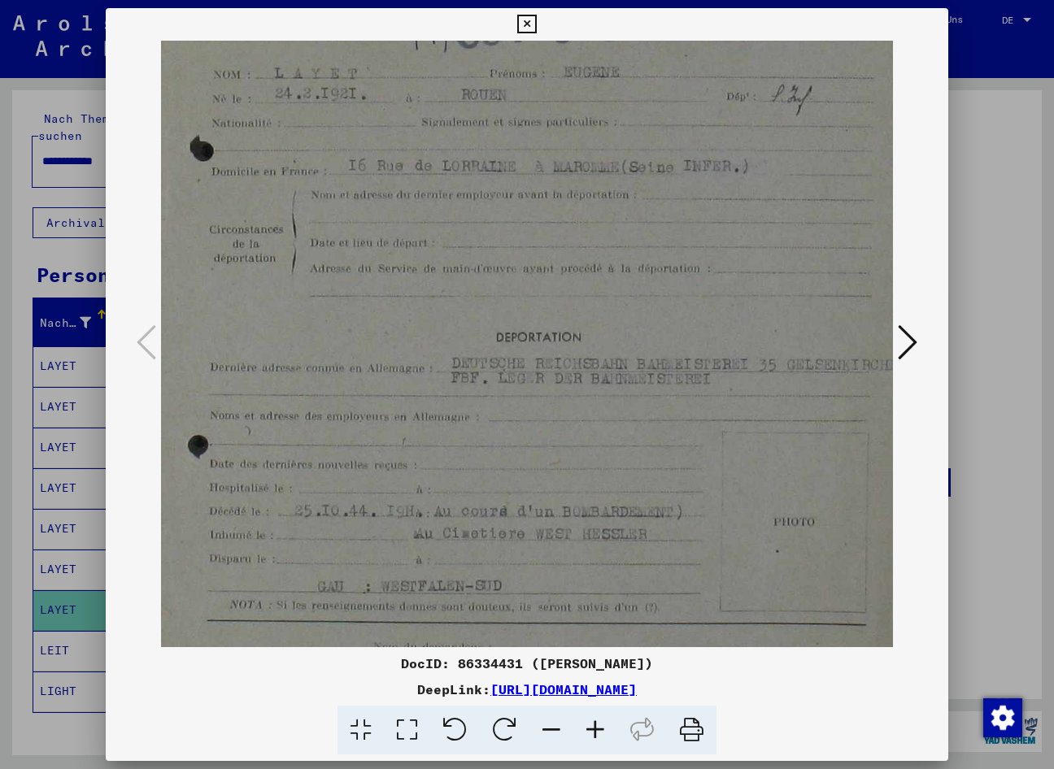
scroll to position [255, 11]
drag, startPoint x: 569, startPoint y: 413, endPoint x: 558, endPoint y: 402, distance: 16.1
click at [558, 402] on img at bounding box center [543, 291] width 786 height 1013
click at [63, 718] on div at bounding box center [527, 384] width 1054 height 769
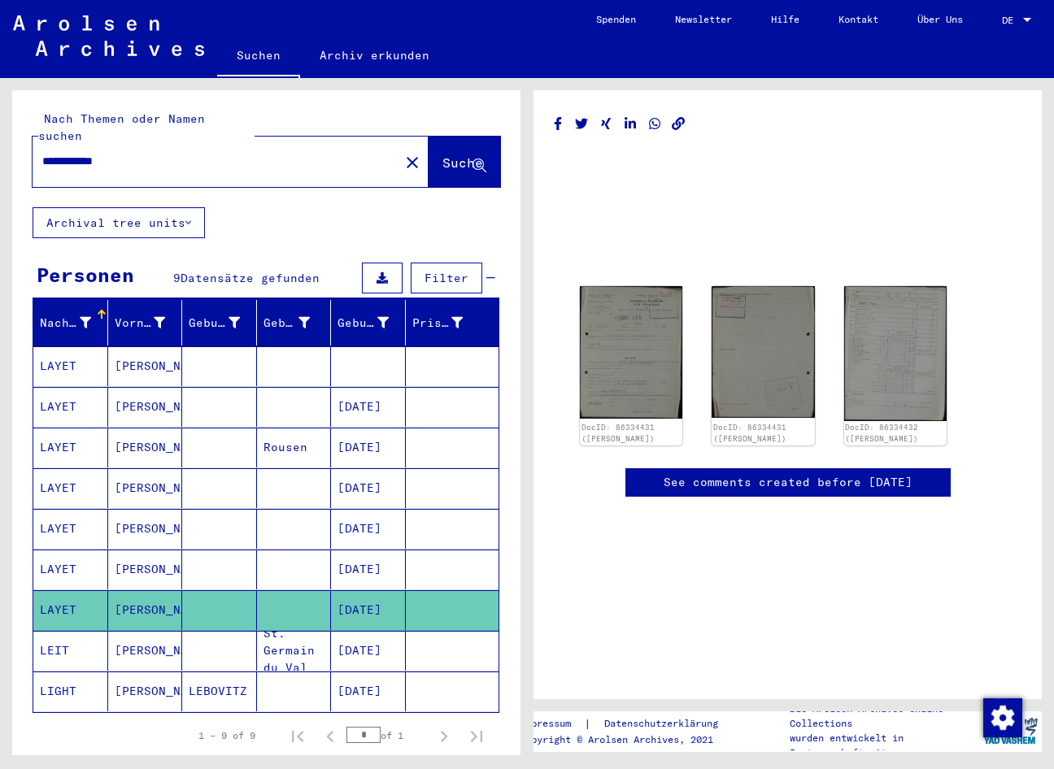
click at [359, 558] on mat-cell "[DATE]" at bounding box center [368, 570] width 75 height 40
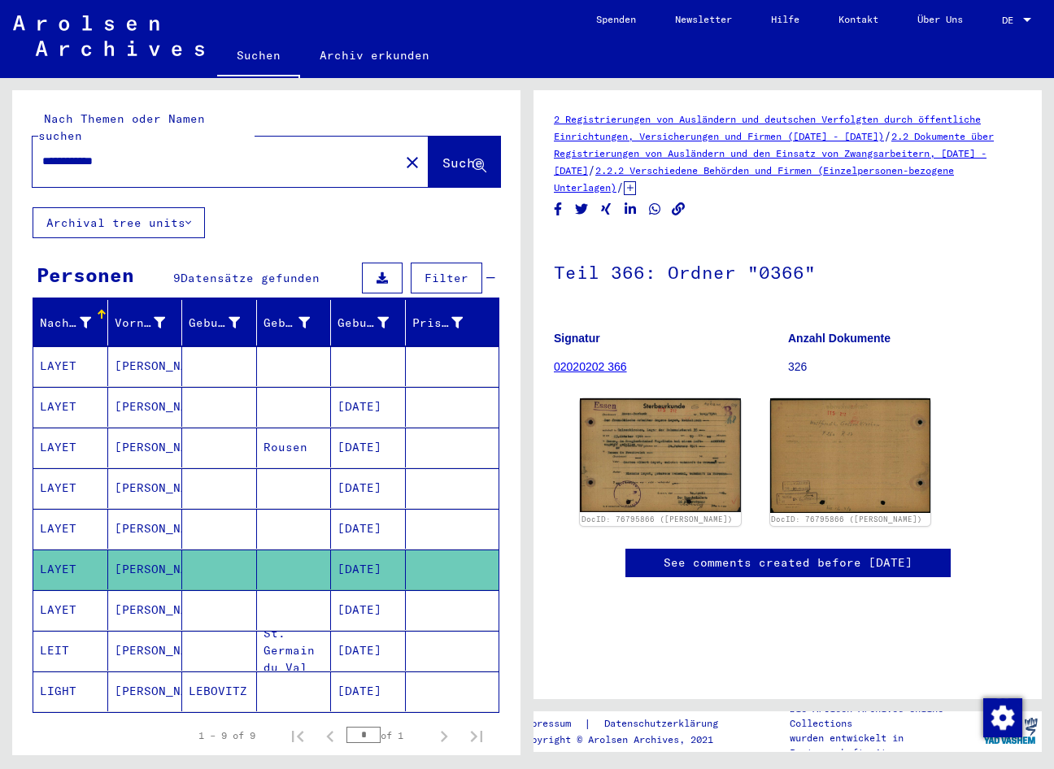
click at [366, 521] on mat-cell "[DATE]" at bounding box center [368, 529] width 75 height 40
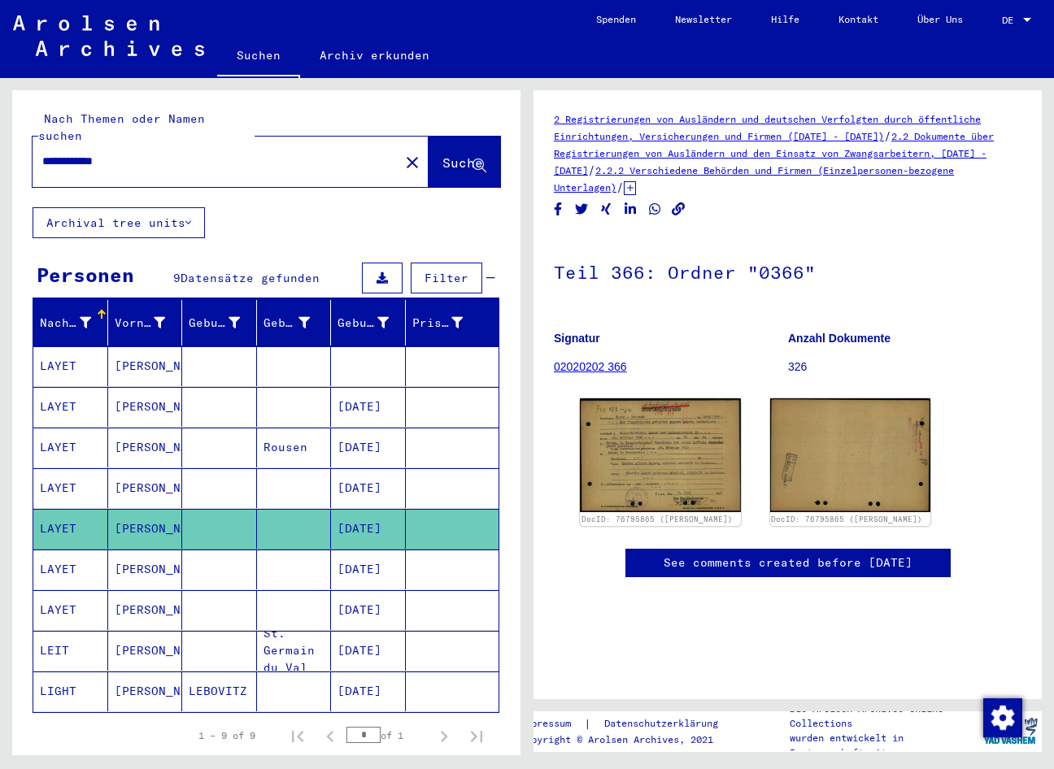
click at [366, 480] on mat-cell "[DATE]" at bounding box center [368, 488] width 75 height 40
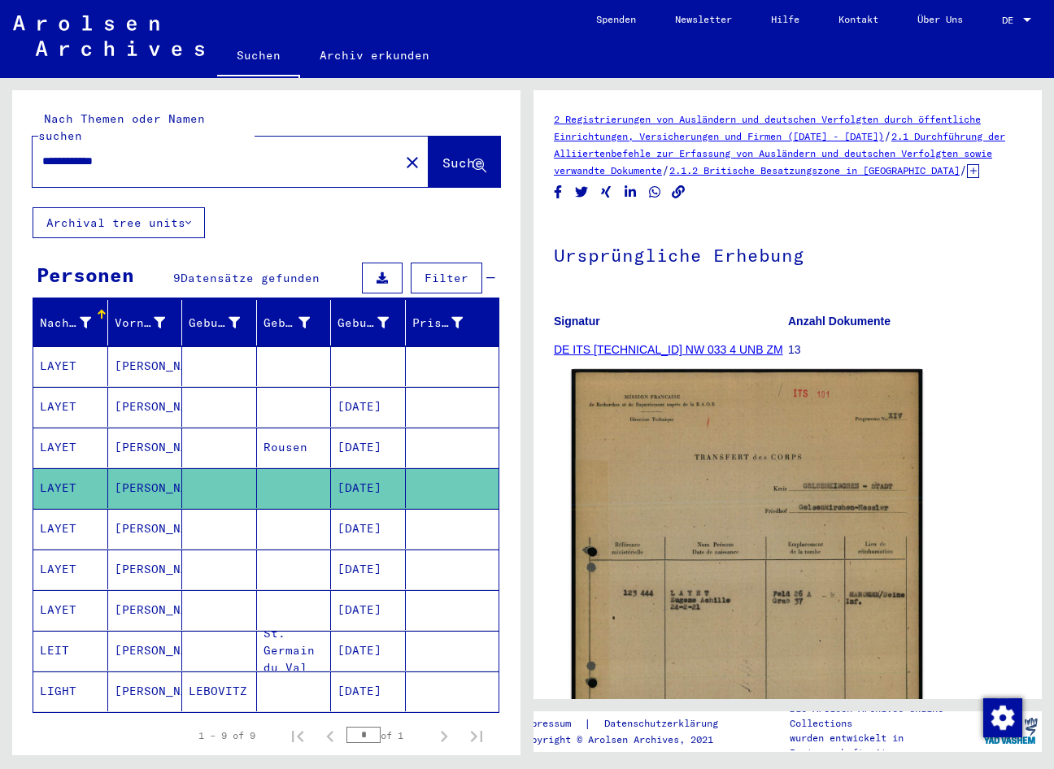
click at [672, 531] on img at bounding box center [747, 615] width 351 height 493
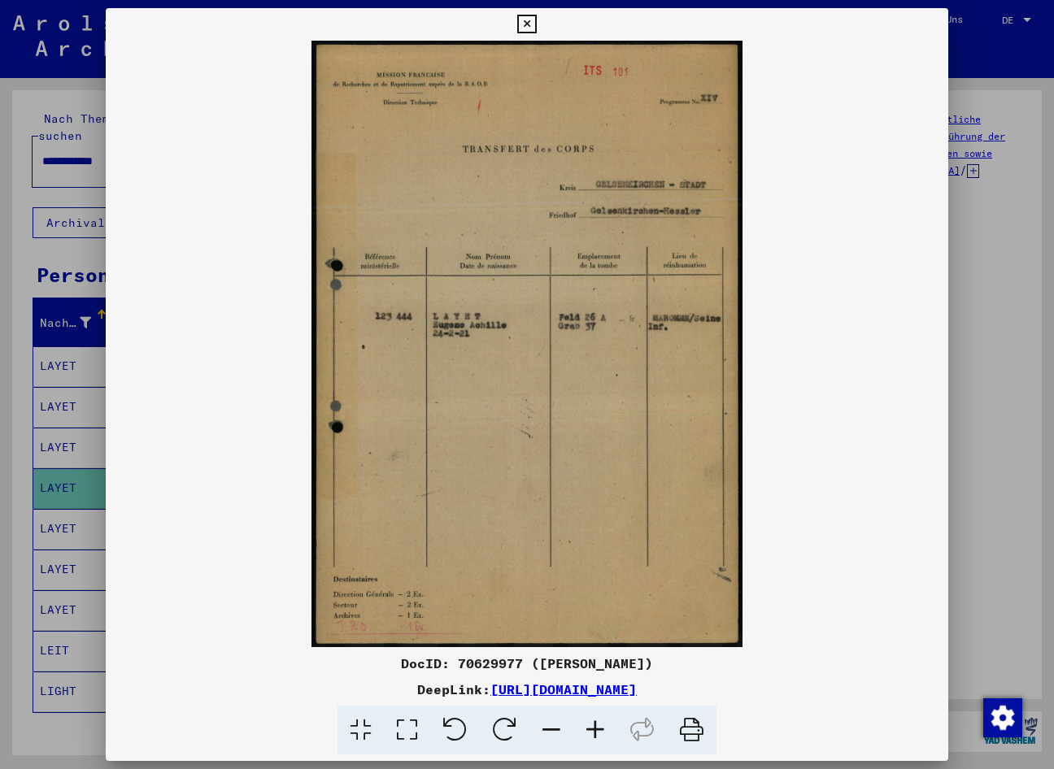
click at [658, 481] on img at bounding box center [527, 344] width 843 height 606
click at [596, 733] on icon at bounding box center [595, 731] width 44 height 50
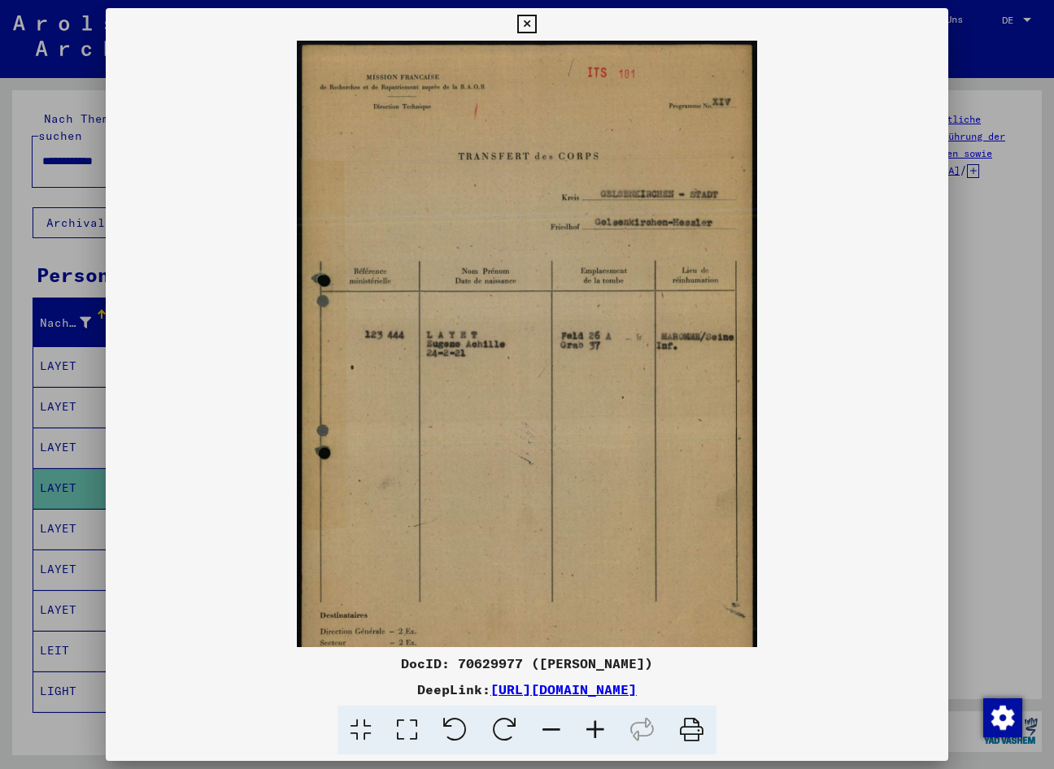
click at [596, 733] on icon at bounding box center [595, 731] width 44 height 50
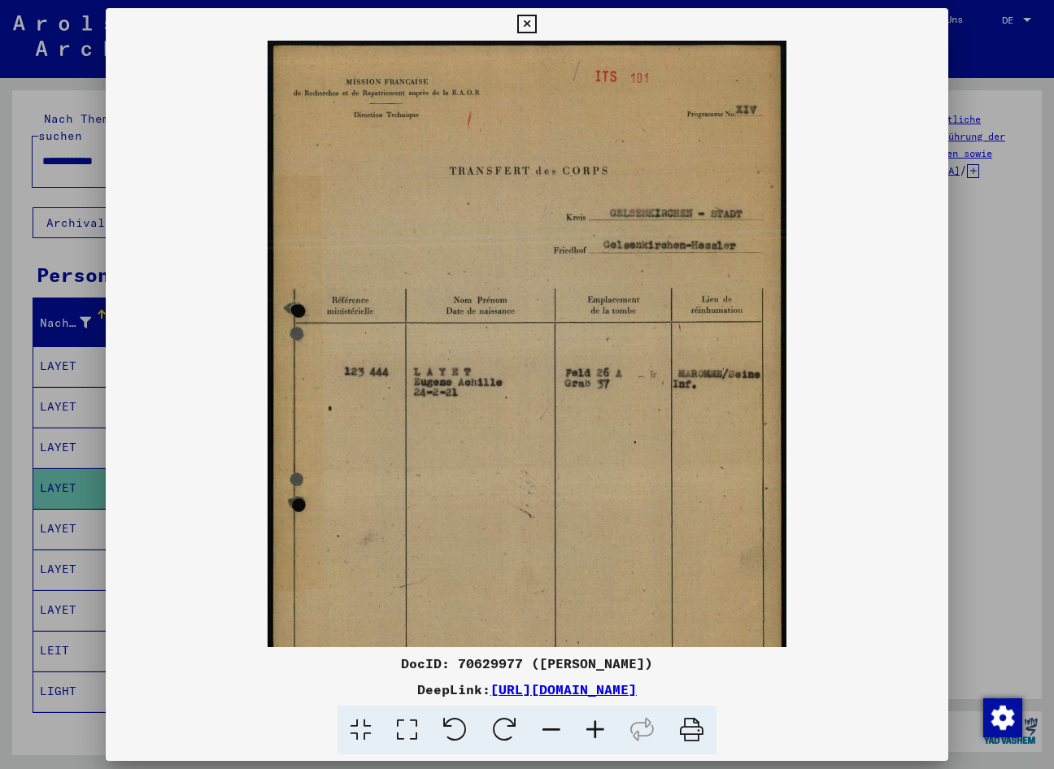
click at [595, 732] on icon at bounding box center [595, 731] width 44 height 50
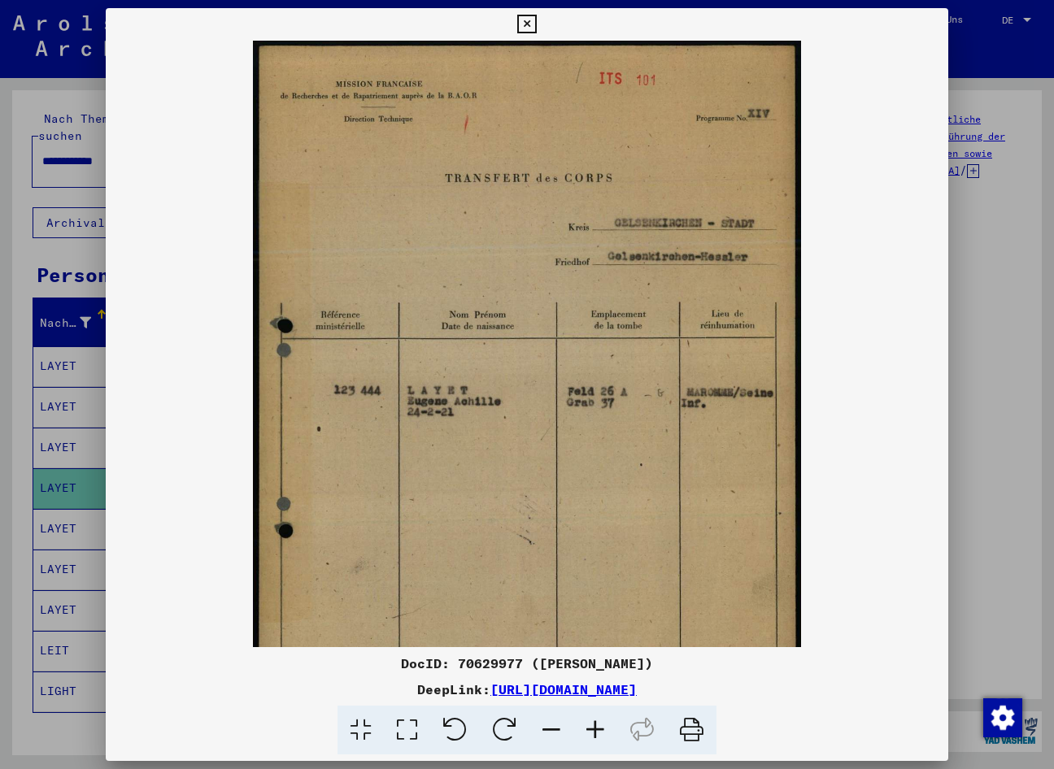
click at [595, 732] on icon at bounding box center [595, 731] width 44 height 50
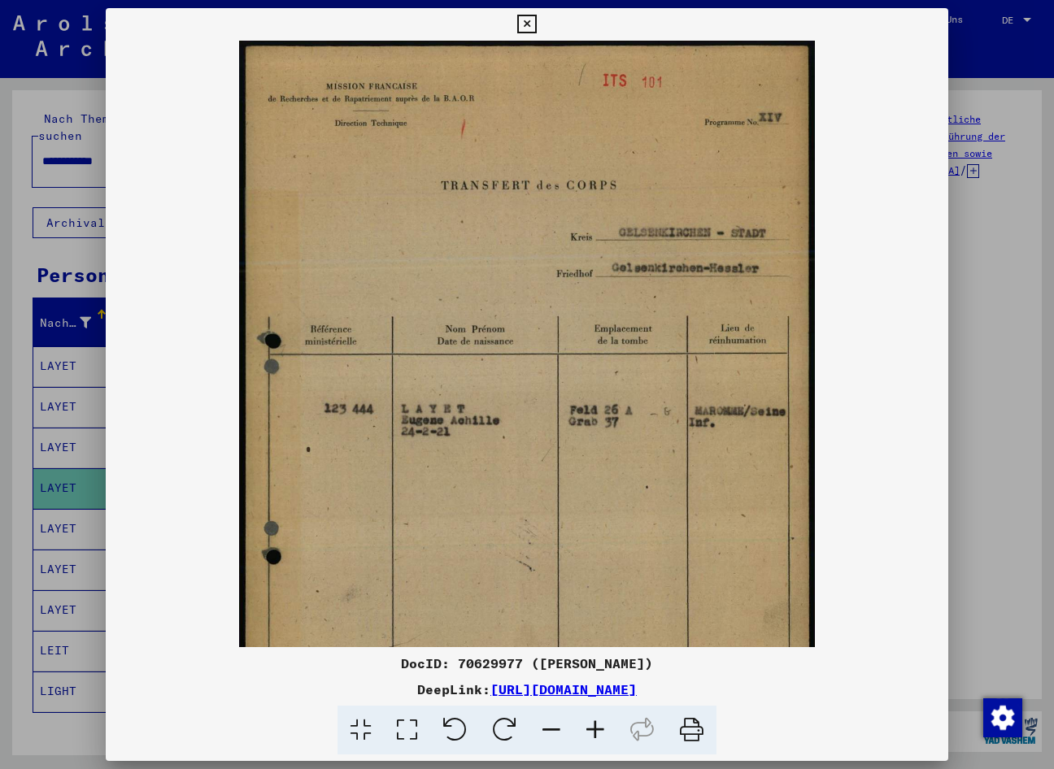
click at [594, 732] on icon at bounding box center [595, 731] width 44 height 50
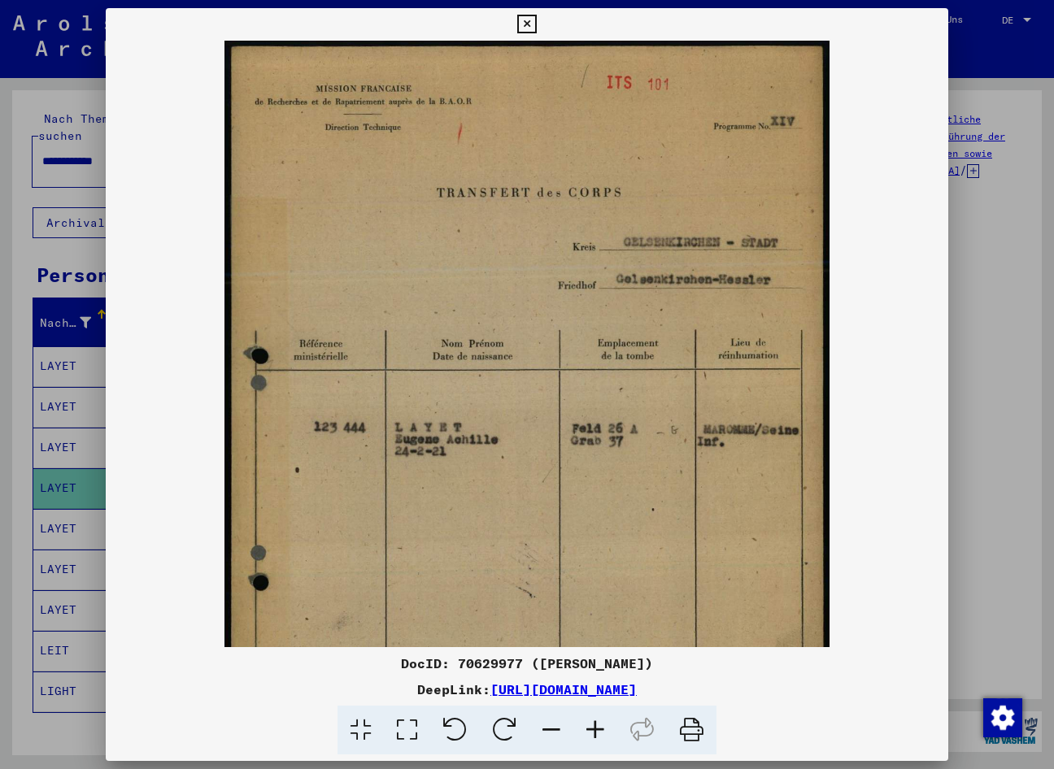
click at [594, 731] on icon at bounding box center [595, 731] width 44 height 50
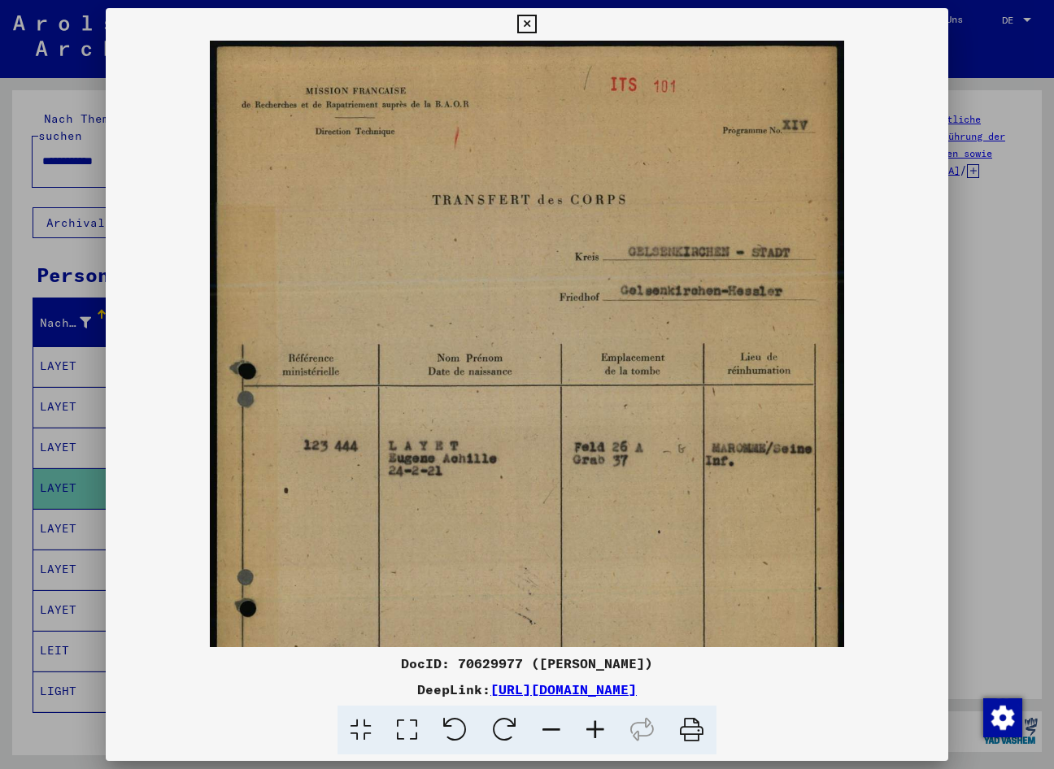
click at [593, 730] on icon at bounding box center [595, 731] width 44 height 50
click at [593, 729] on icon at bounding box center [595, 731] width 44 height 50
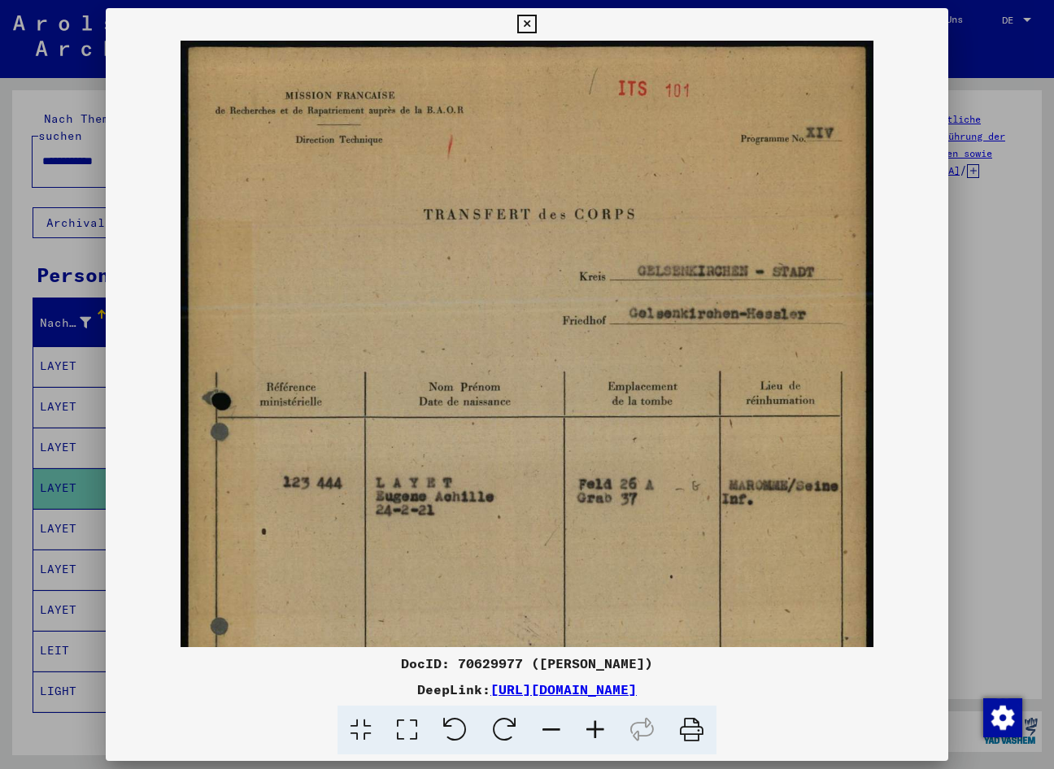
click at [593, 728] on icon at bounding box center [595, 731] width 44 height 50
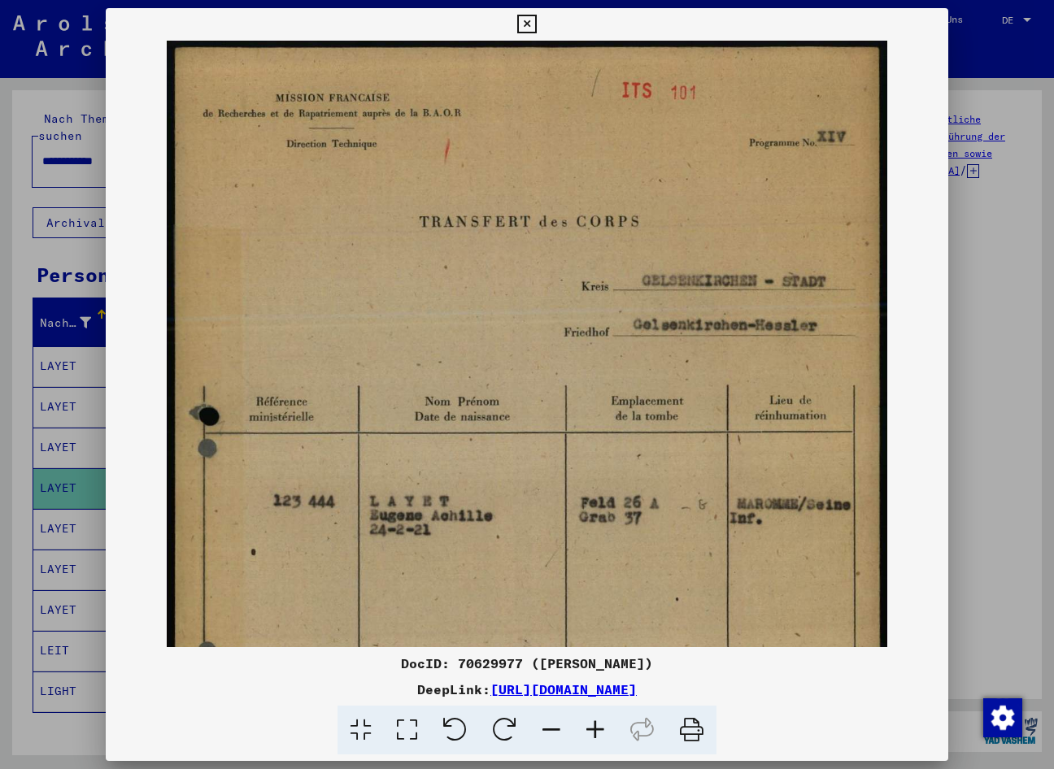
click at [593, 728] on icon at bounding box center [595, 731] width 44 height 50
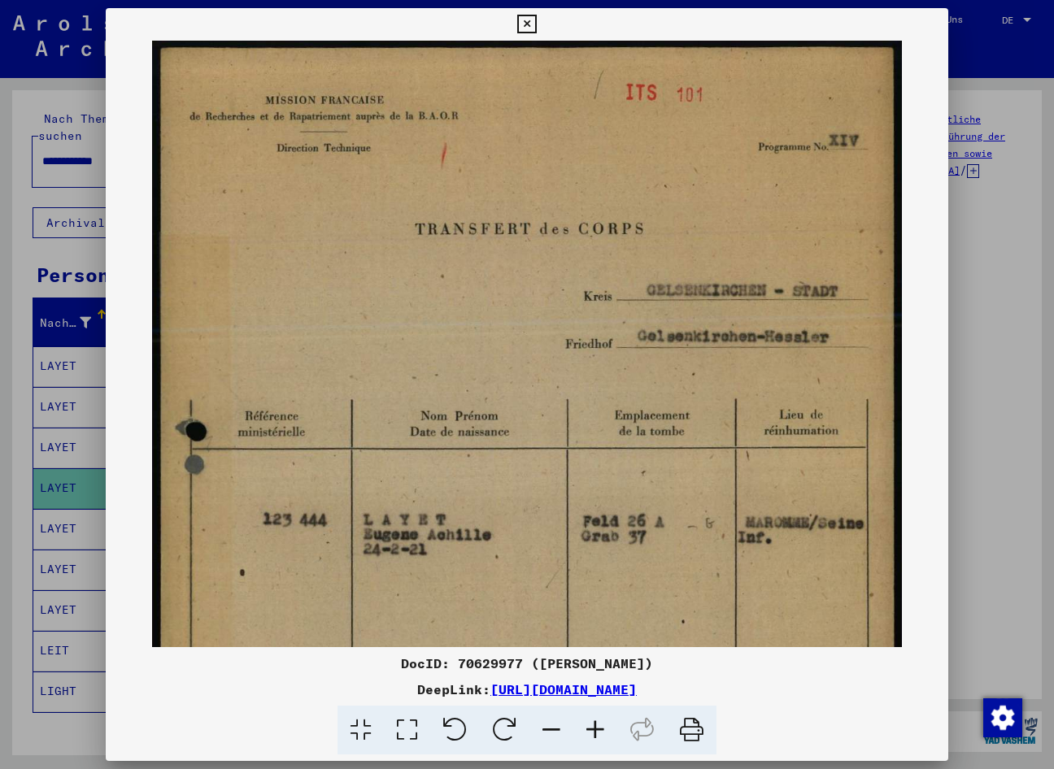
click at [592, 727] on icon at bounding box center [595, 731] width 44 height 50
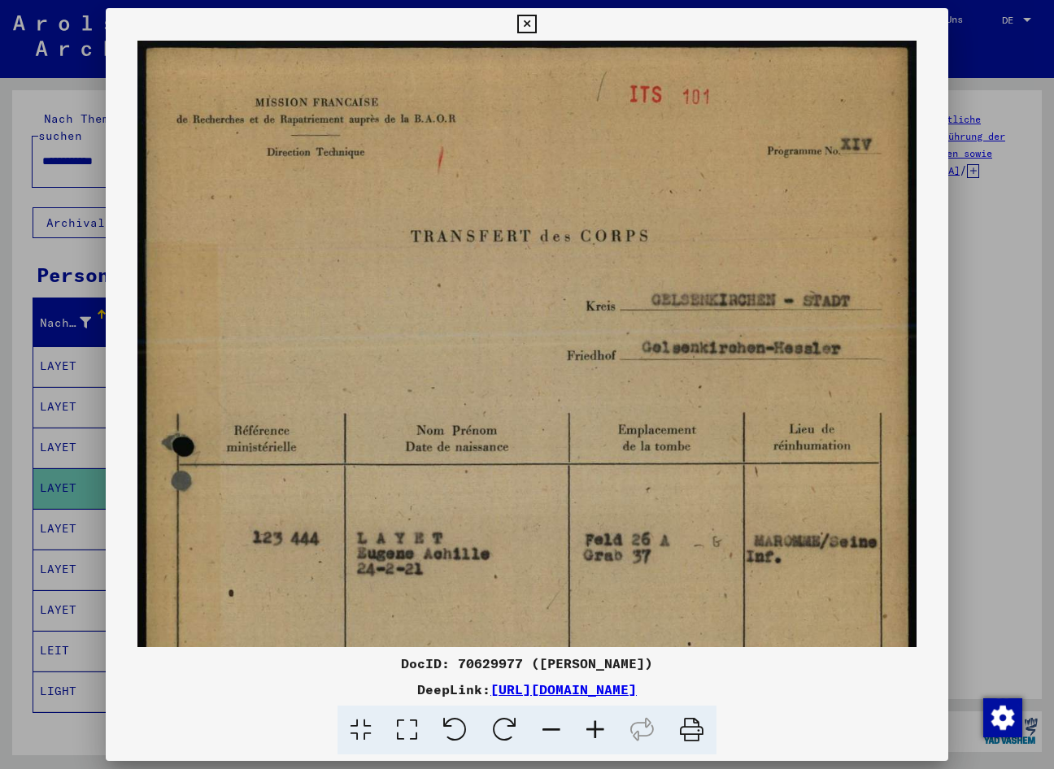
click at [591, 726] on icon at bounding box center [595, 731] width 44 height 50
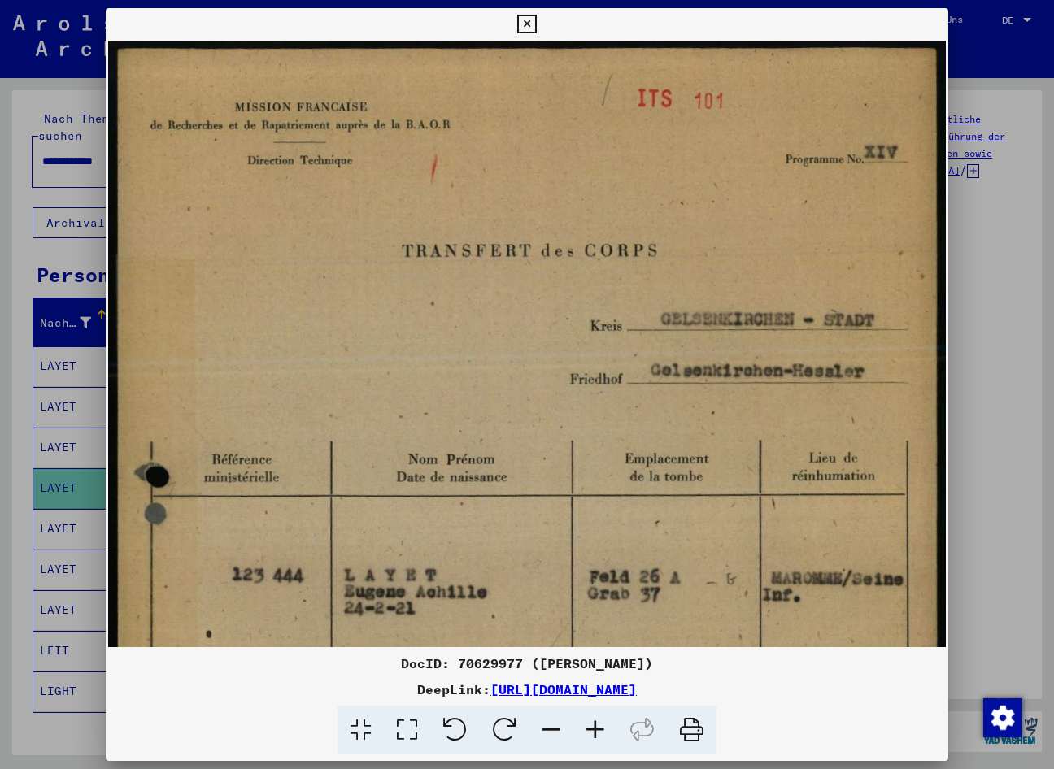
click at [590, 725] on icon at bounding box center [595, 731] width 44 height 50
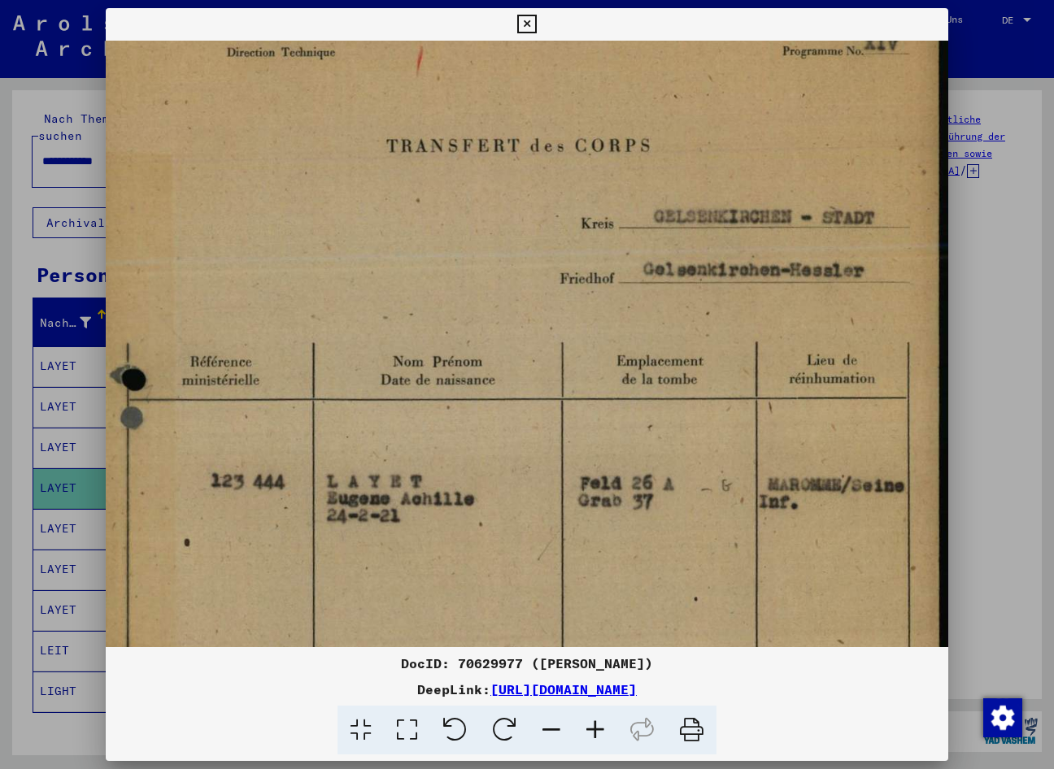
scroll to position [113, 23]
drag, startPoint x: 504, startPoint y: 411, endPoint x: 395, endPoint y: 298, distance: 157.0
click at [395, 298] on img at bounding box center [516, 536] width 866 height 1216
